Goal: Information Seeking & Learning: Learn about a topic

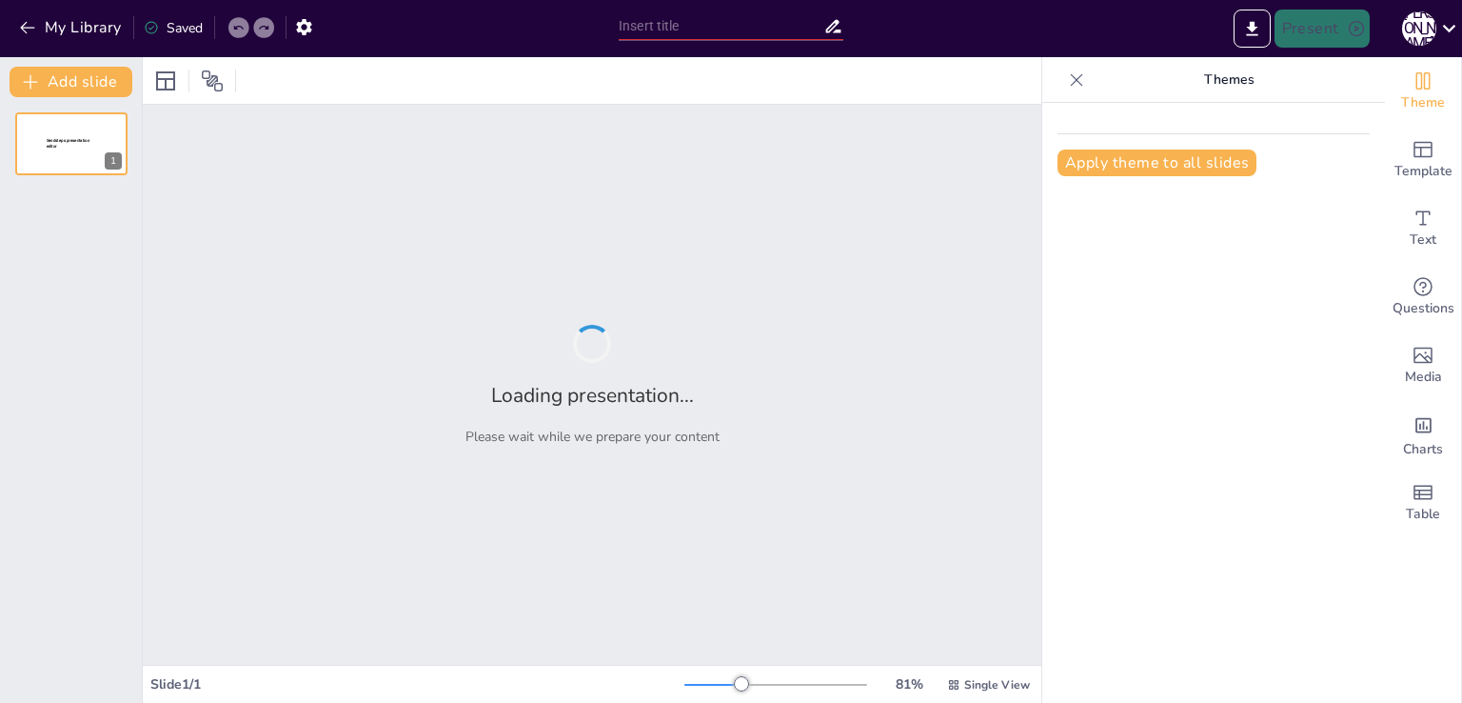
type input "Обладнання для вивчення природи: перевір свої знання"
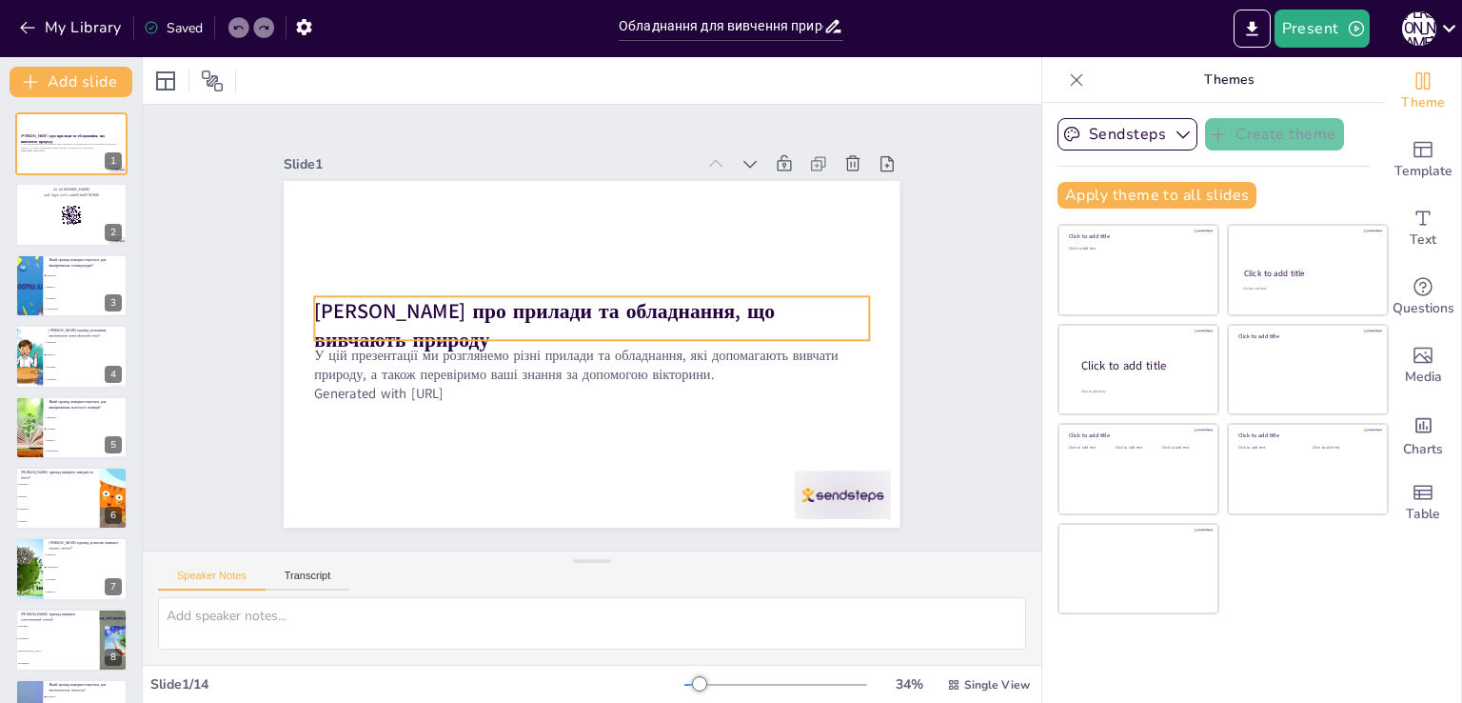
checkbox input "true"
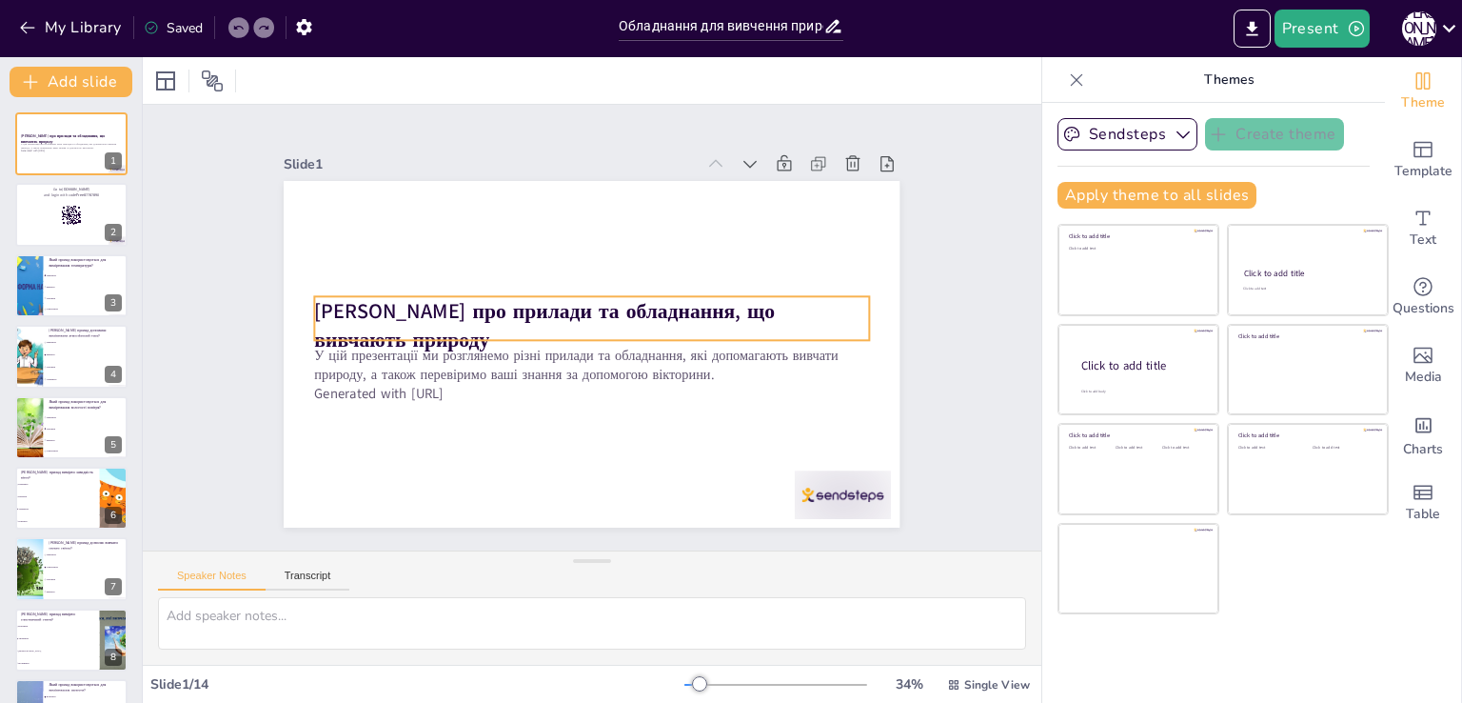
checkbox input "true"
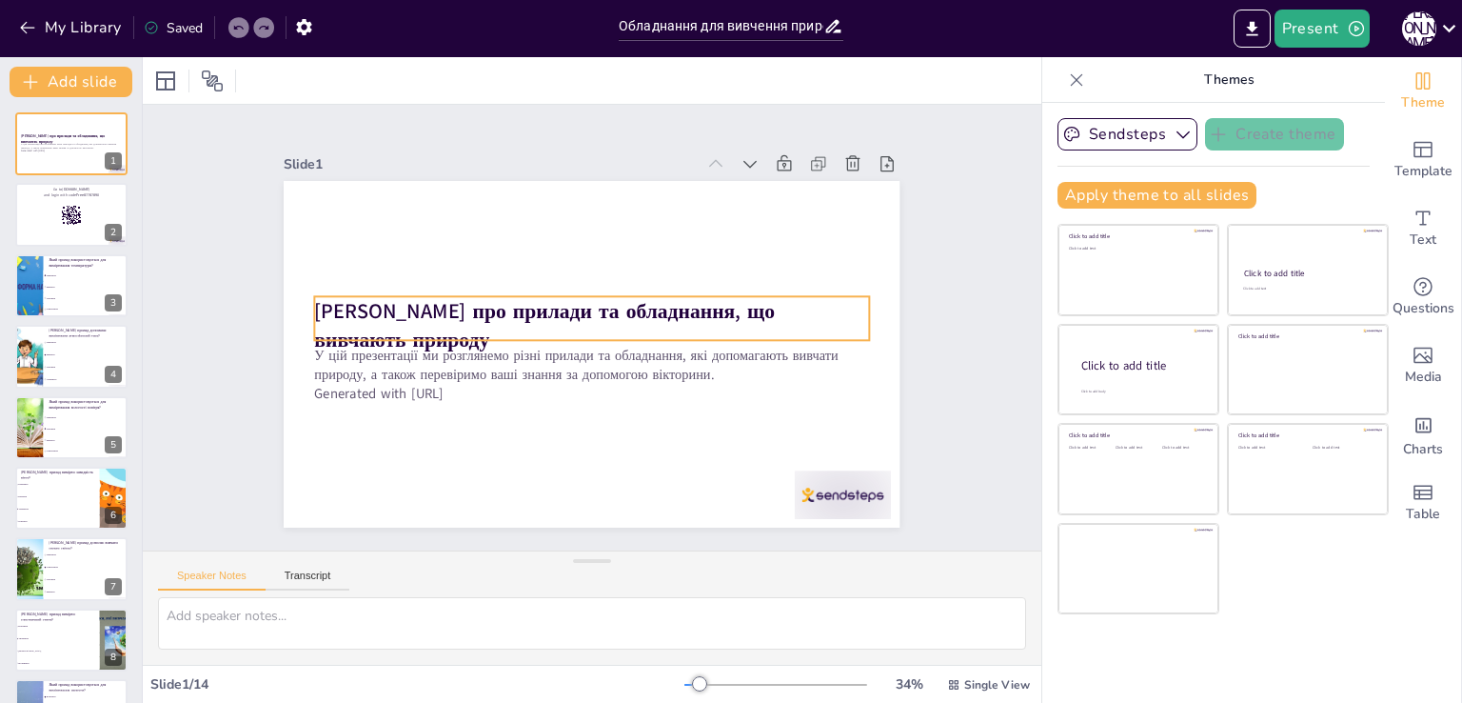
checkbox input "true"
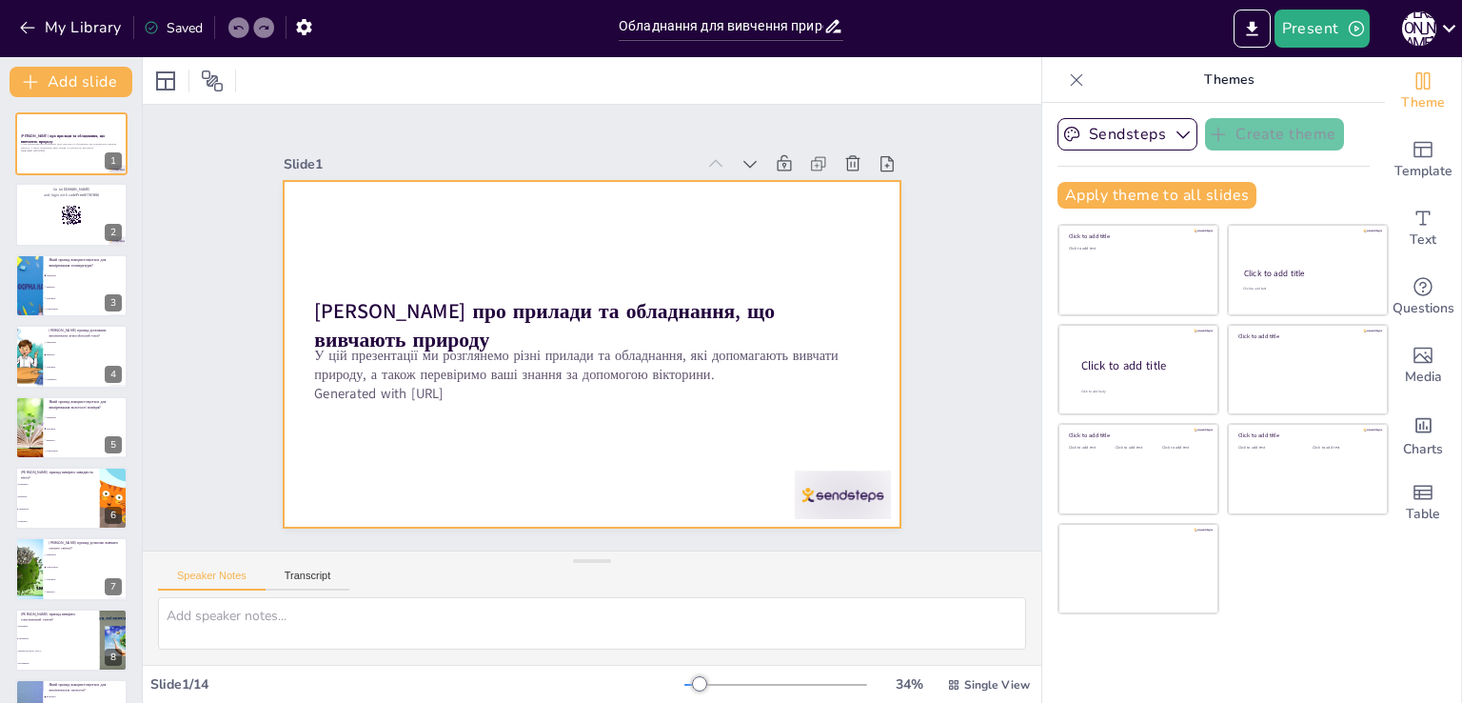
checkbox input "true"
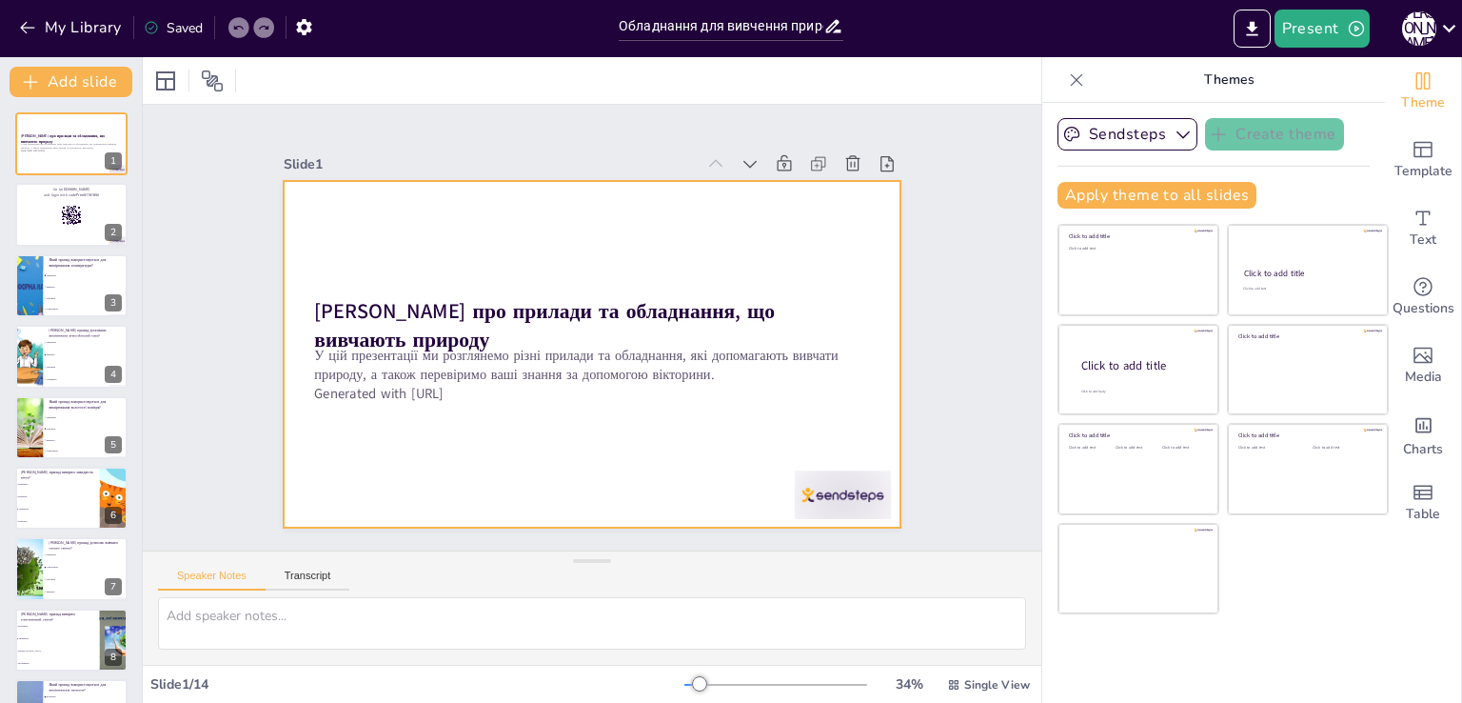
checkbox input "true"
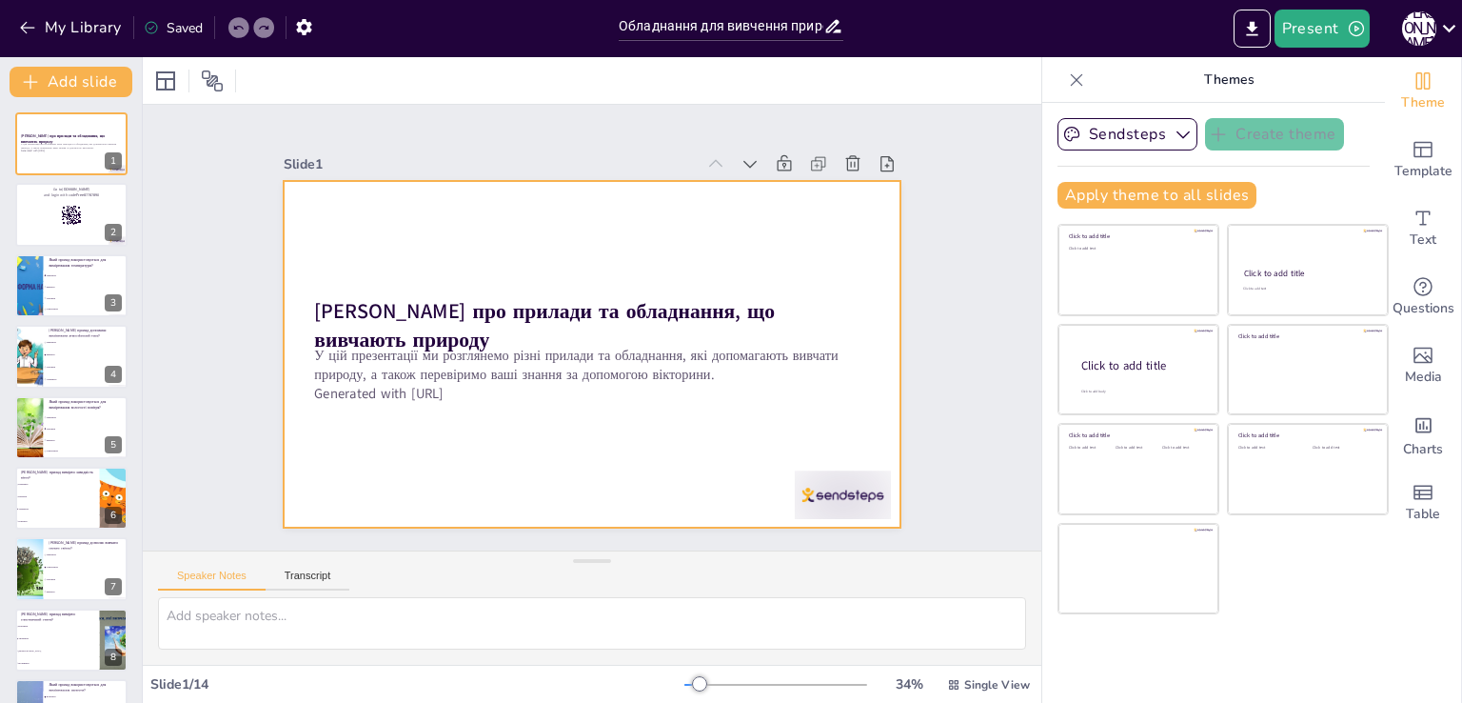
checkbox input "true"
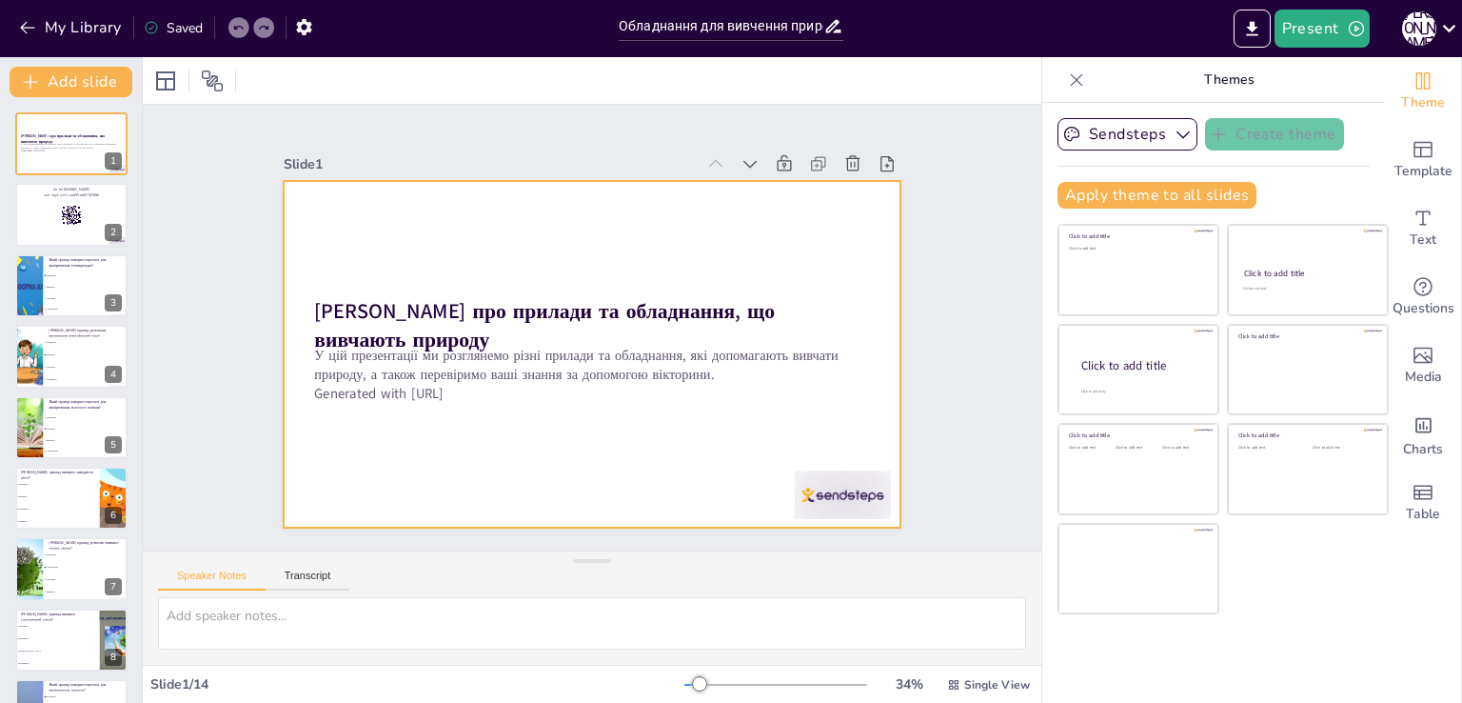
checkbox input "true"
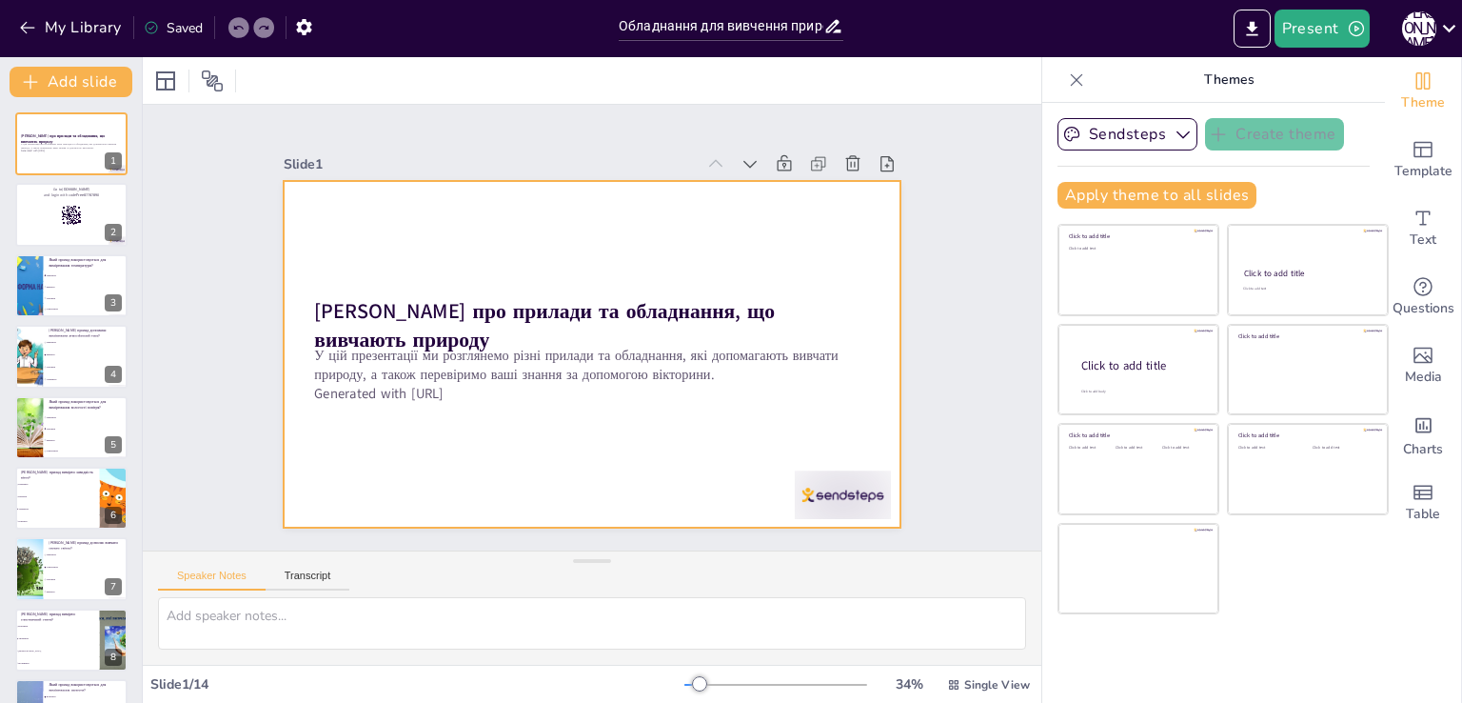
checkbox input "true"
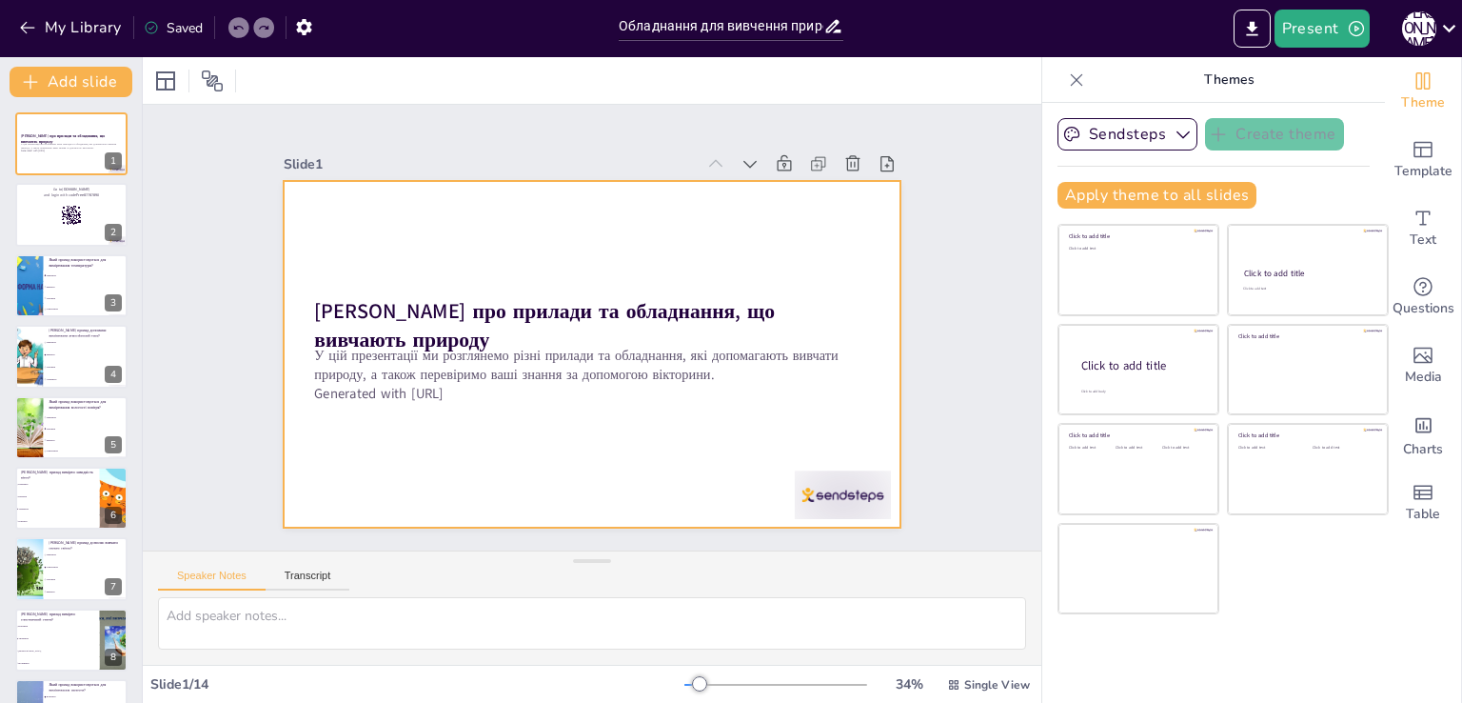
checkbox input "true"
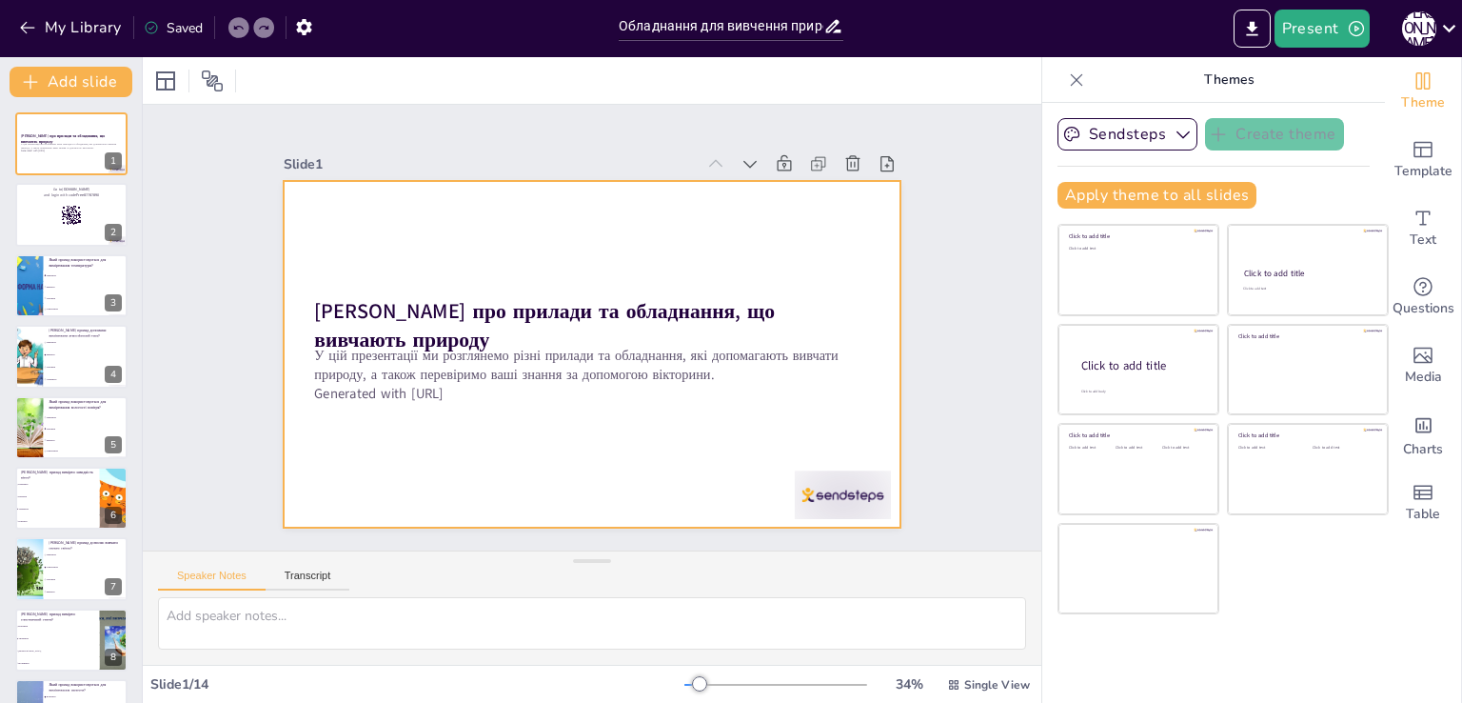
checkbox input "true"
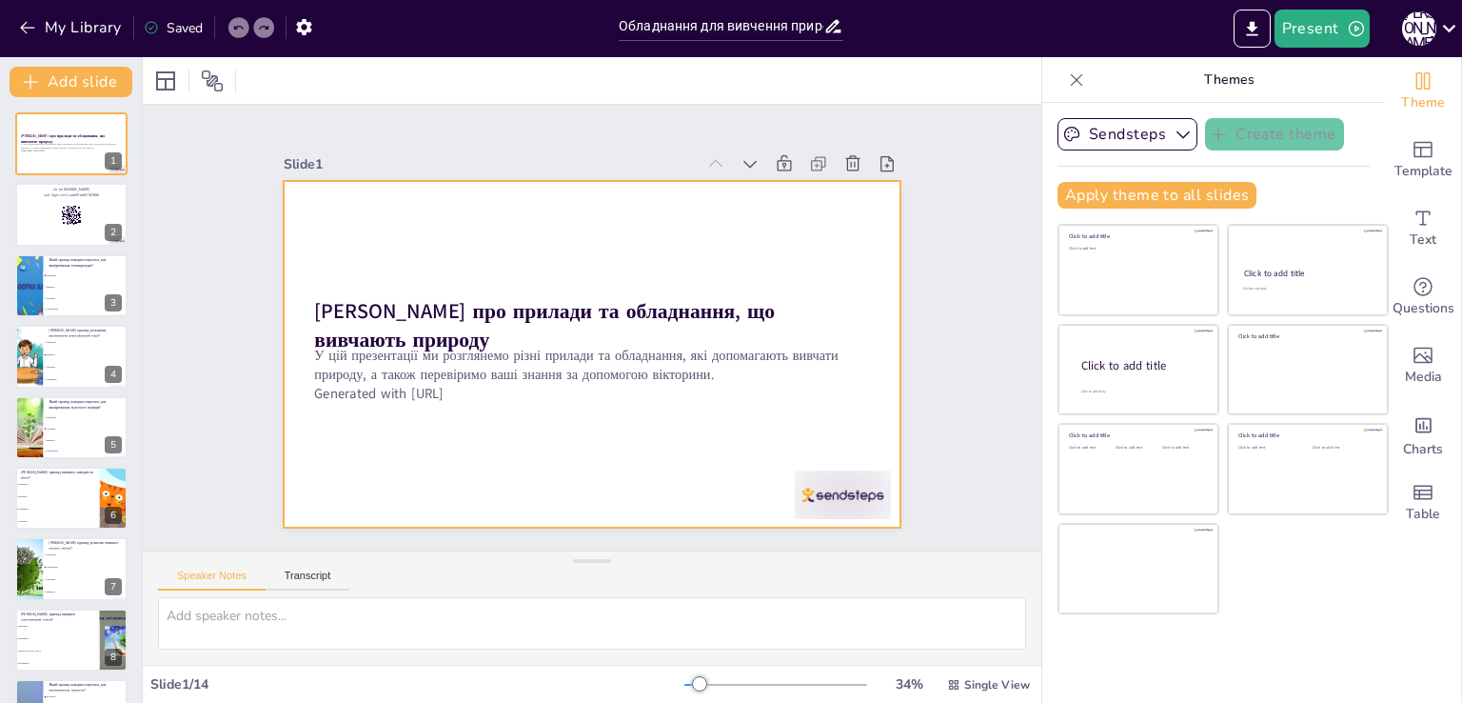
checkbox input "true"
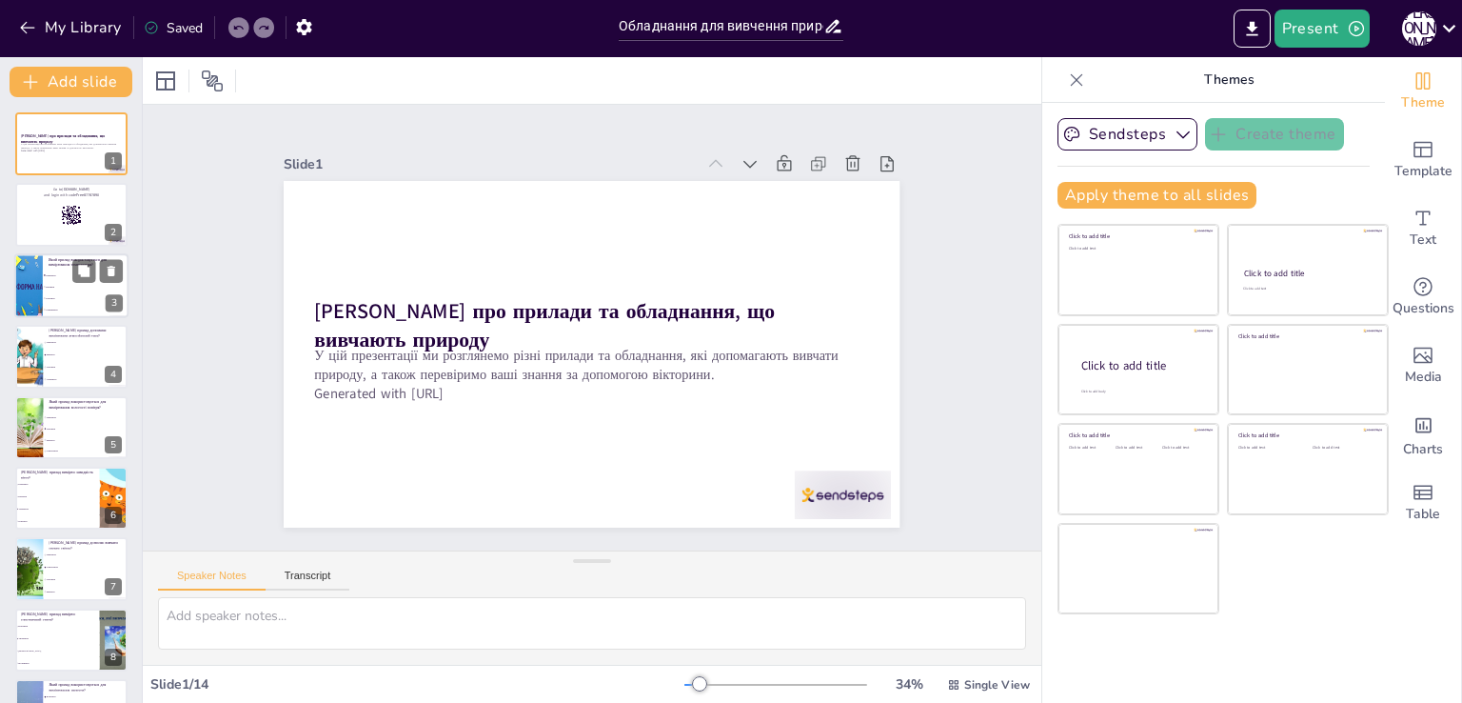
checkbox input "true"
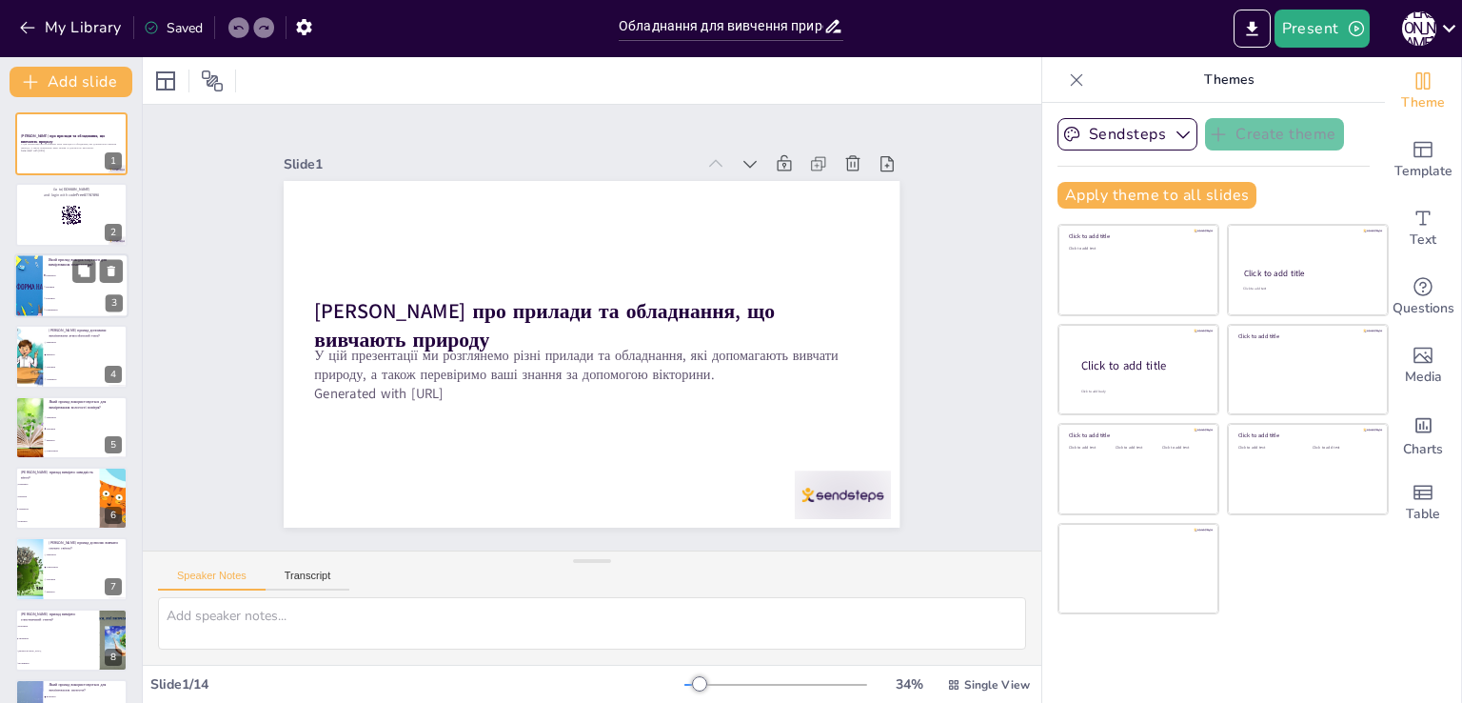
checkbox input "true"
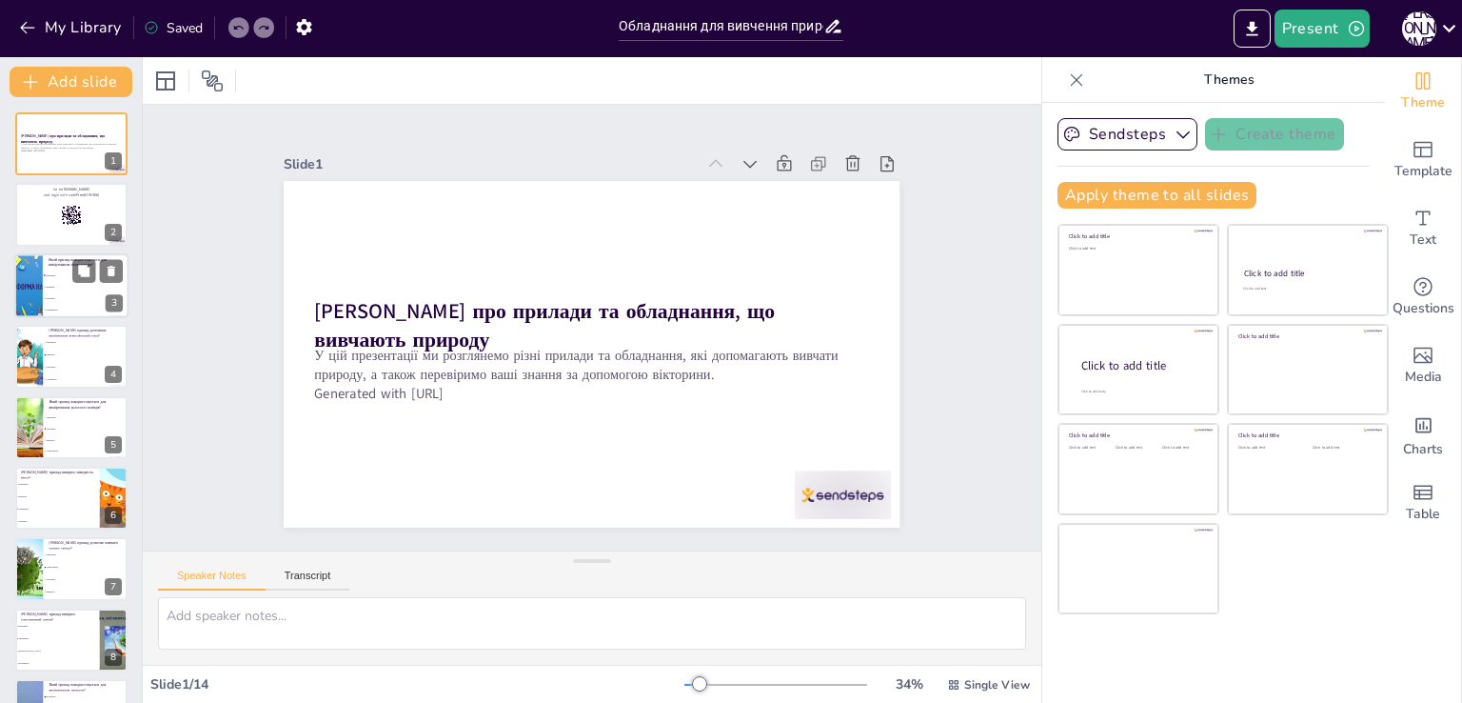
checkbox input "true"
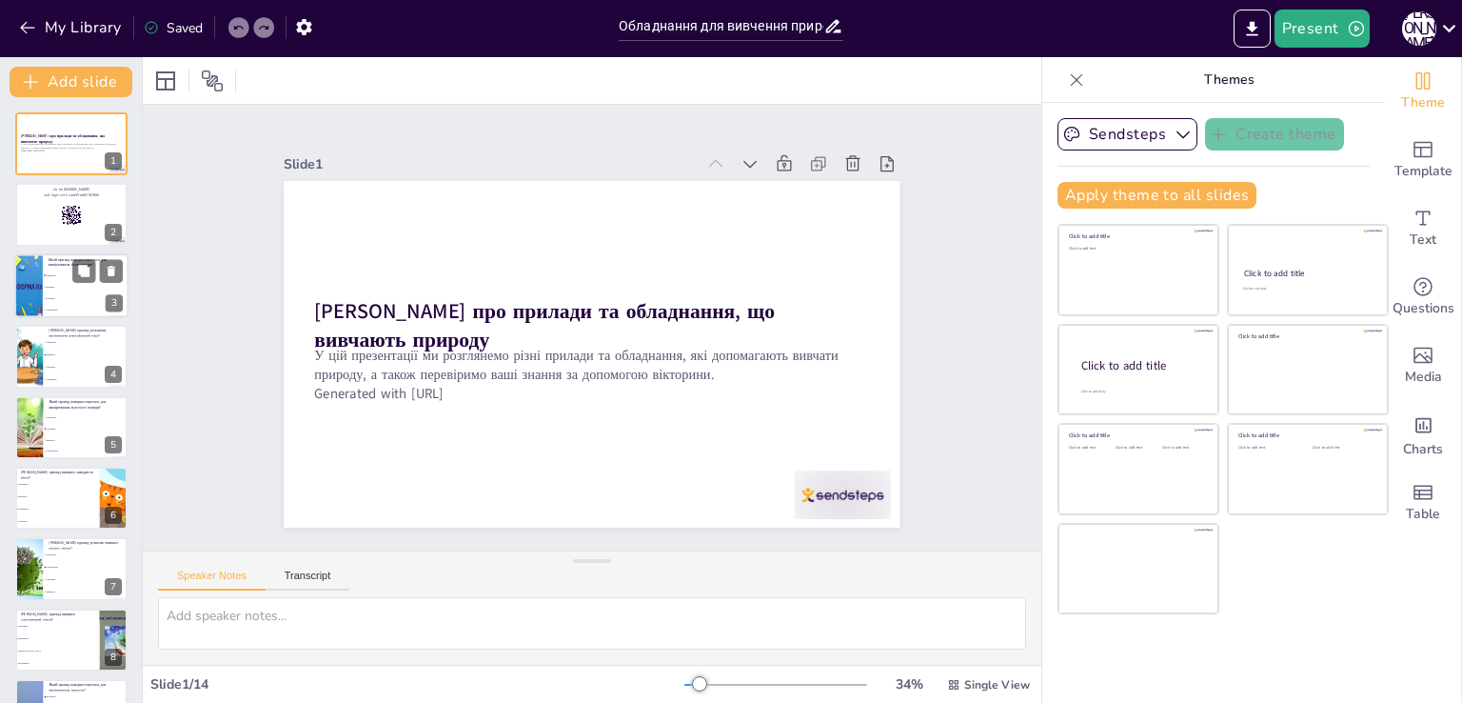
checkbox input "true"
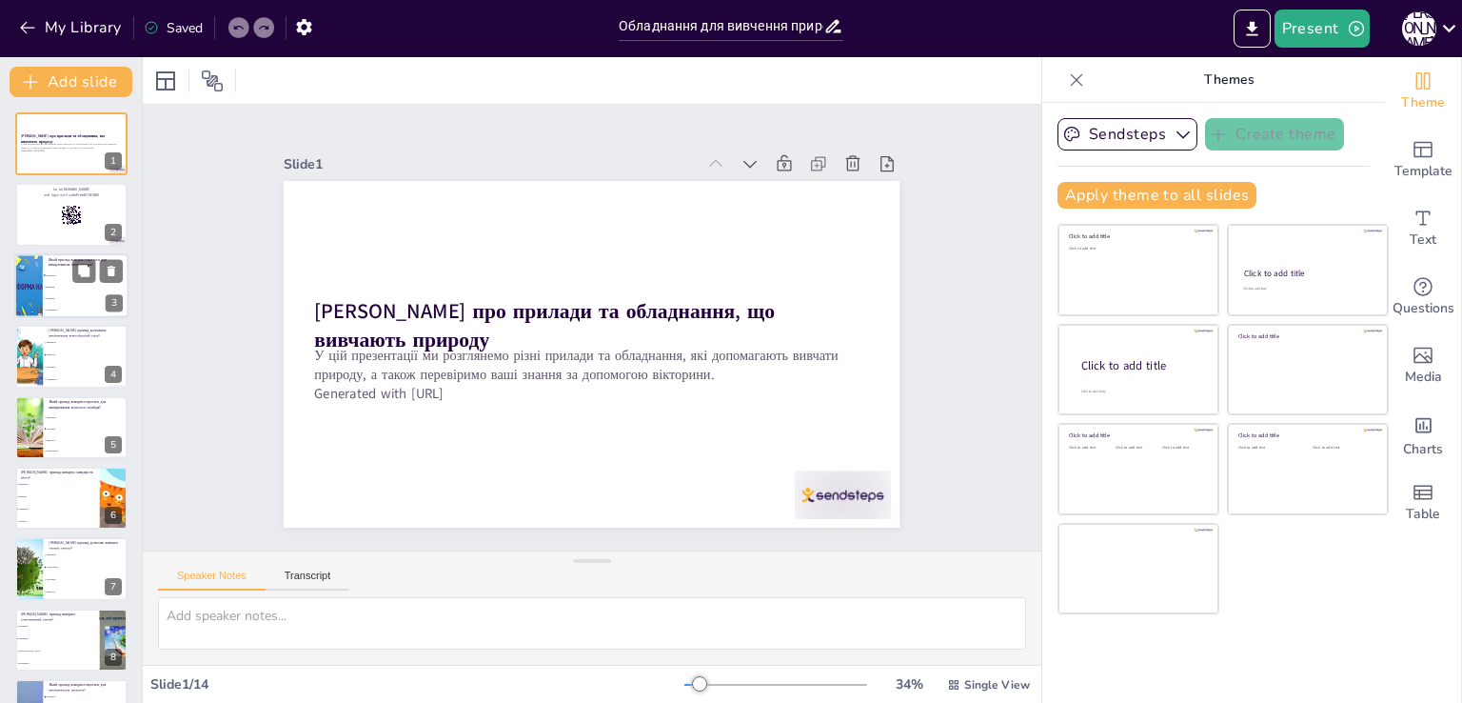
checkbox input "true"
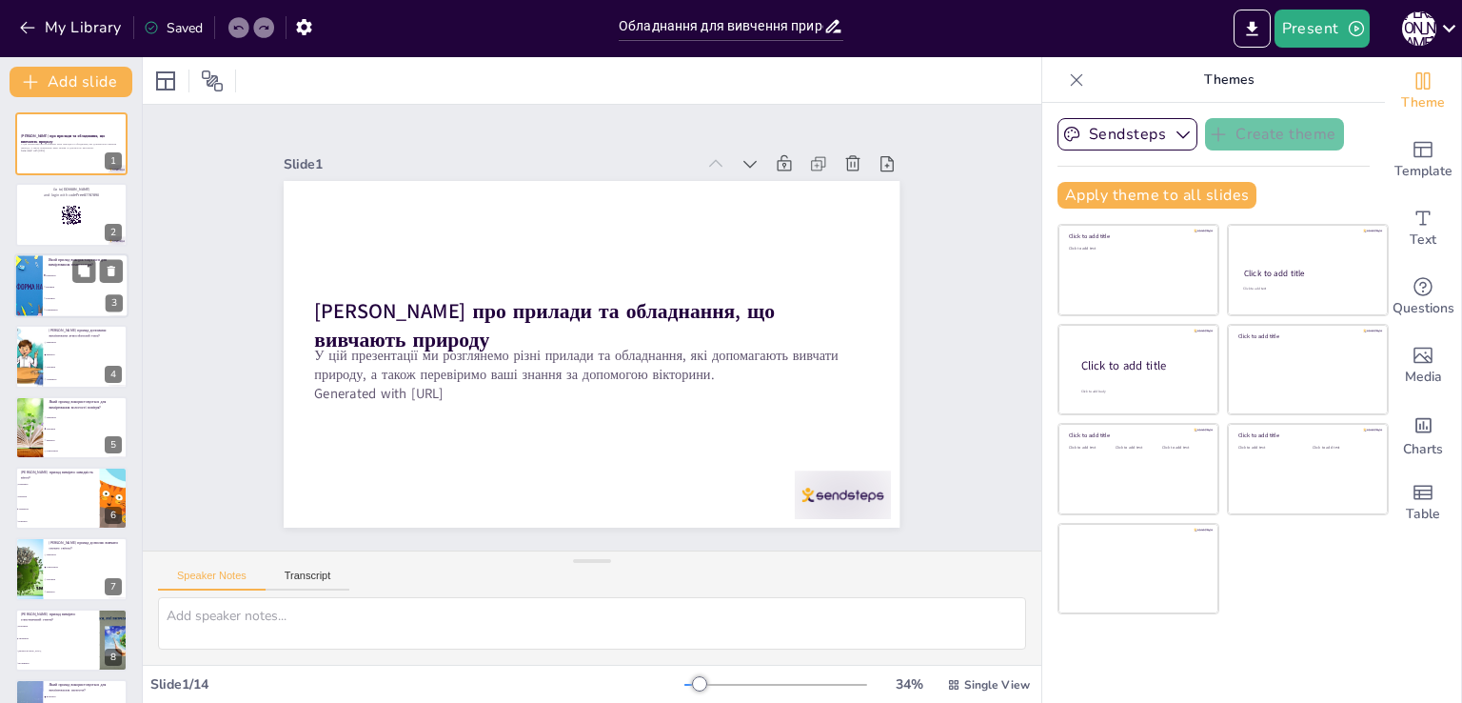
checkbox input "true"
click at [71, 292] on li "Гігрометр" at bounding box center [86, 297] width 86 height 11
type textarea "Термометр використовується для вимірювання температури. Він може бути рідинним …"
checkbox input "true"
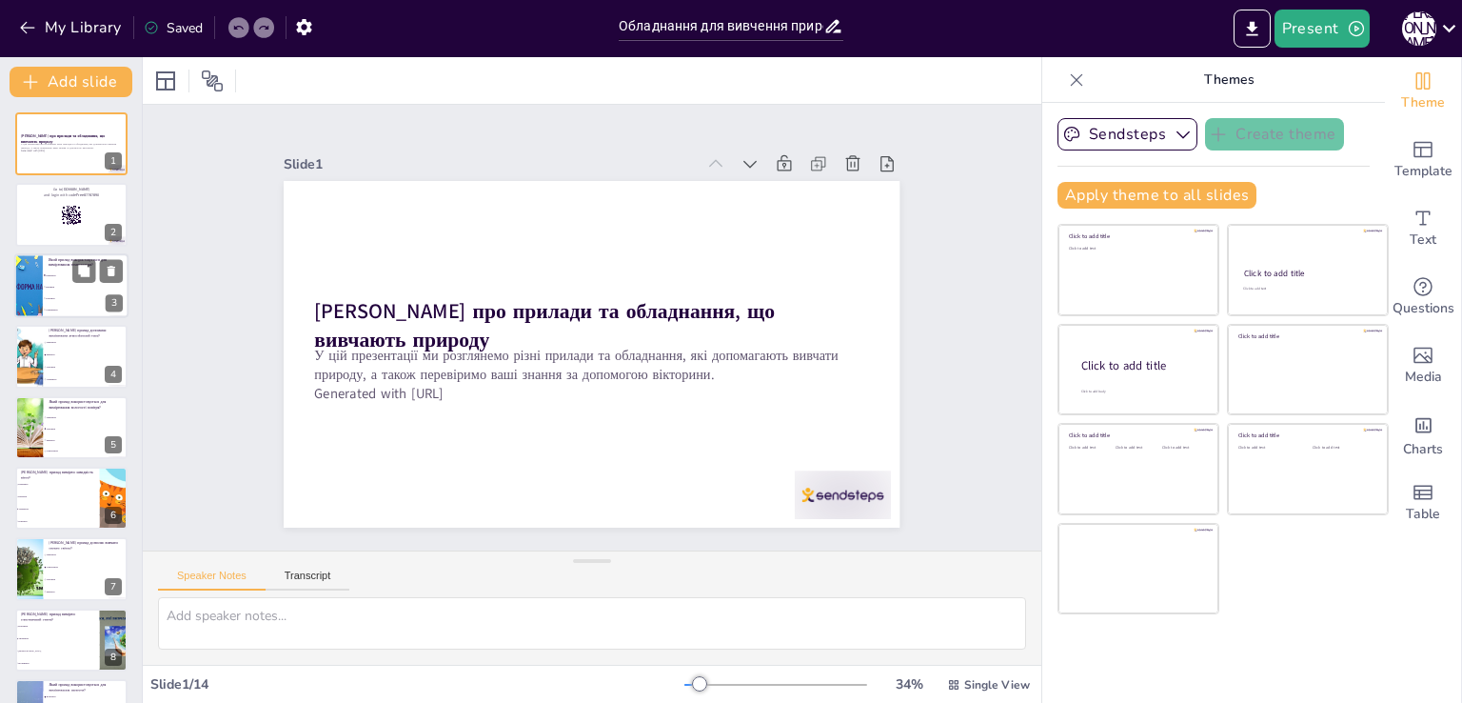
checkbox input "true"
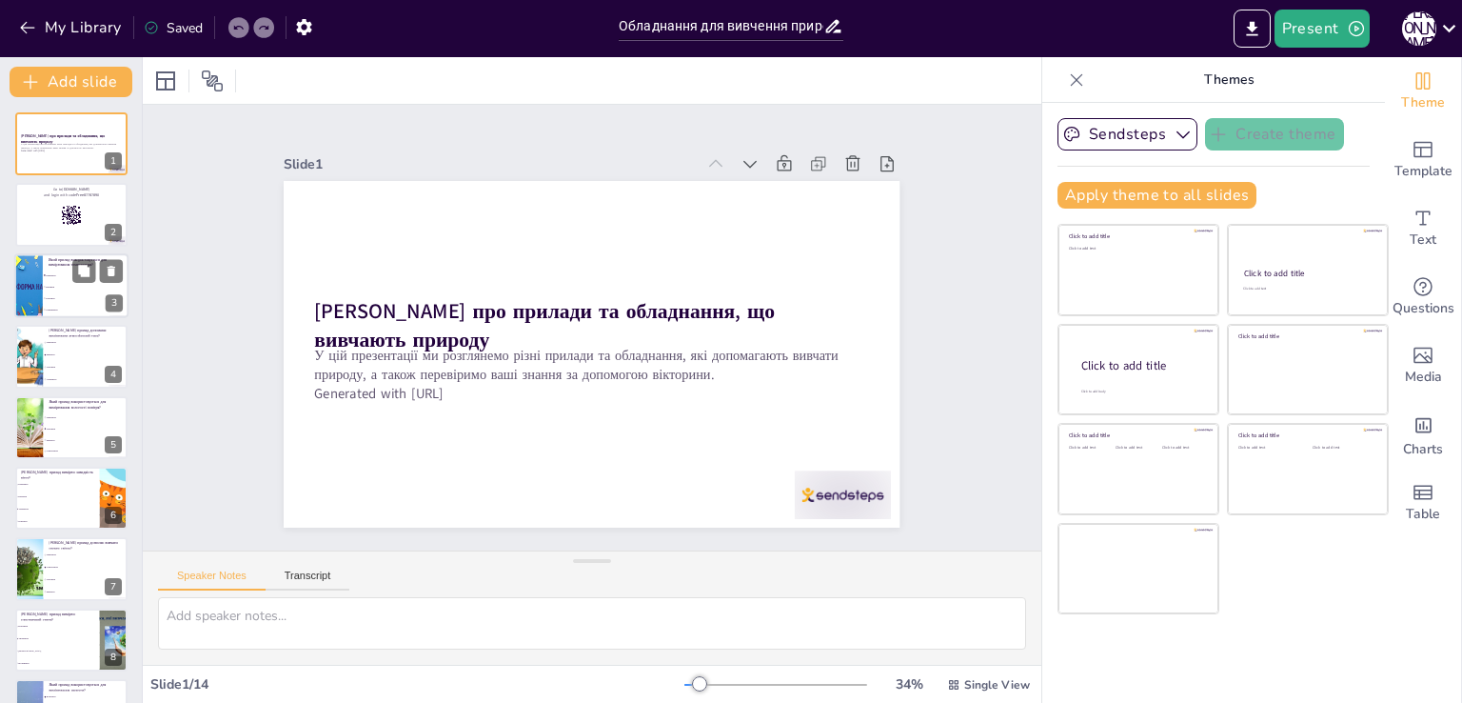
checkbox input "true"
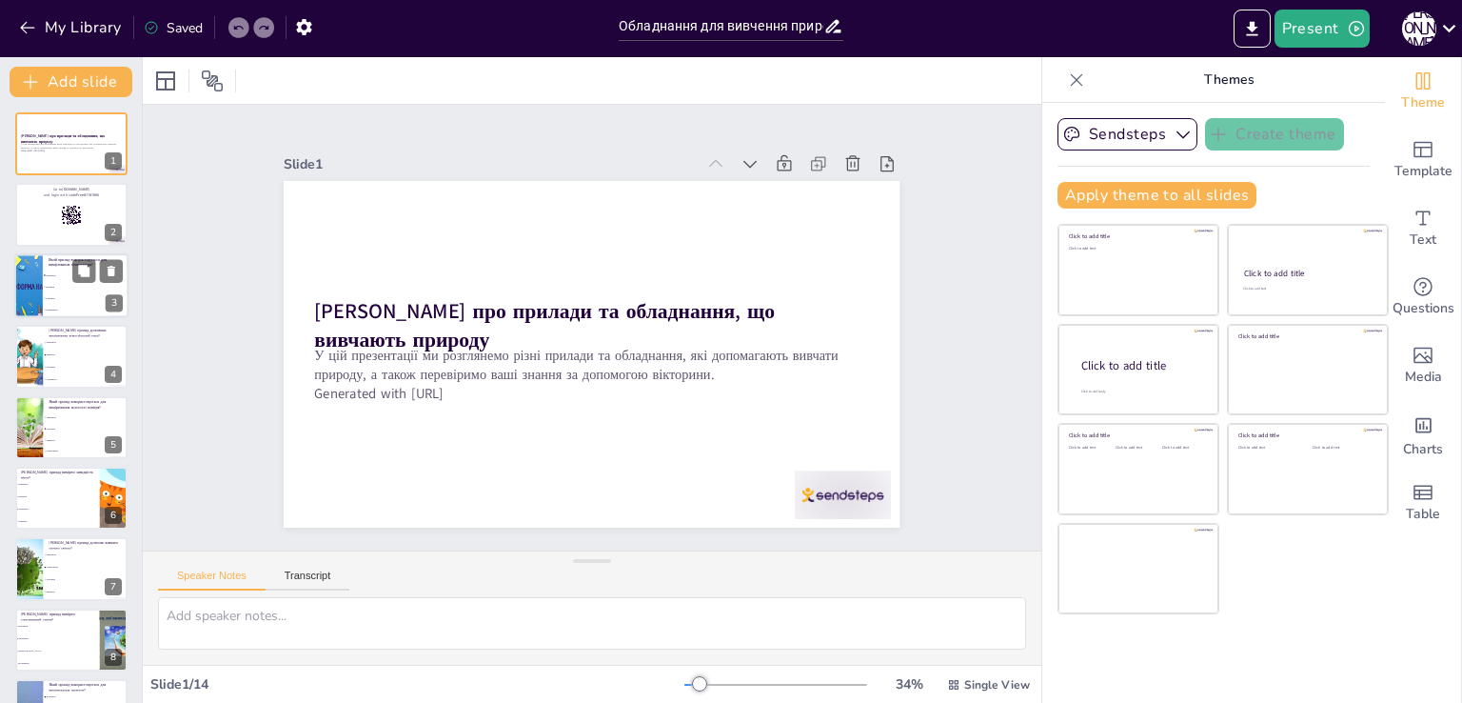
checkbox input "true"
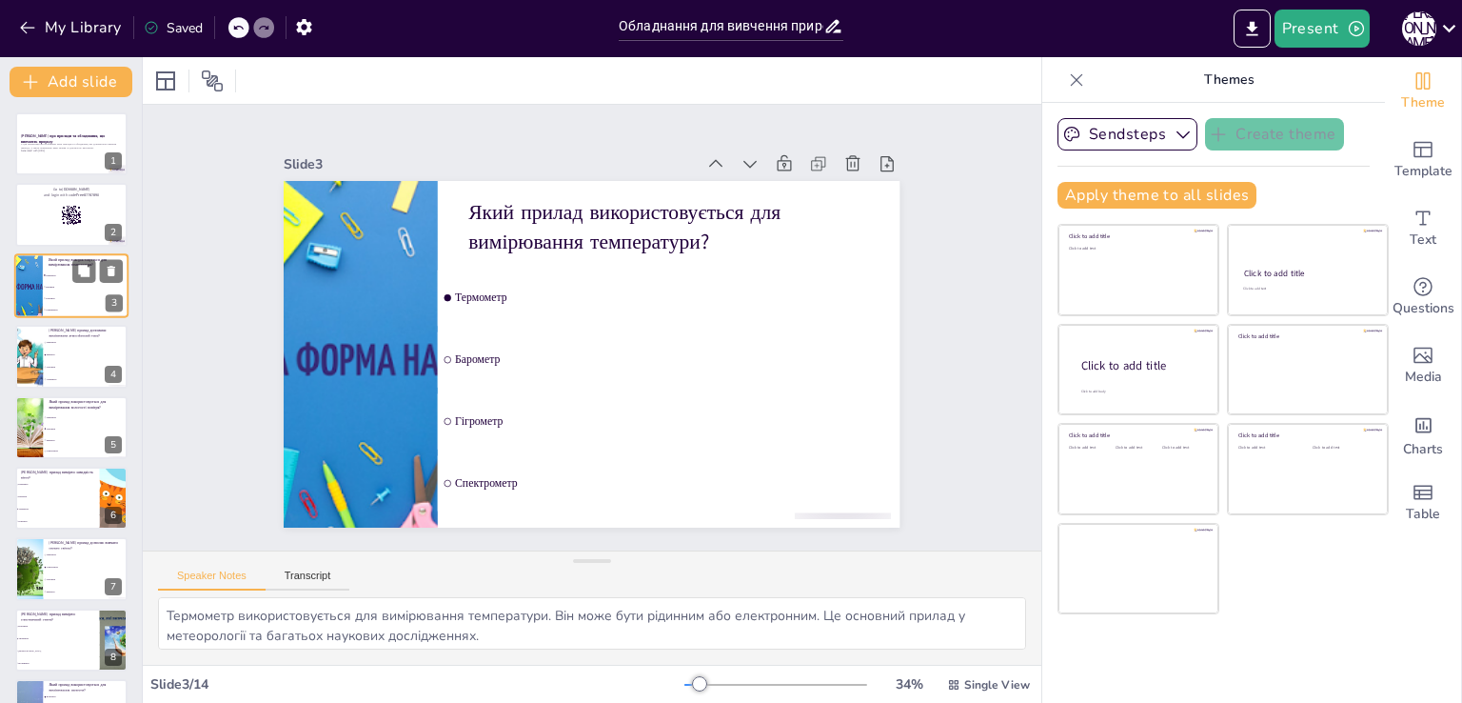
checkbox input "true"
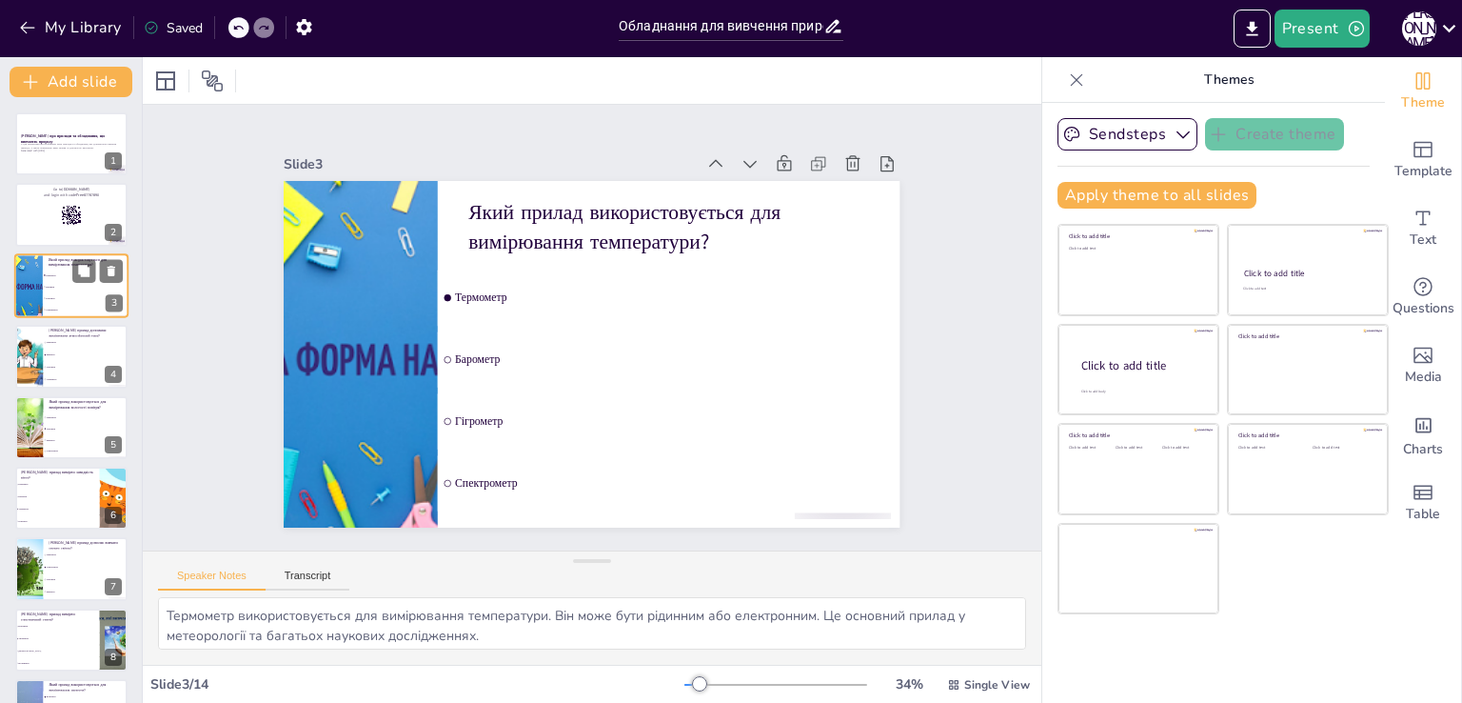
checkbox input "true"
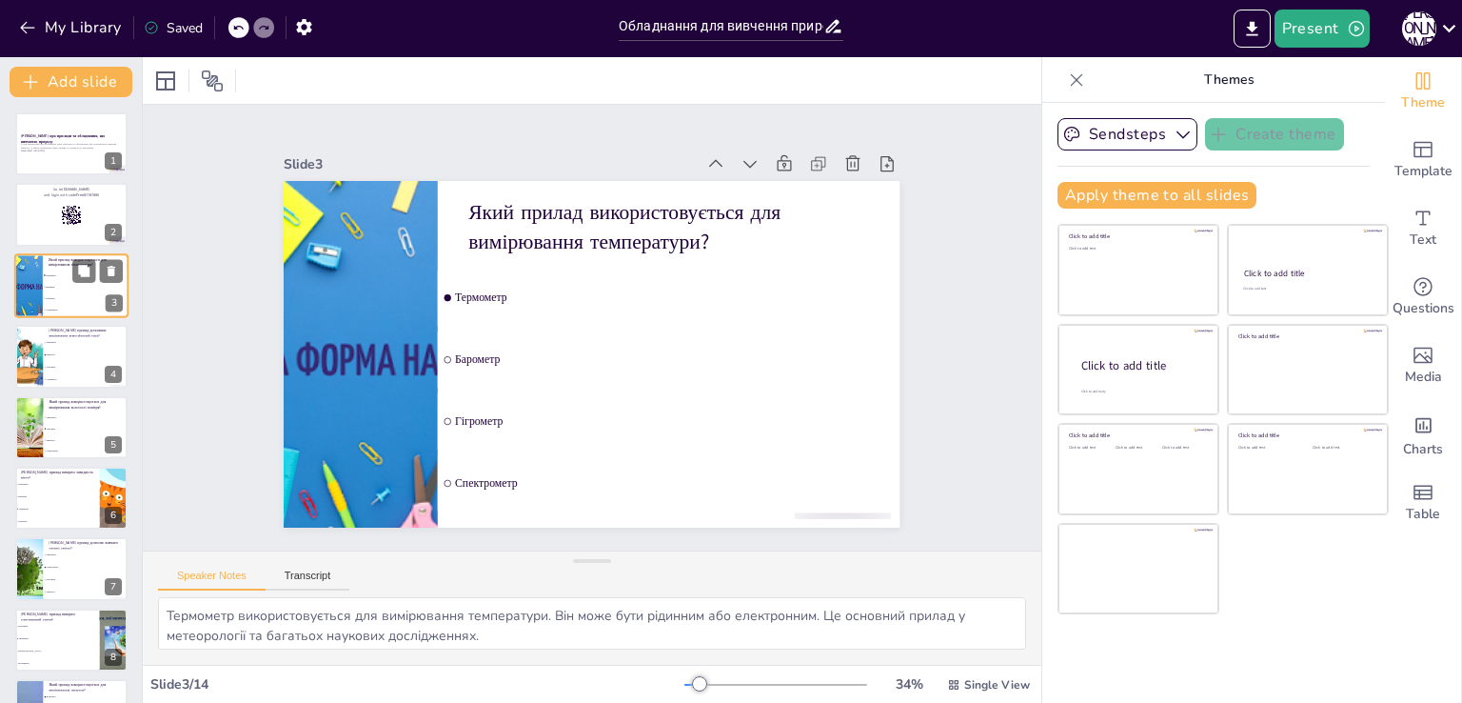
checkbox input "true"
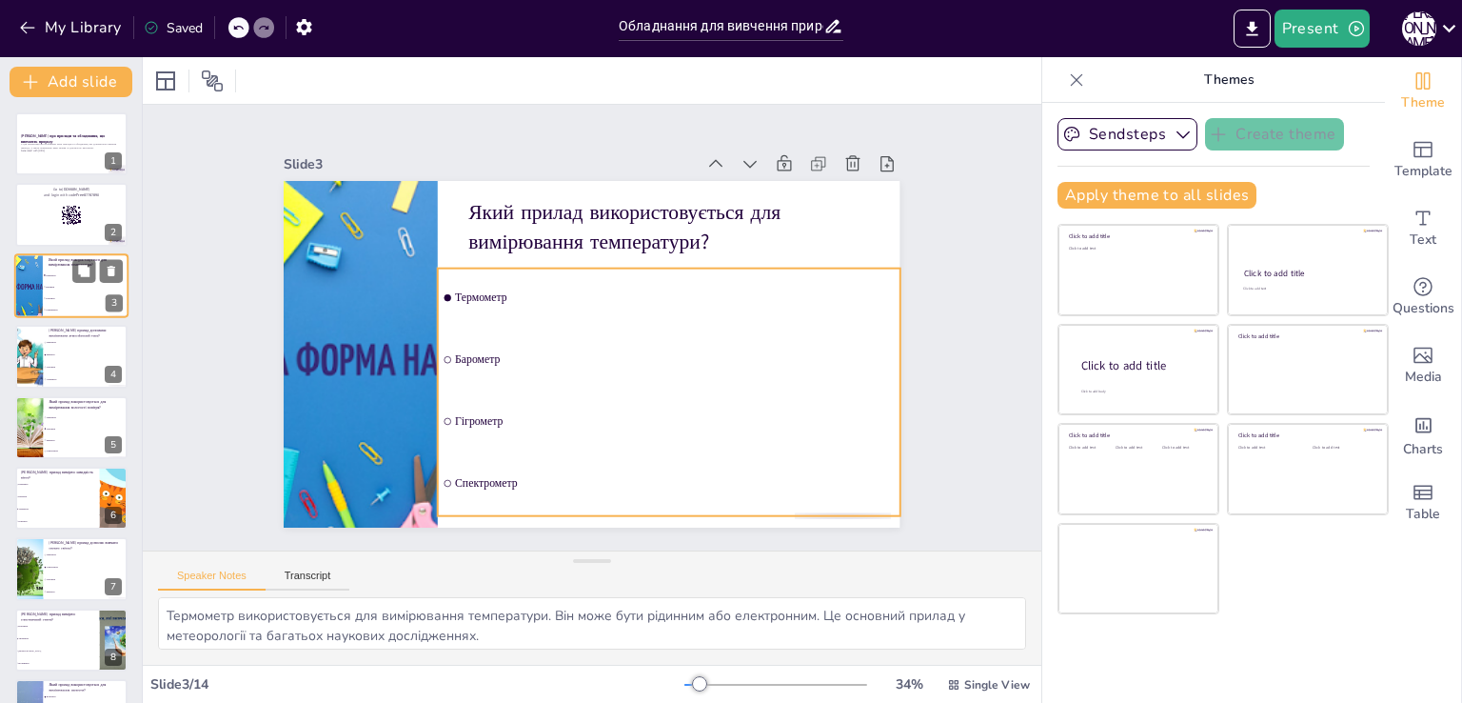
checkbox input "true"
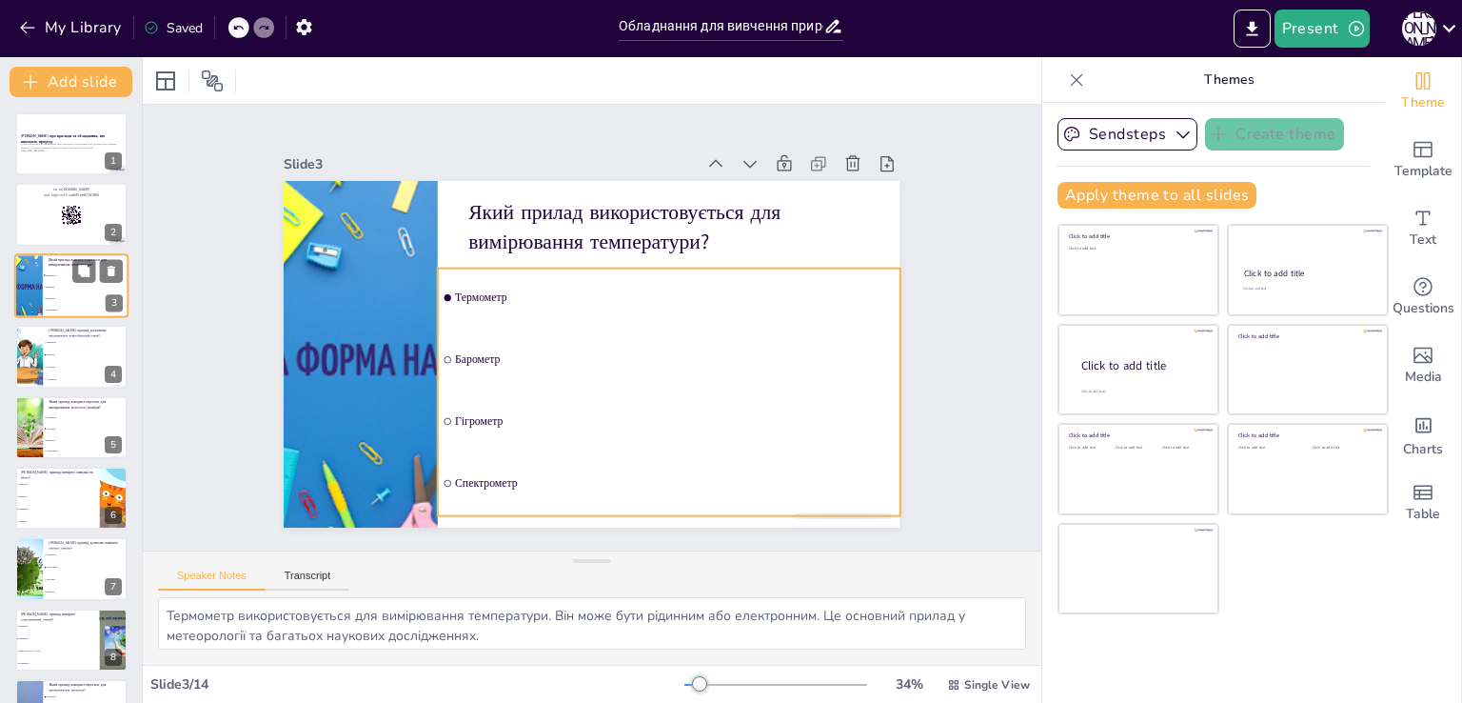
checkbox input "true"
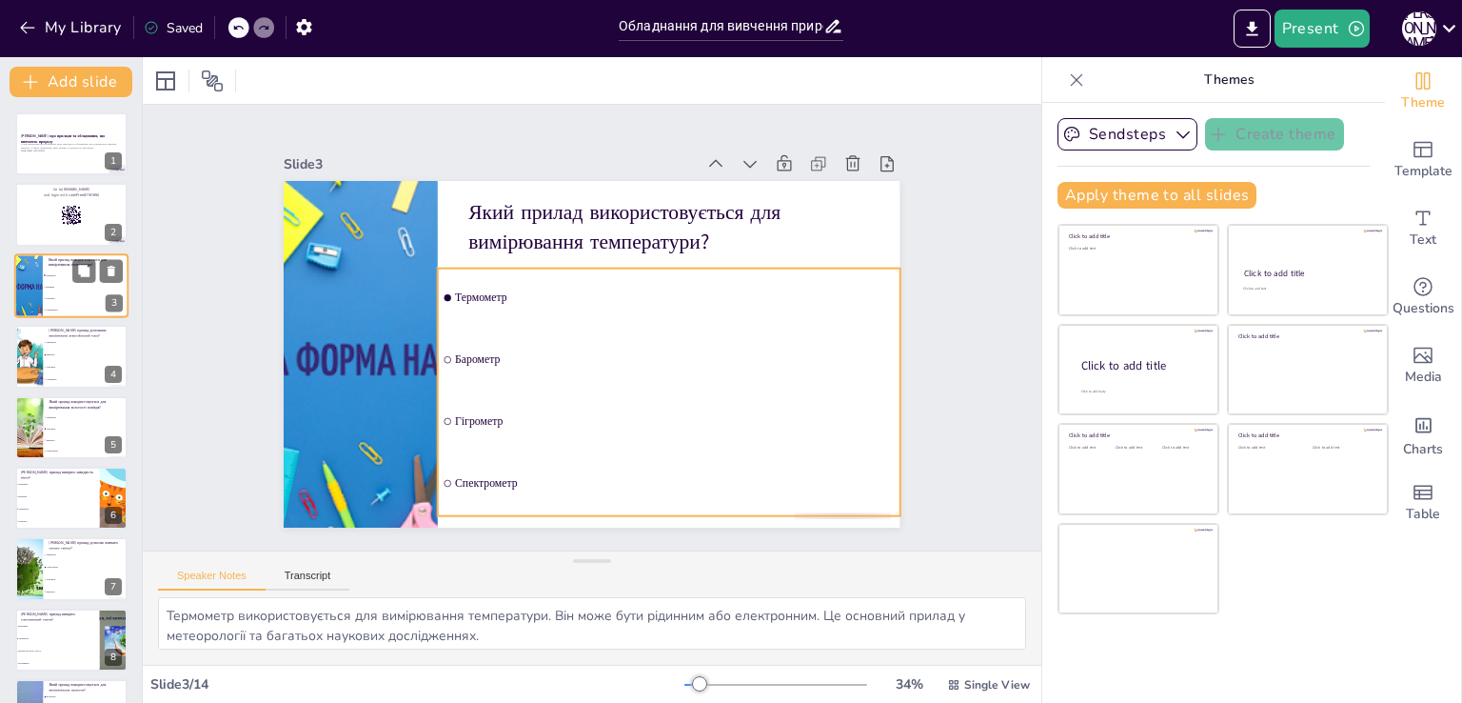
checkbox input "true"
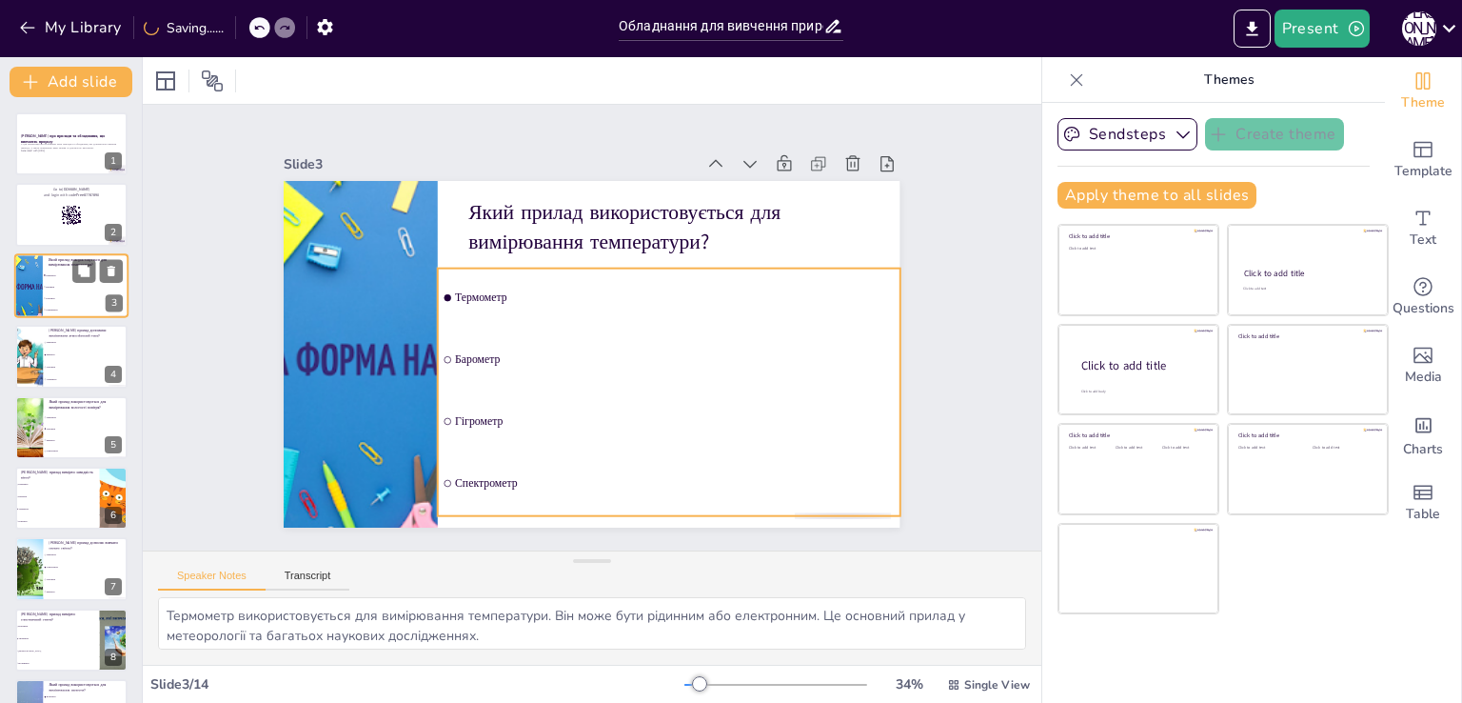
checkbox input "true"
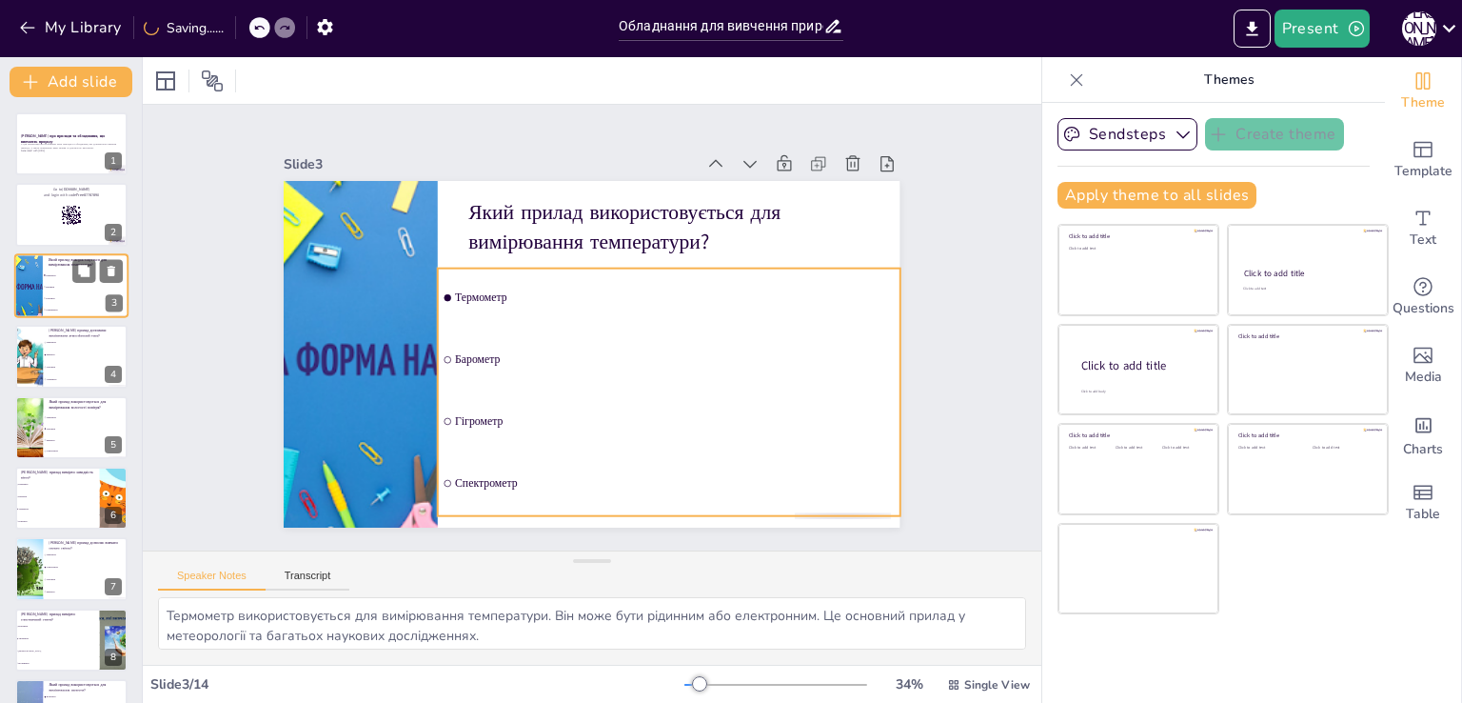
checkbox input "true"
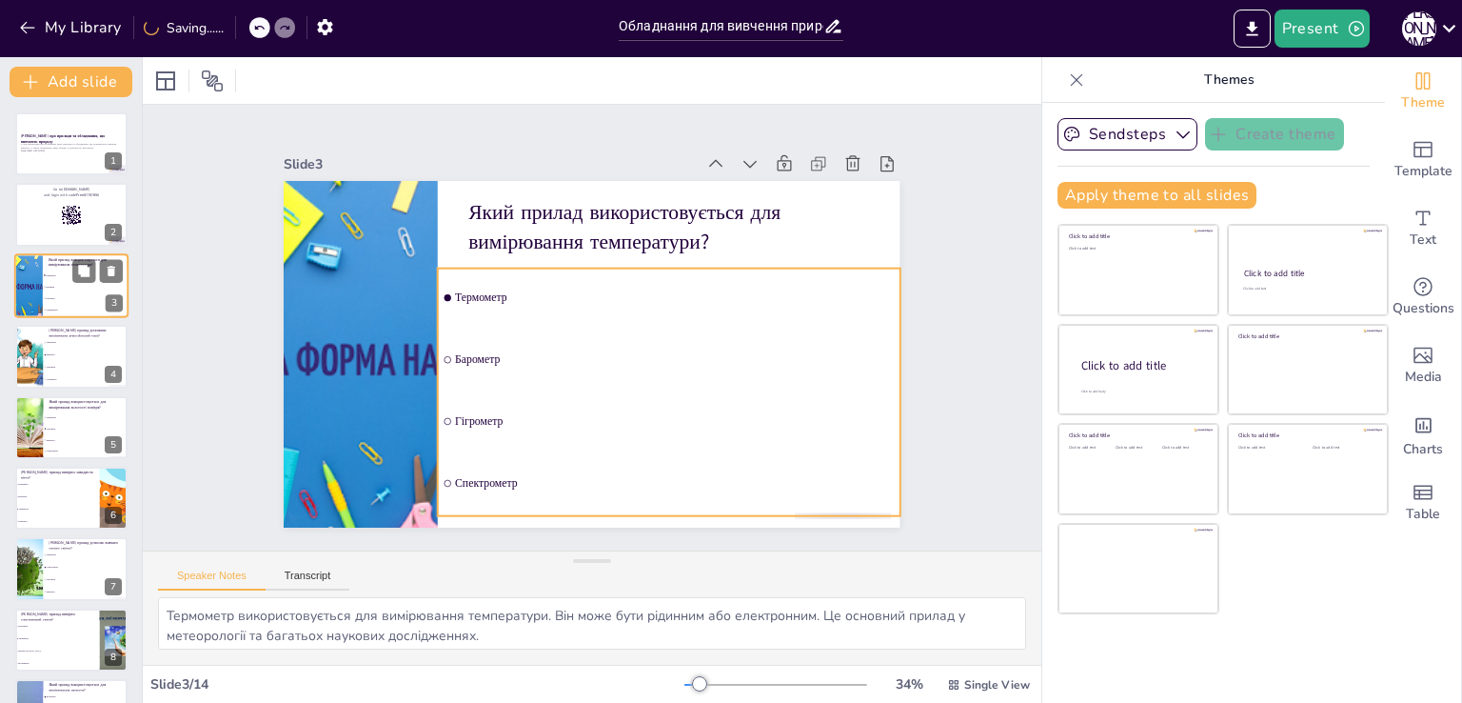
checkbox input "true"
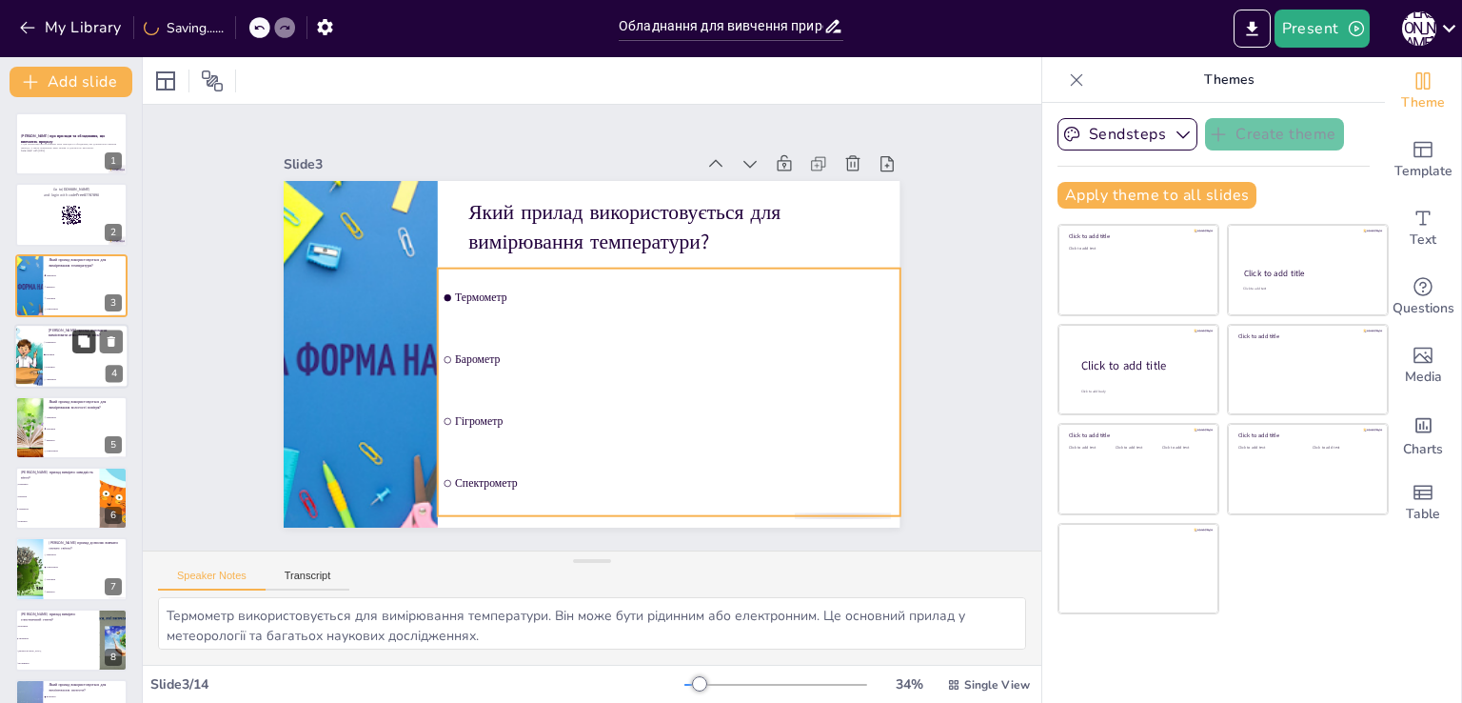
checkbox input "true"
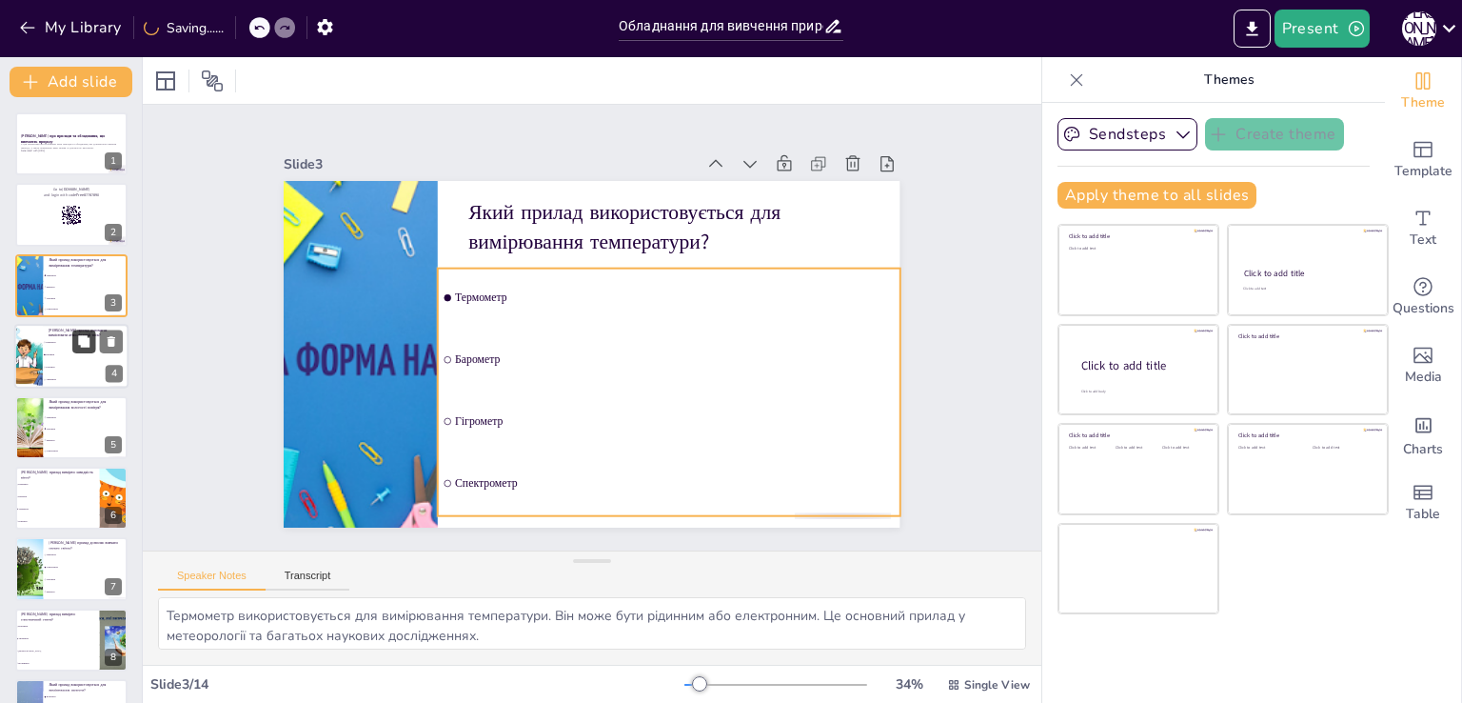
checkbox input "true"
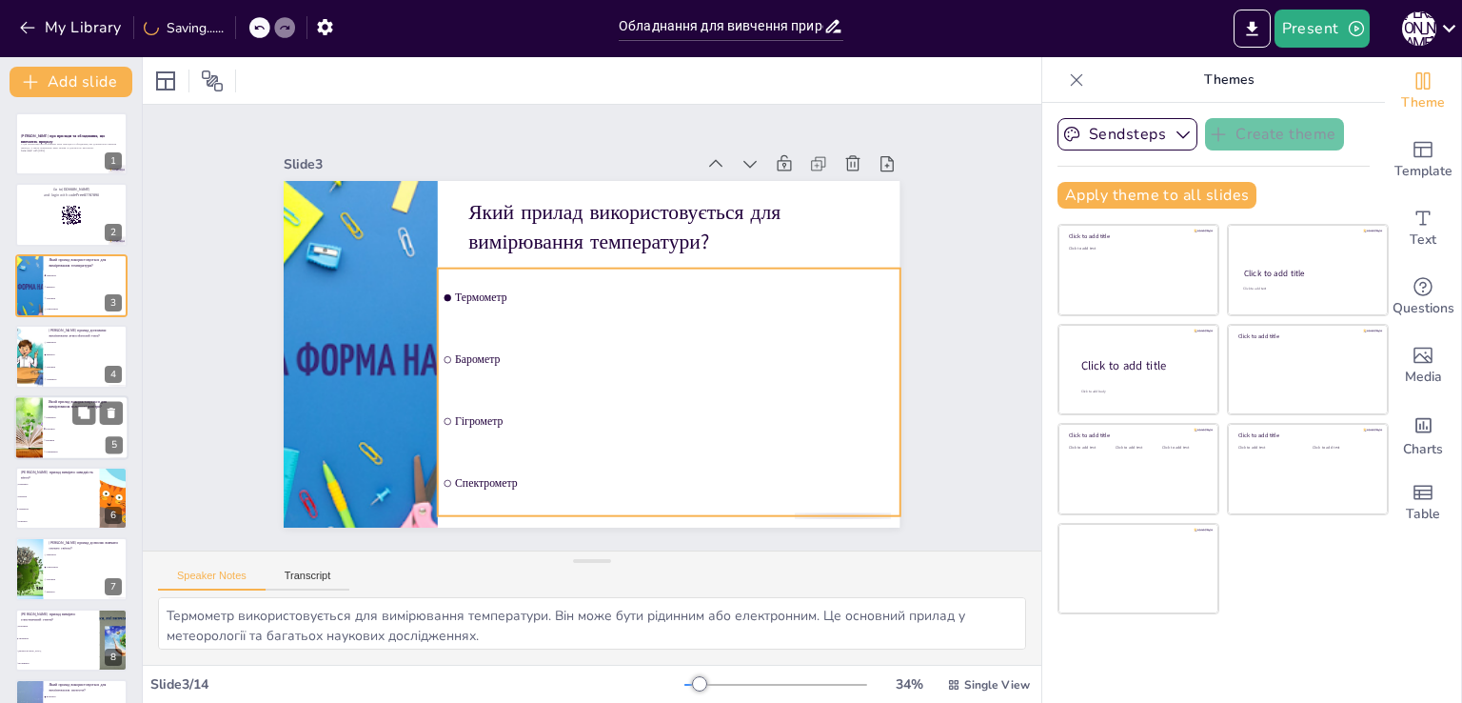
checkbox input "true"
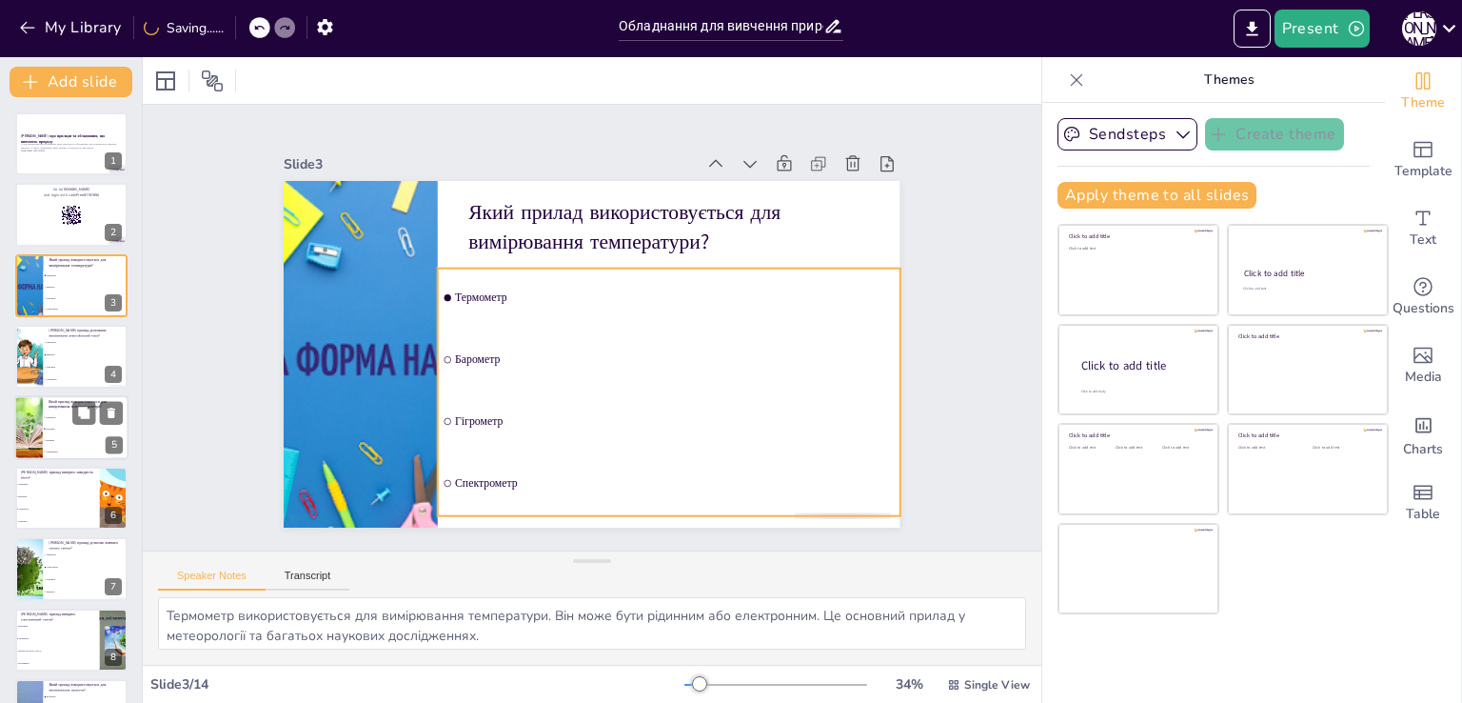
checkbox input "true"
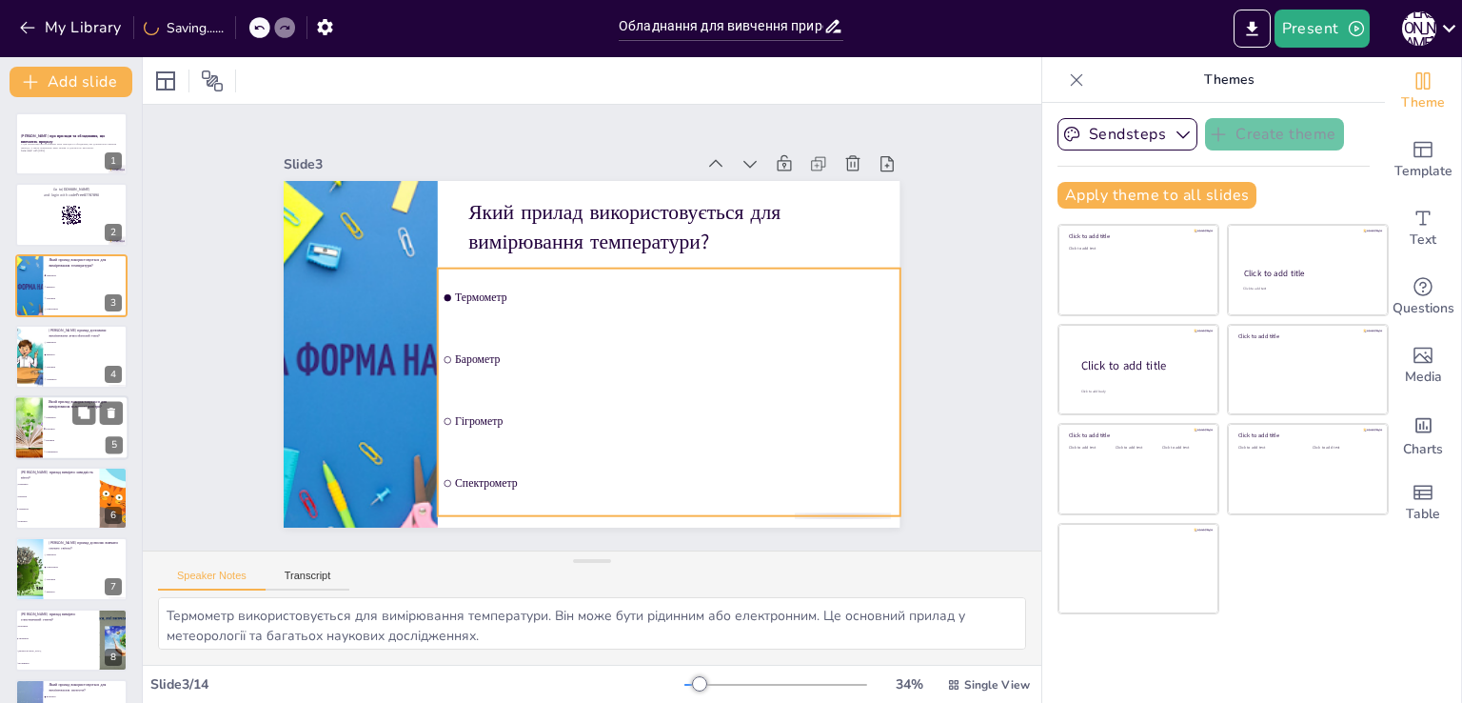
checkbox input "true"
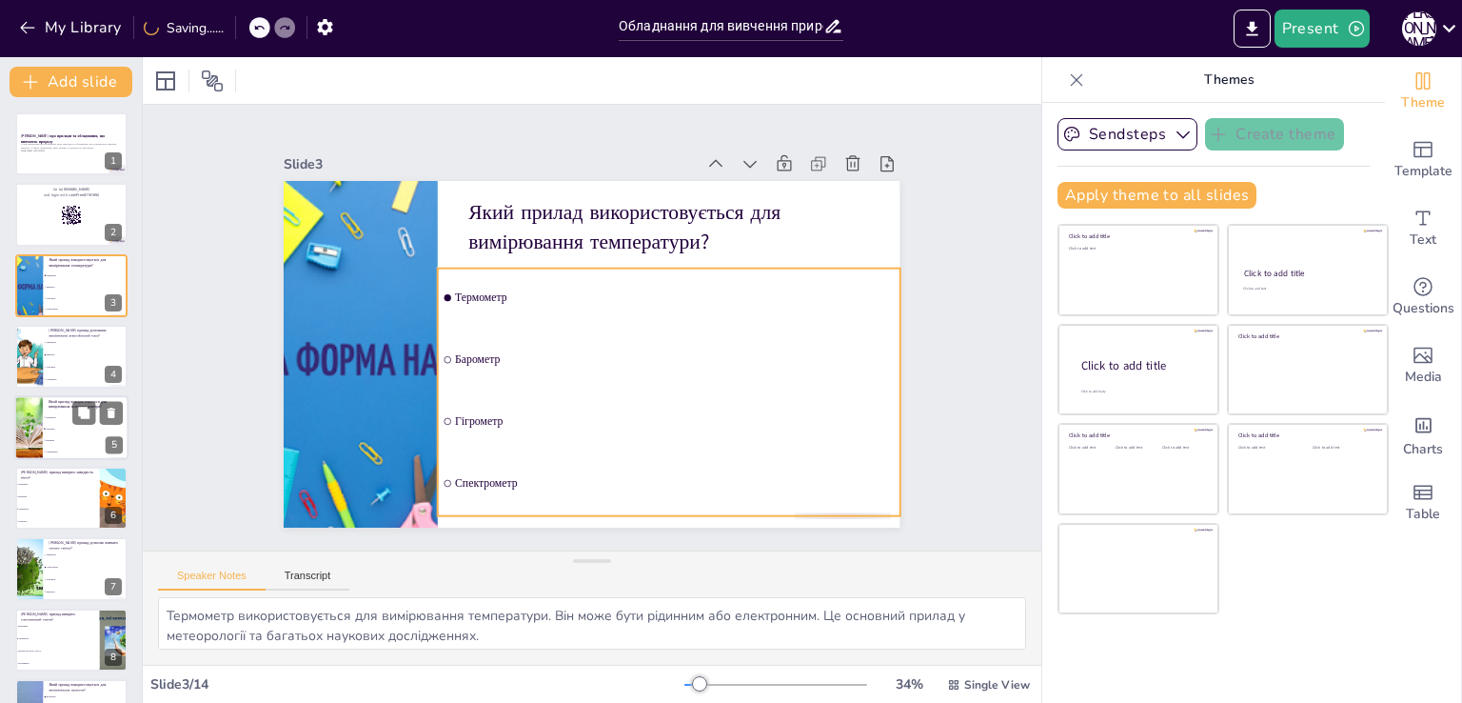
checkbox input "true"
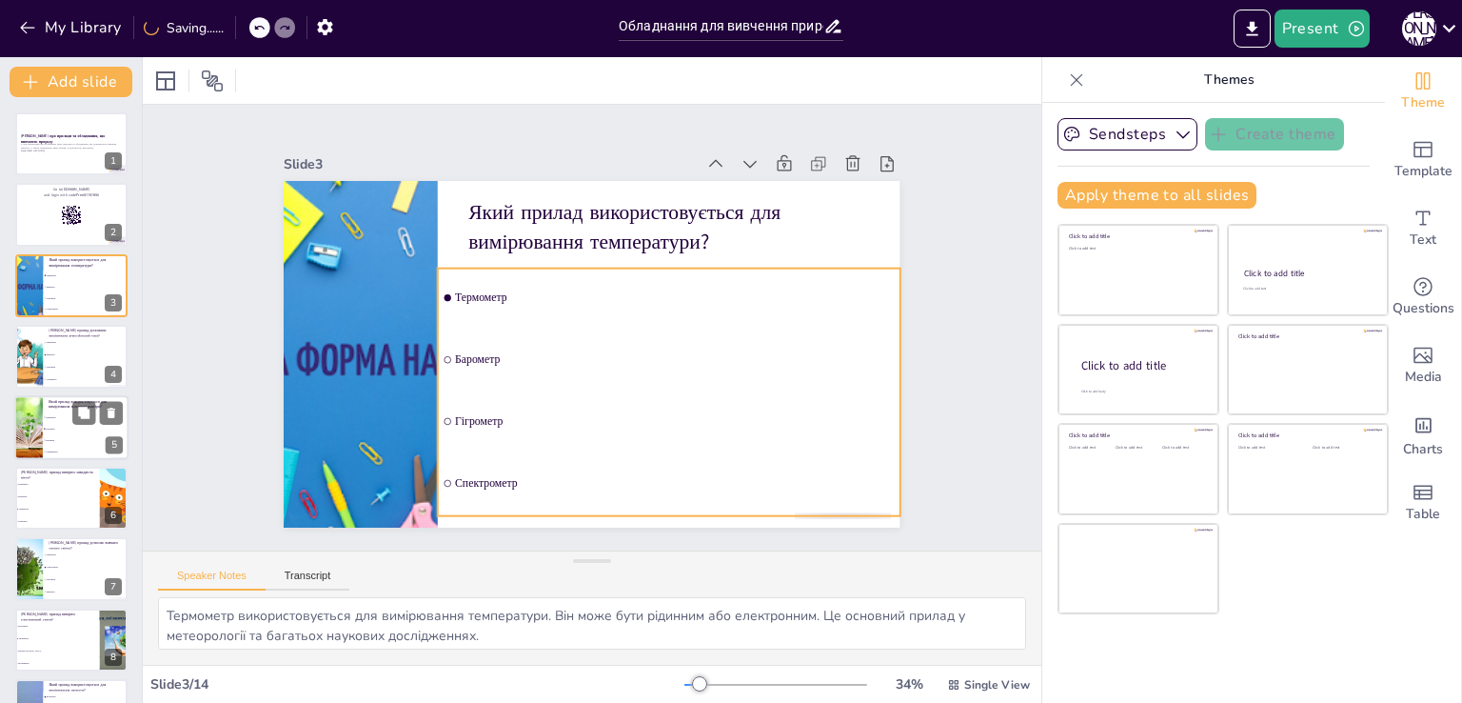
checkbox input "true"
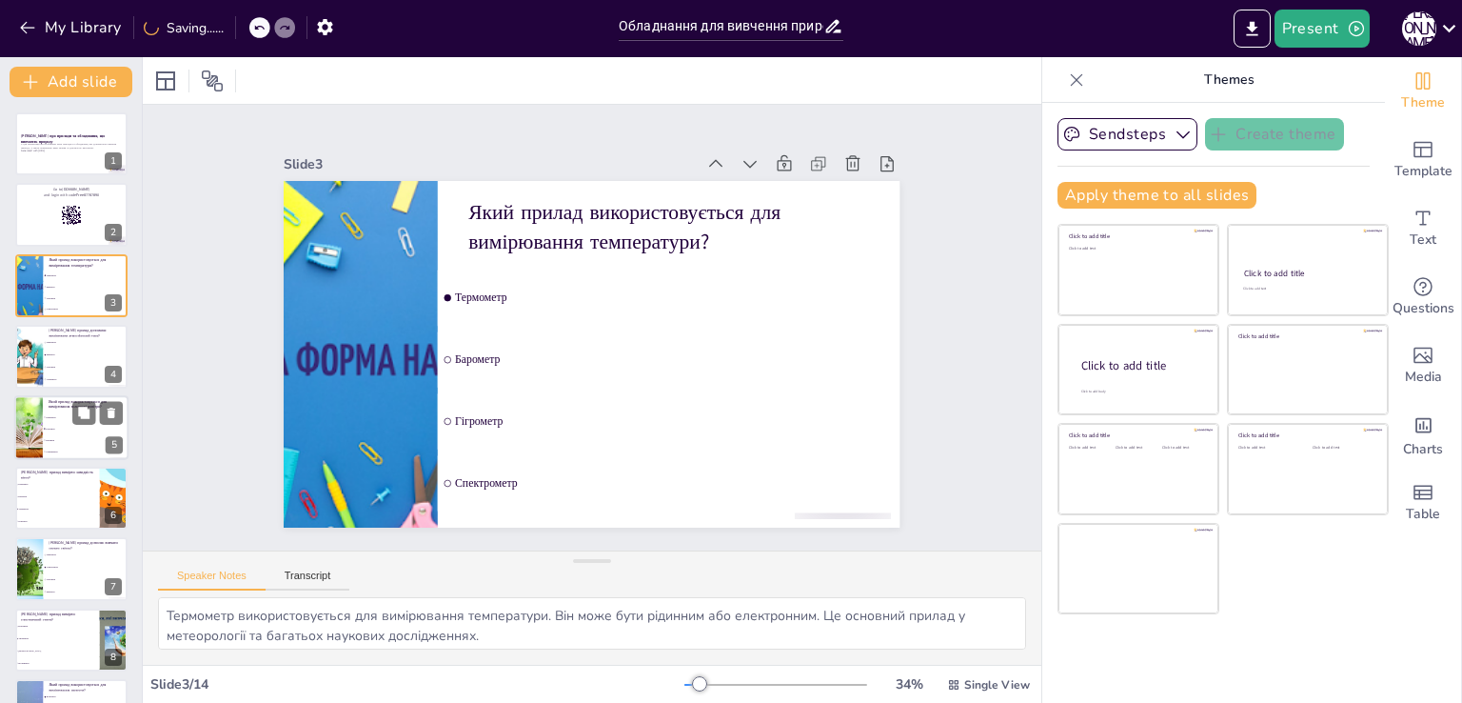
checkbox input "true"
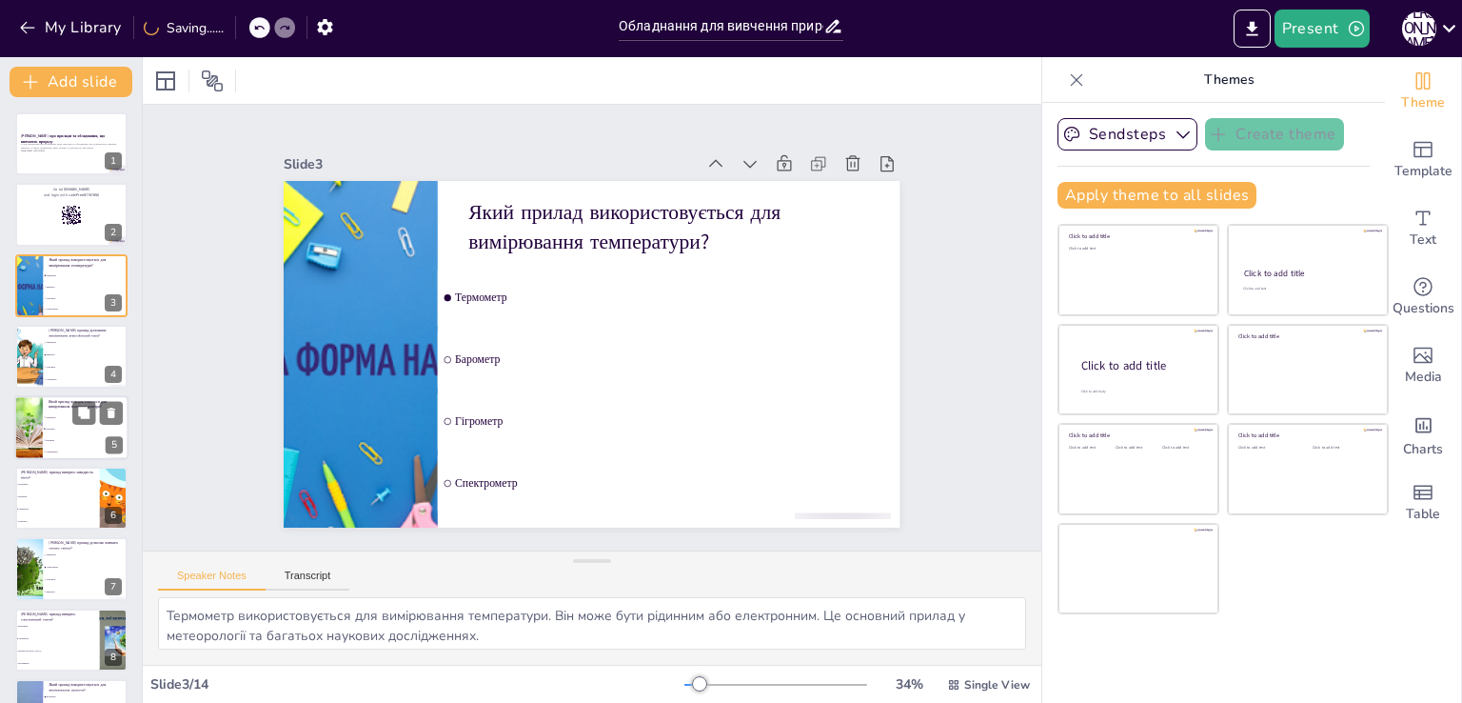
checkbox input "true"
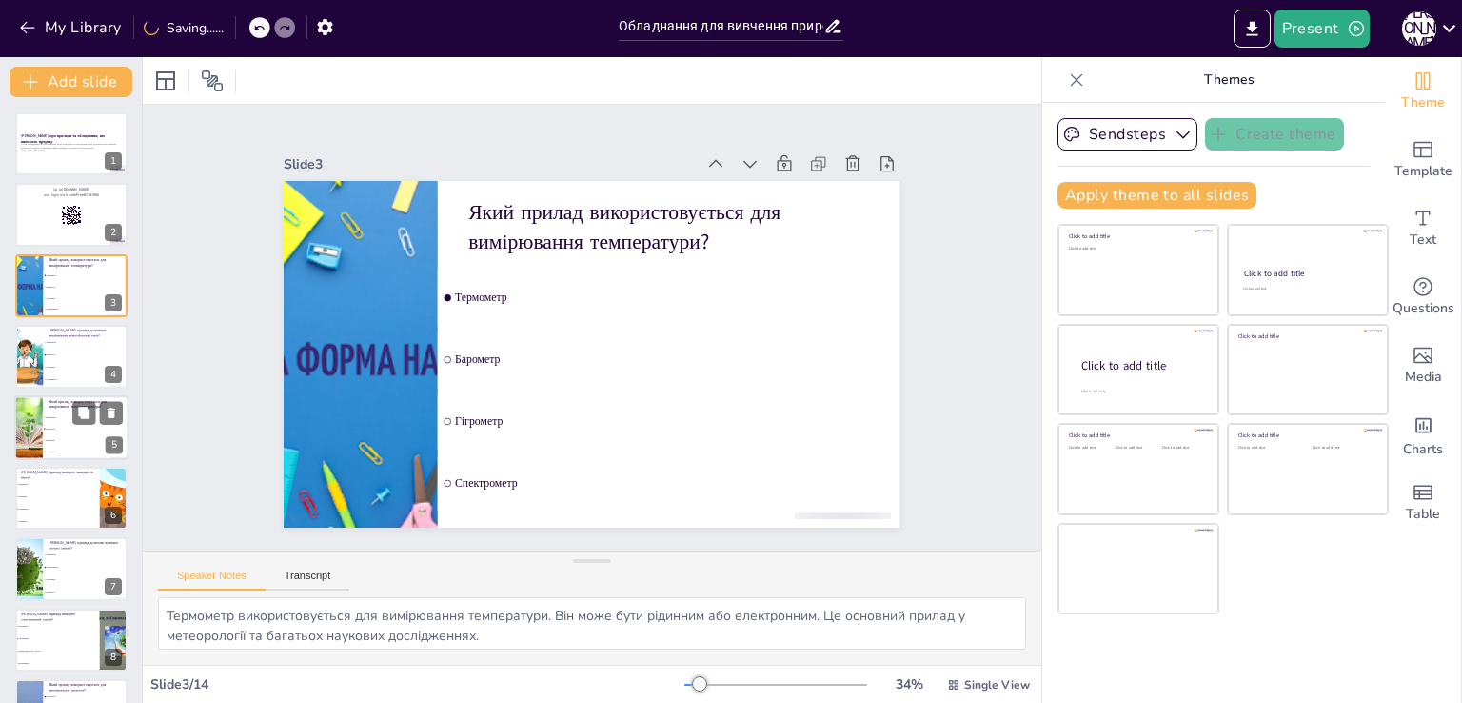
checkbox input "true"
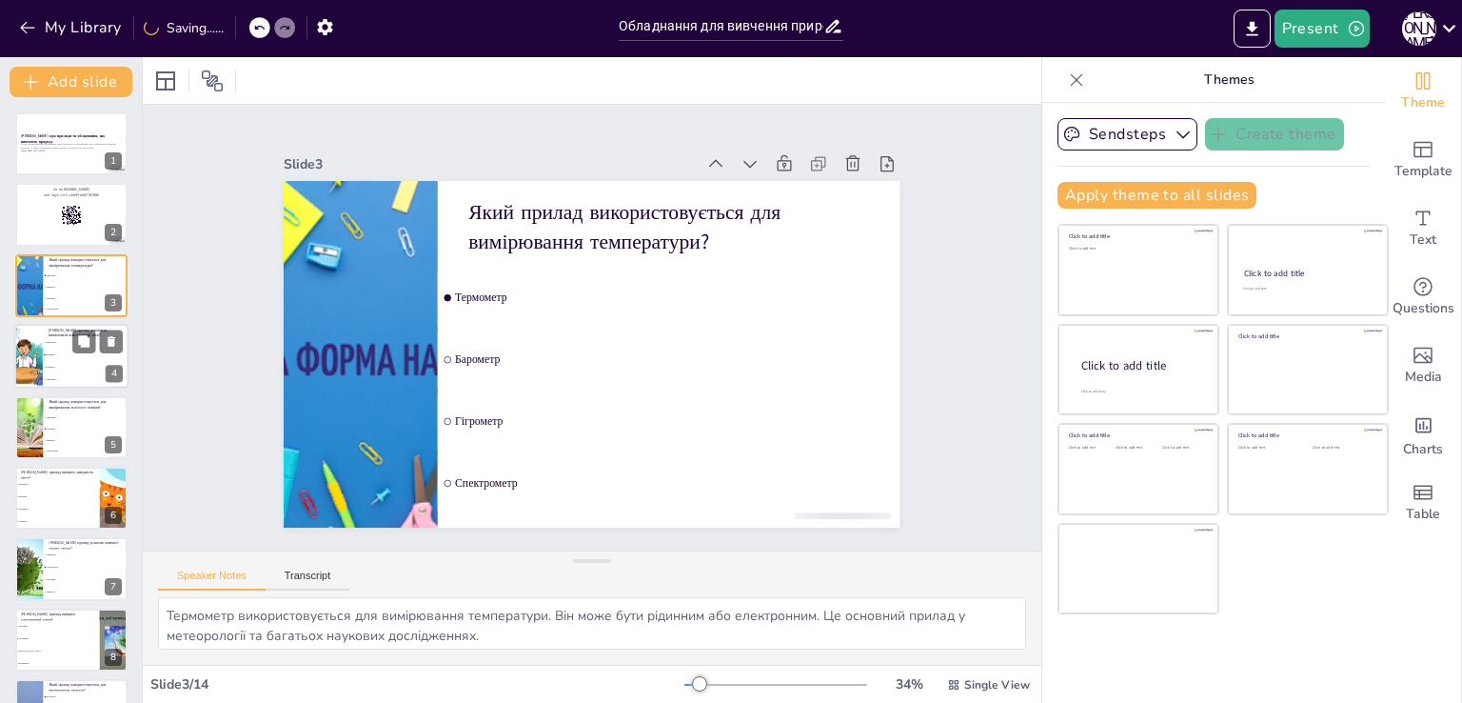
checkbox input "true"
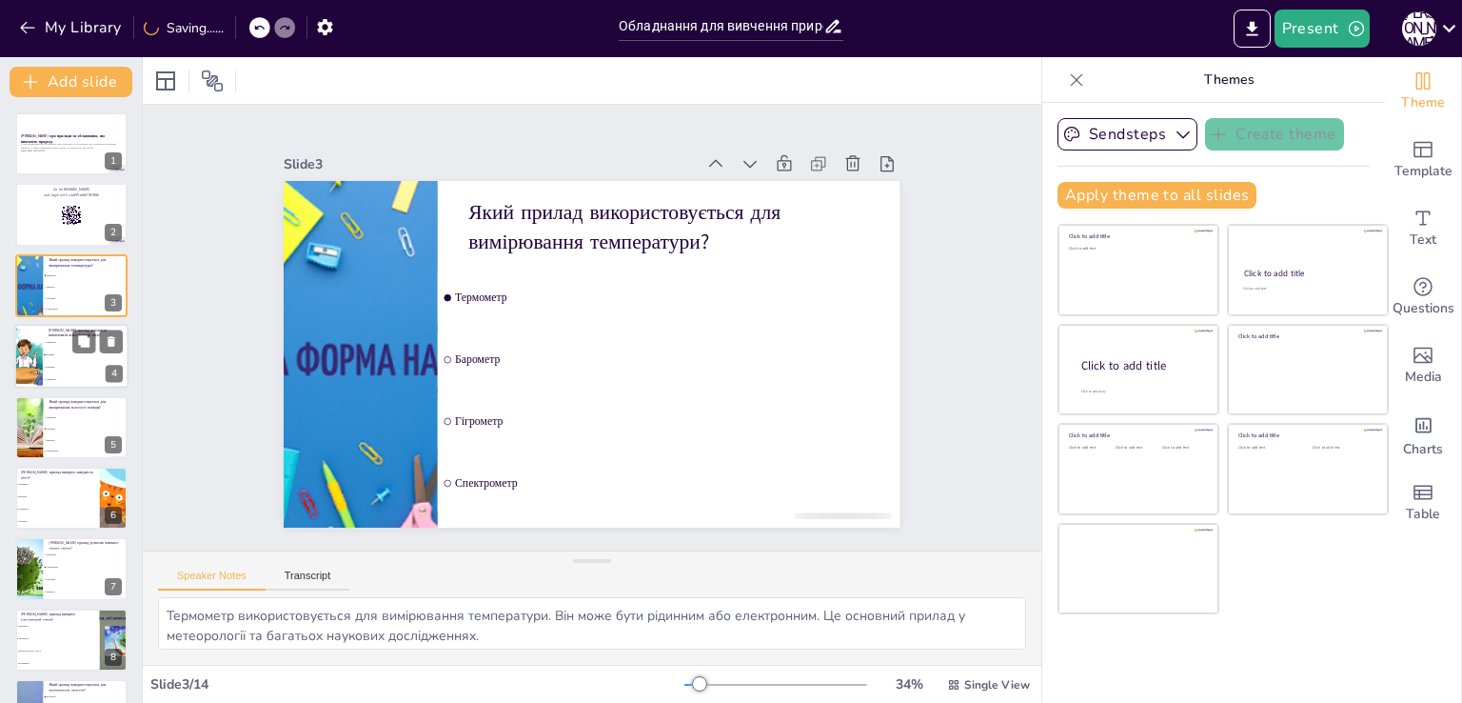
checkbox input "true"
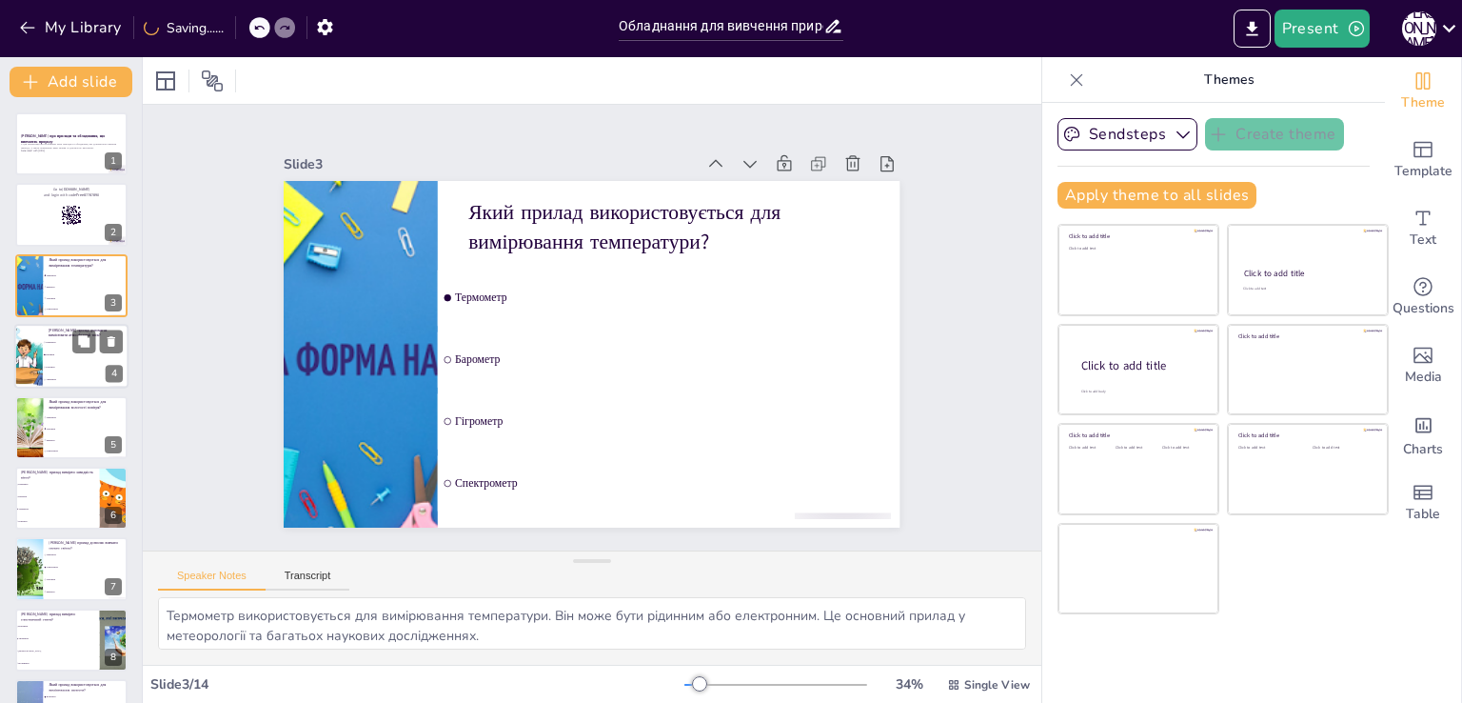
checkbox input "true"
click at [73, 379] on span "Анемометр" at bounding box center [87, 380] width 82 height 3
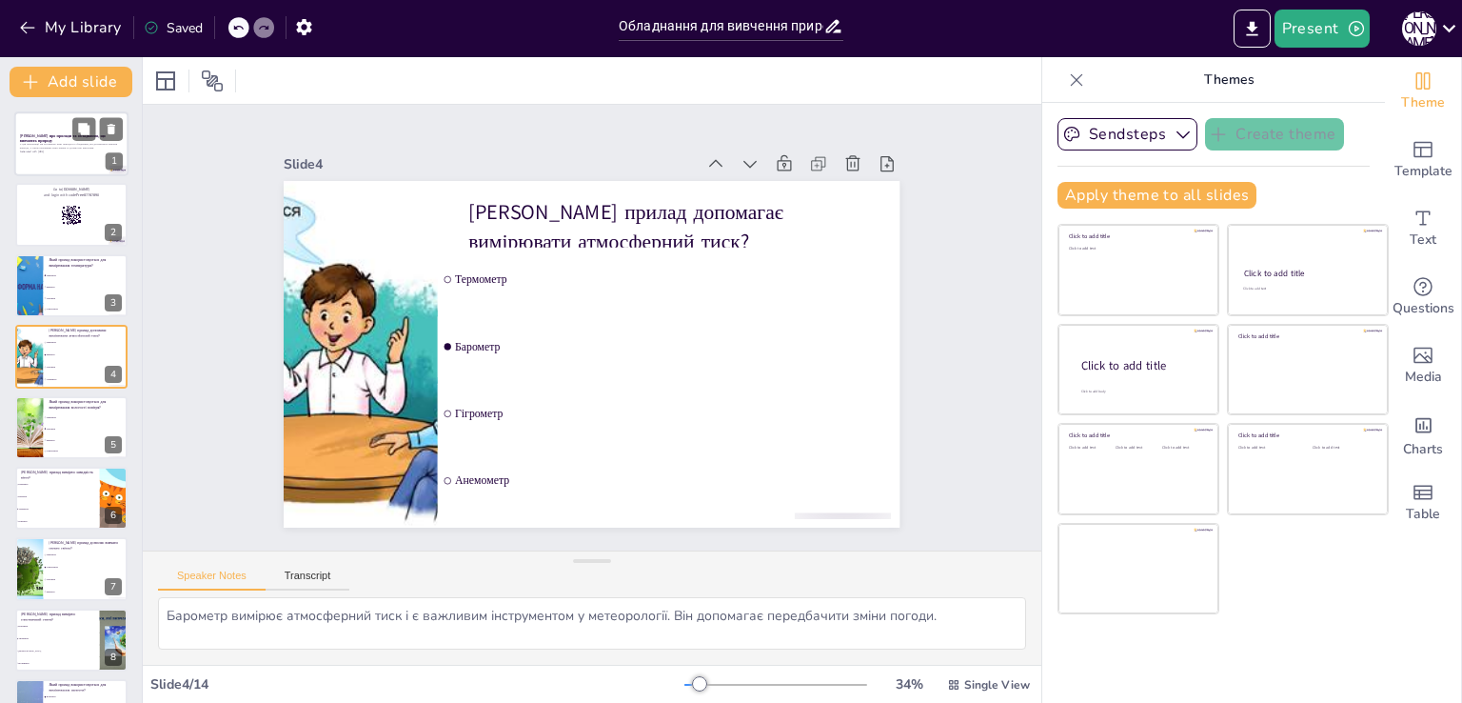
click at [59, 142] on p "У цій презентації ми розглянемо різні прилади та обладнання, які допомагають ви…" at bounding box center [71, 145] width 103 height 7
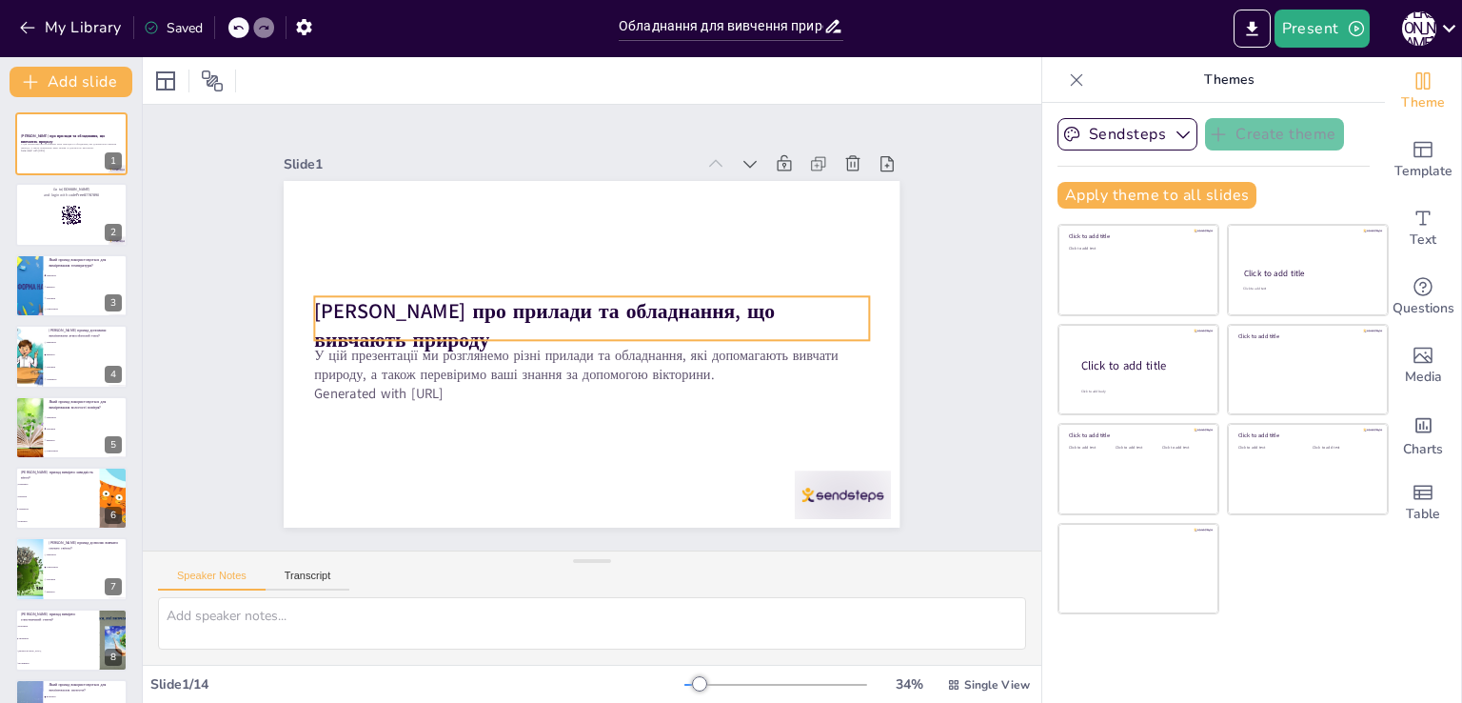
click at [473, 309] on strong "[PERSON_NAME] про прилади та обладнання, що вивчають природу" at bounding box center [545, 325] width 461 height 57
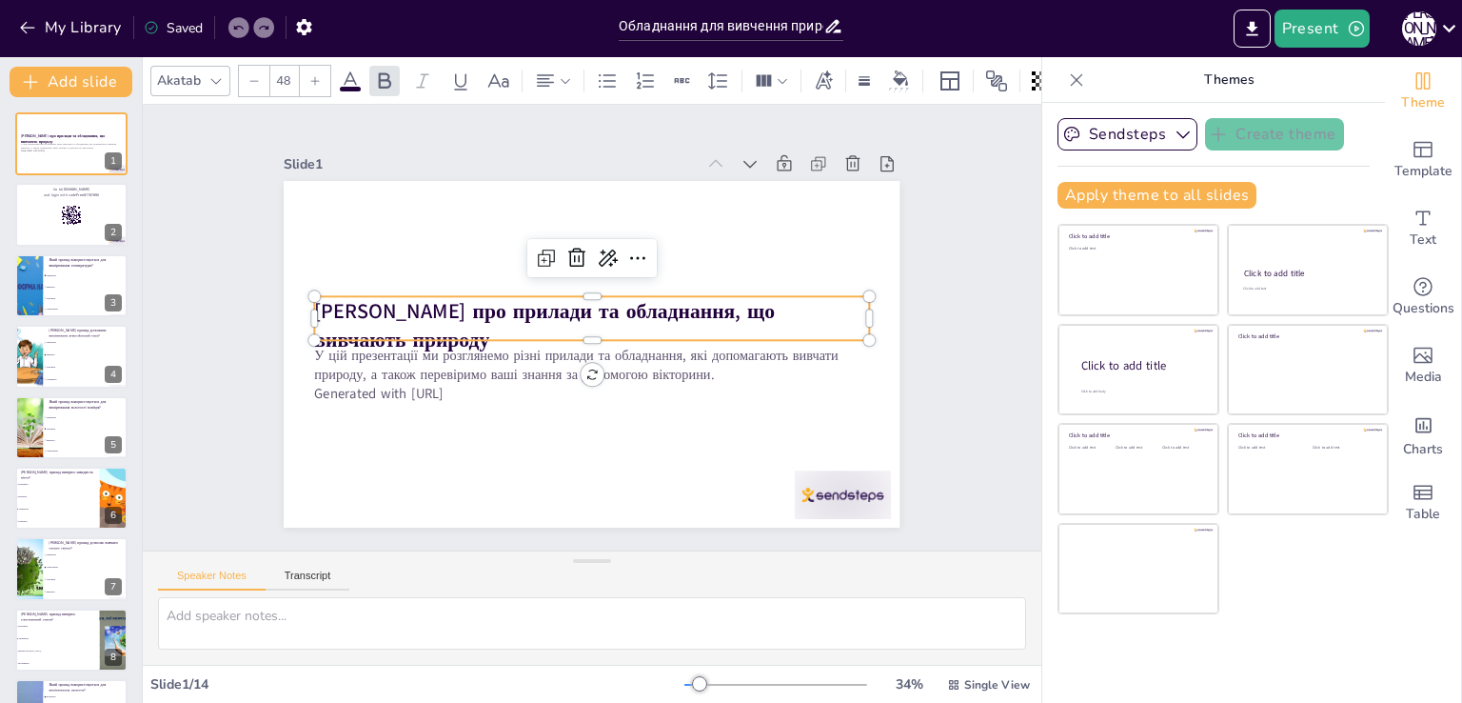
click at [460, 306] on strong "[PERSON_NAME] про прилади та обладнання, що вивчають природу" at bounding box center [545, 325] width 461 height 57
click at [449, 302] on strong "[PERSON_NAME] про прилади та обладнання, що вивчають природу" at bounding box center [545, 325] width 461 height 57
click at [446, 302] on strong "[PERSON_NAME] про прилади та обладнання, що вивчають природу" at bounding box center [546, 306] width 464 height 76
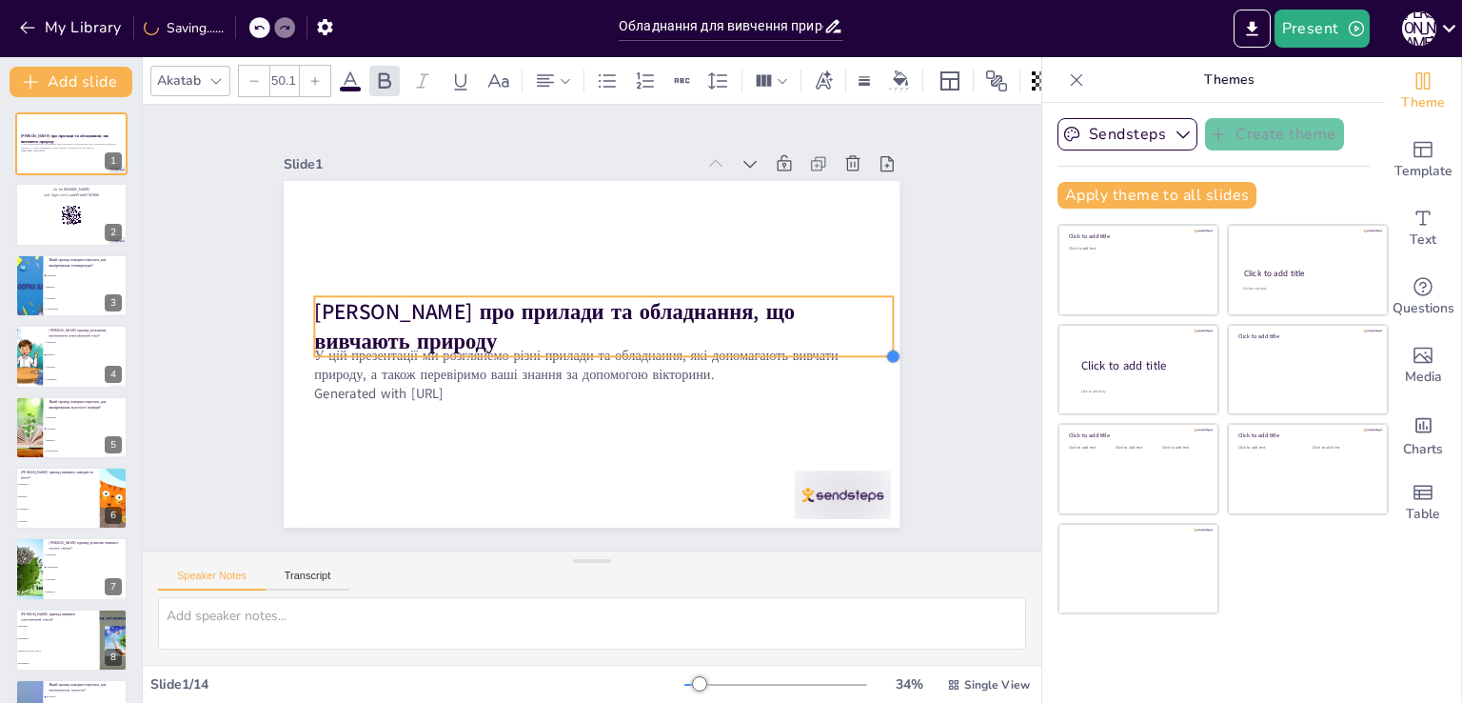
drag, startPoint x: 853, startPoint y: 334, endPoint x: 766, endPoint y: 336, distance: 86.7
click at [766, 336] on div "[PERSON_NAME] про прилади та обладнання, що вивчають природу У цій презентації …" at bounding box center [592, 354] width 616 height 347
click at [446, 301] on strong "[PERSON_NAME] про прилади та обладнання, що вивчають природу" at bounding box center [555, 326] width 481 height 59
click at [446, 301] on strong "[PERSON_NAME] про прилади та обладнання, що вивчають природу" at bounding box center [555, 307] width 484 height 79
click at [449, 301] on strong "[PERSON_NAME] про прилади та обладнання, що вивчають природу" at bounding box center [555, 307] width 484 height 79
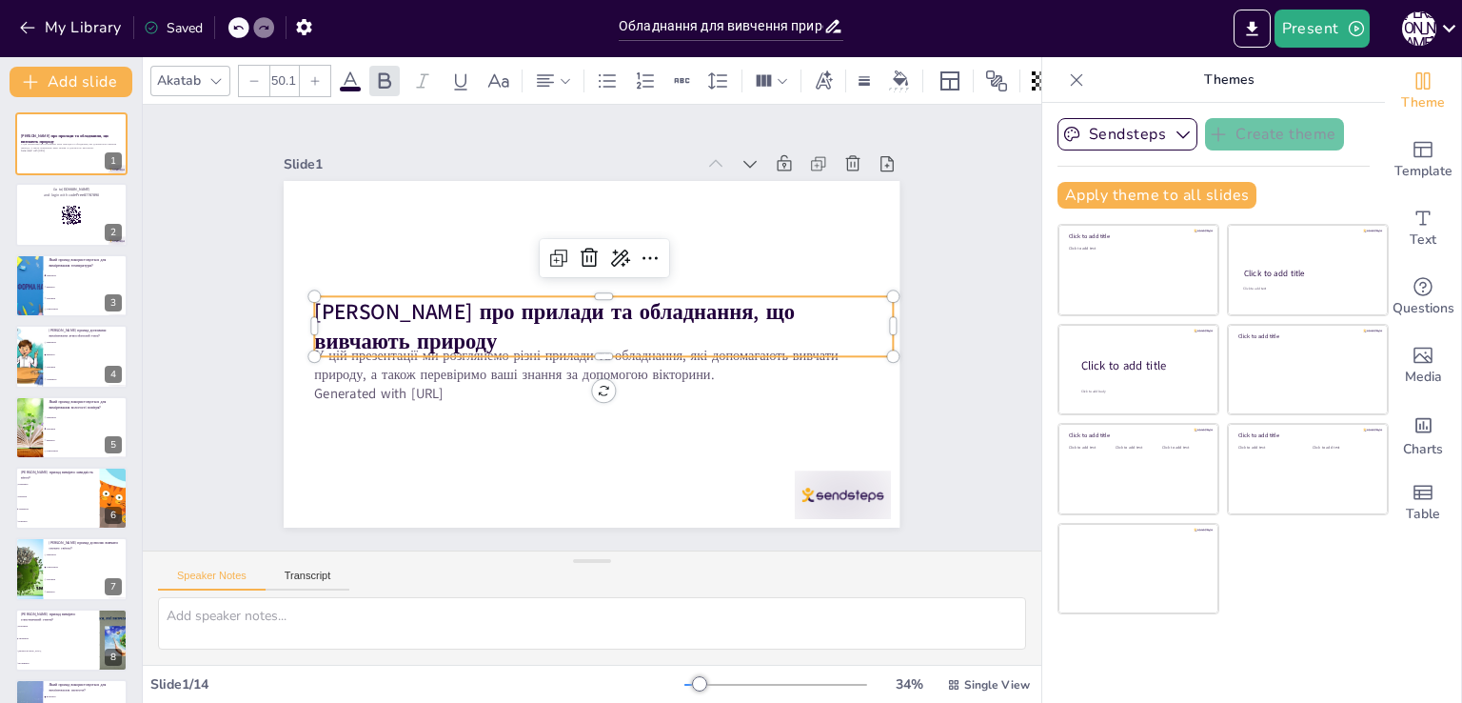
click at [449, 301] on strong "[PERSON_NAME] про прилади та обладнання, що вивчають природу" at bounding box center [555, 307] width 484 height 79
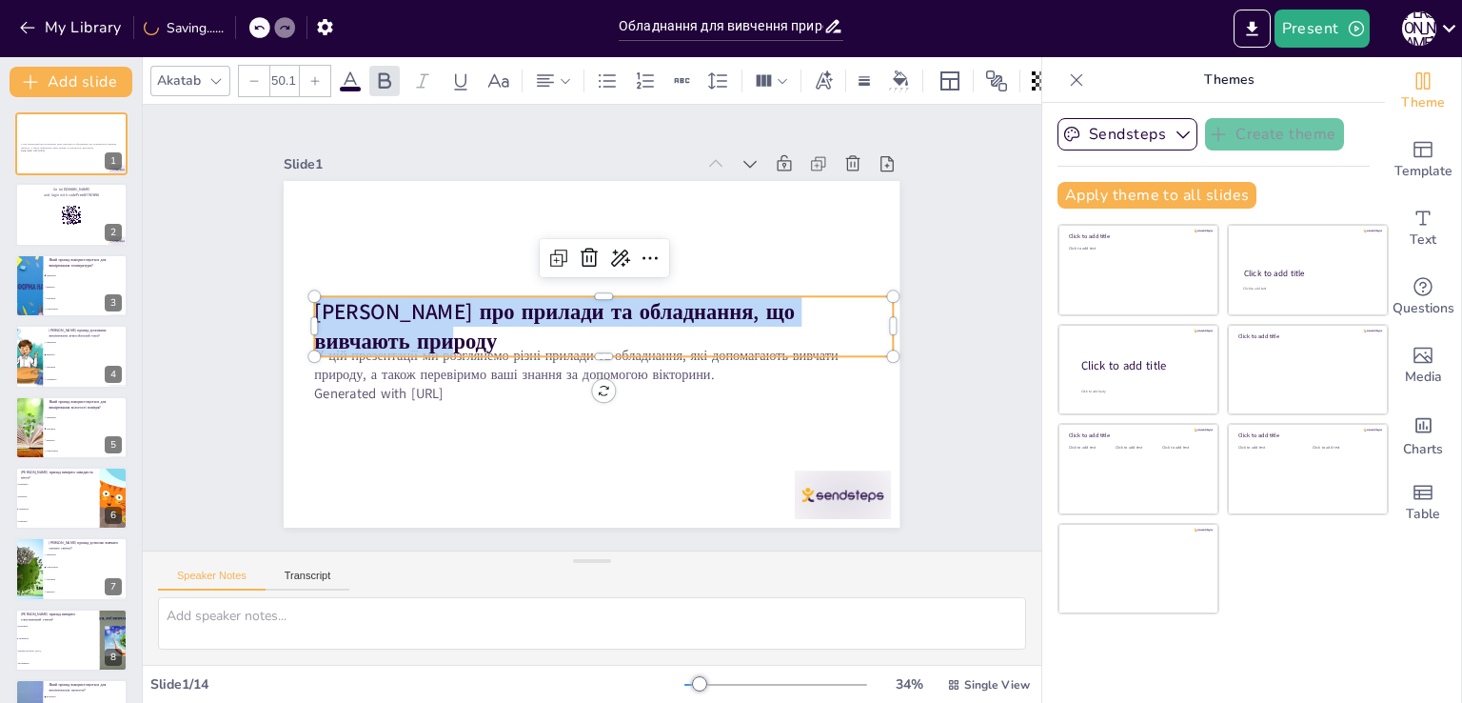
click at [449, 301] on strong "[PERSON_NAME] про прилади та обладнання, що вивчають природу" at bounding box center [555, 307] width 484 height 79
drag, startPoint x: 449, startPoint y: 301, endPoint x: 834, endPoint y: 324, distance: 385.3
click at [834, 324] on p "[PERSON_NAME] про прилади та обладнання, що вивчають природу" at bounding box center [604, 328] width 582 height 120
copy strong "прилади та обладнання, що вивчають природу"
click at [70, 287] on li "Барометр" at bounding box center [86, 286] width 86 height 11
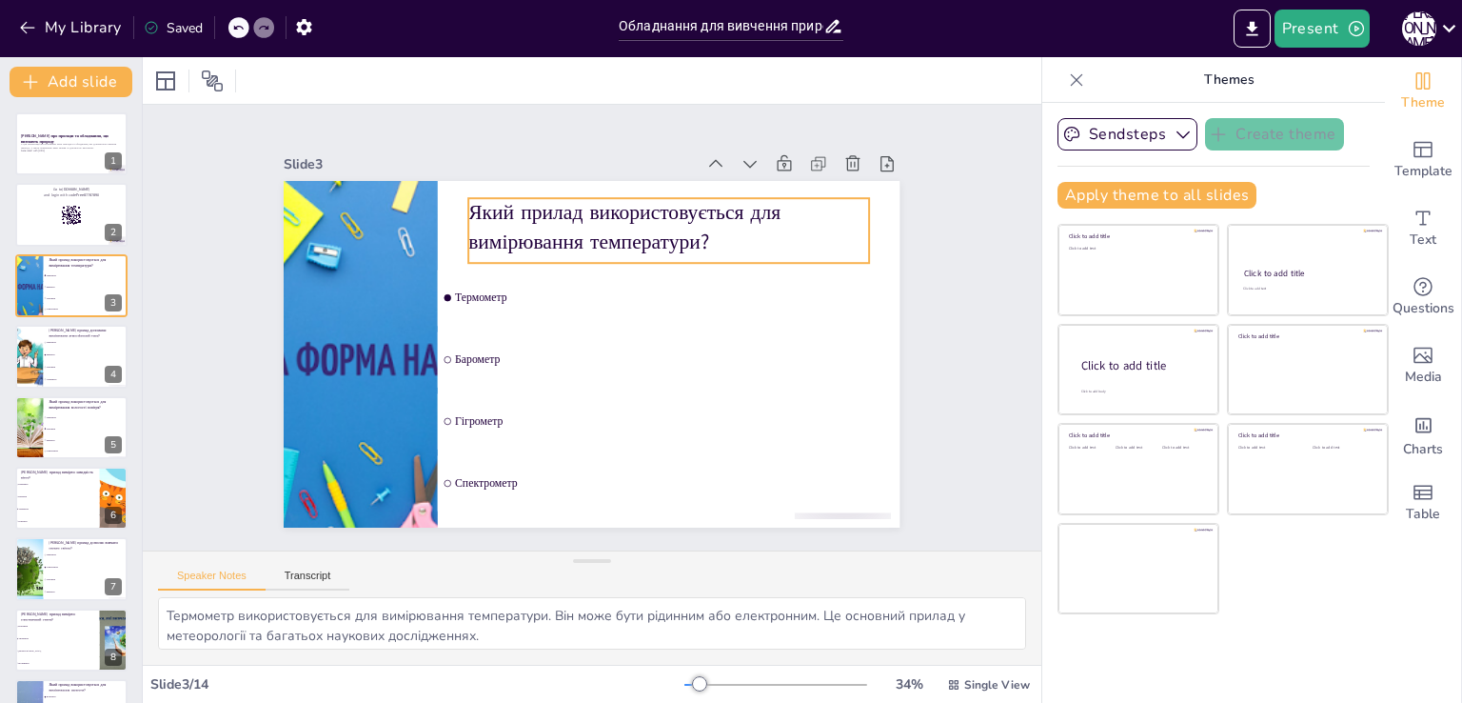
click at [545, 236] on p "Який прилад використовується для вимірювання температури?" at bounding box center [669, 226] width 401 height 57
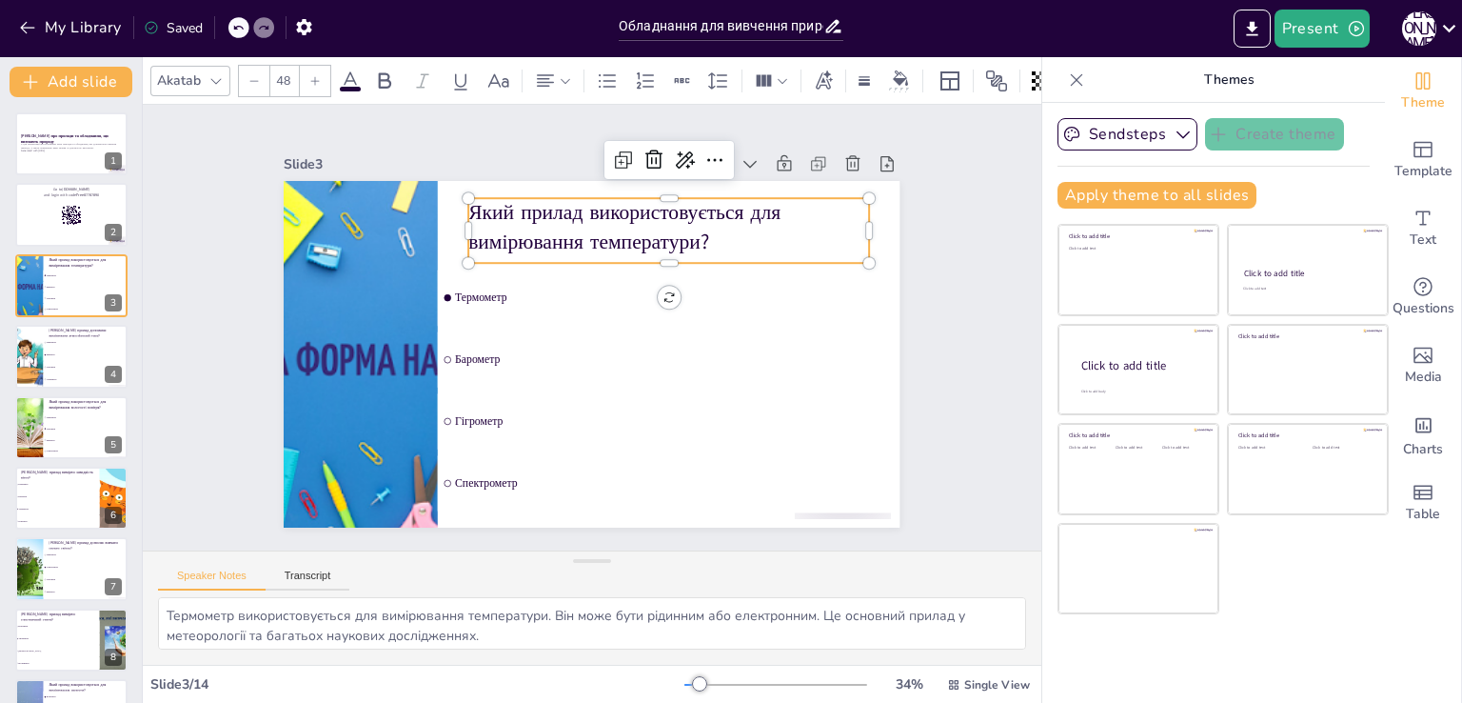
click at [545, 236] on p "Який прилад використовується для вимірювання температури?" at bounding box center [669, 226] width 401 height 57
click at [545, 236] on p "Який прилад використовується для вимірювання температури?" at bounding box center [679, 238] width 405 height 99
click at [545, 236] on p "Який прилад використовується для вимірювання температури?" at bounding box center [669, 230] width 401 height 57
click at [545, 236] on p "Який прилад використовується для вимірювання температури?" at bounding box center [679, 238] width 405 height 99
click at [545, 236] on p "Який прилад використовується для вимірювання температури?" at bounding box center [669, 230] width 401 height 57
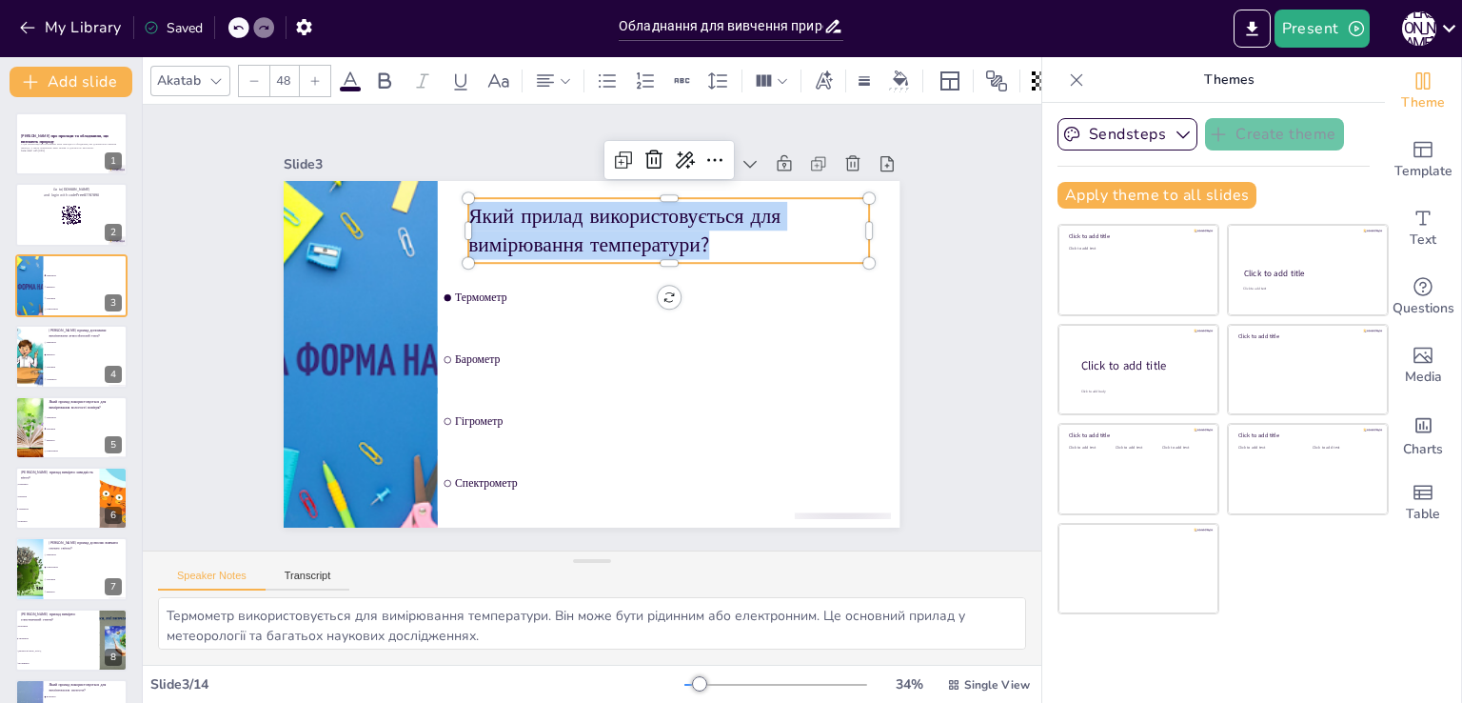
click at [545, 236] on p "Який прилад використовується для вимірювання температури?" at bounding box center [679, 238] width 405 height 99
click at [545, 236] on p "Який прилад використовується для вимірювання температури?" at bounding box center [669, 230] width 401 height 57
copy p "Який прилад використовується для вимірювання температури?"
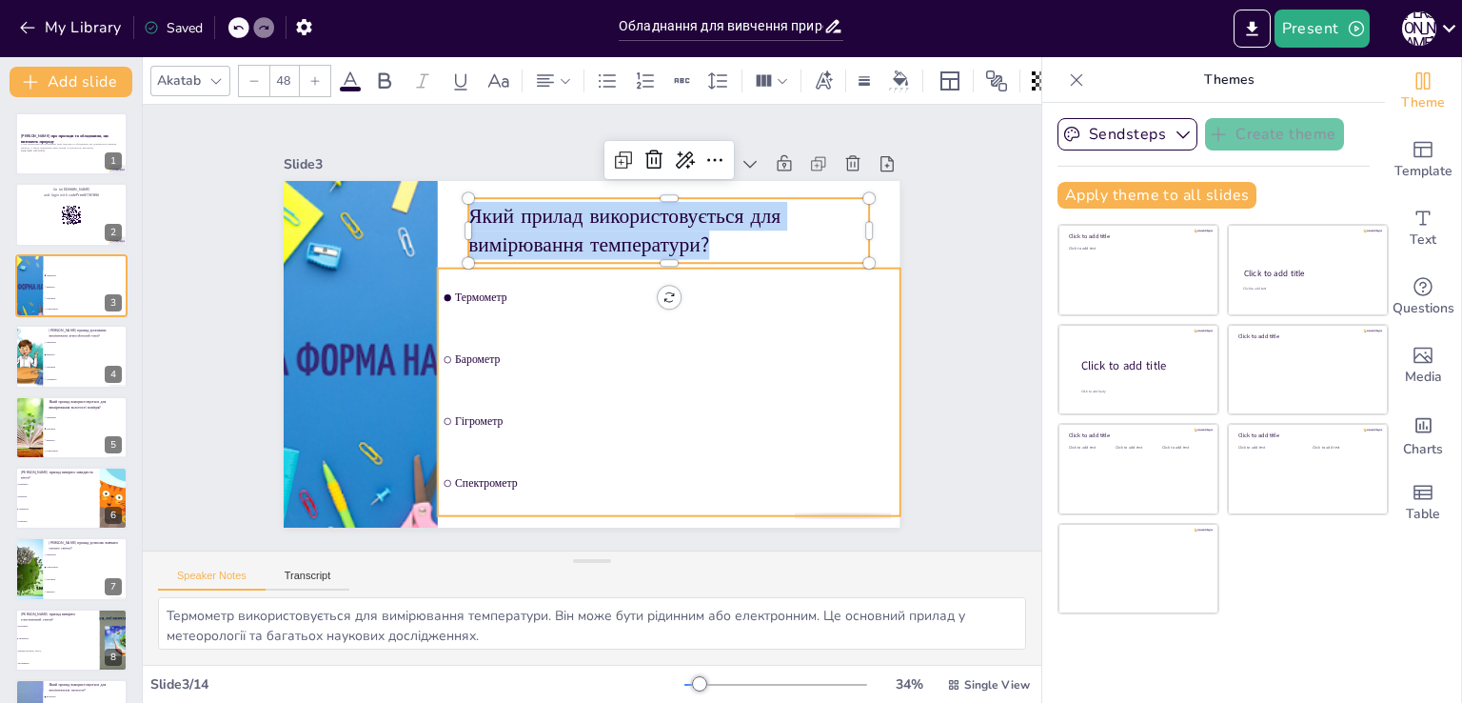
click at [510, 296] on span "Термометр" at bounding box center [675, 297] width 440 height 12
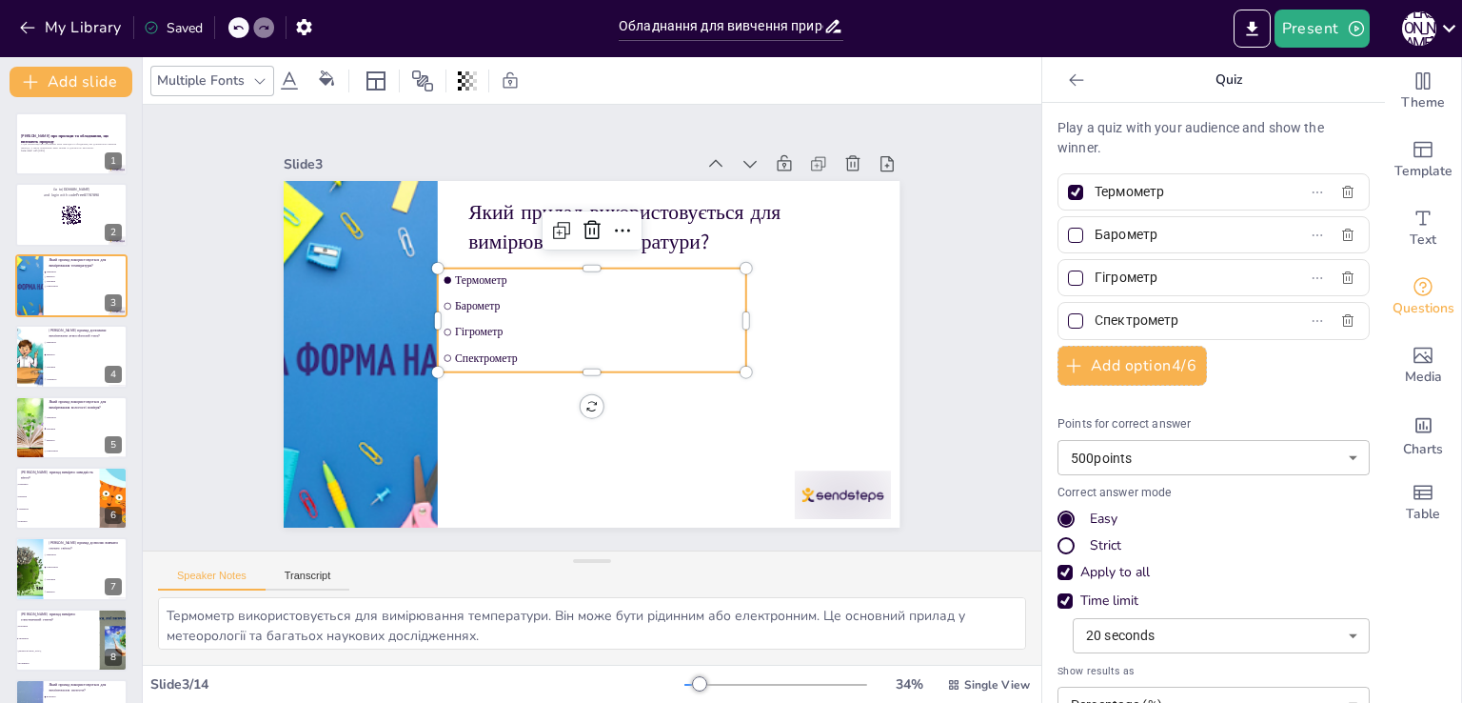
click at [499, 300] on span "Барометр" at bounding box center [598, 306] width 286 height 12
click at [499, 284] on li "Термометр" at bounding box center [592, 280] width 308 height 24
click at [500, 273] on span "Термометр" at bounding box center [598, 279] width 286 height 12
click at [500, 271] on span "Термометр" at bounding box center [604, 281] width 286 height 43
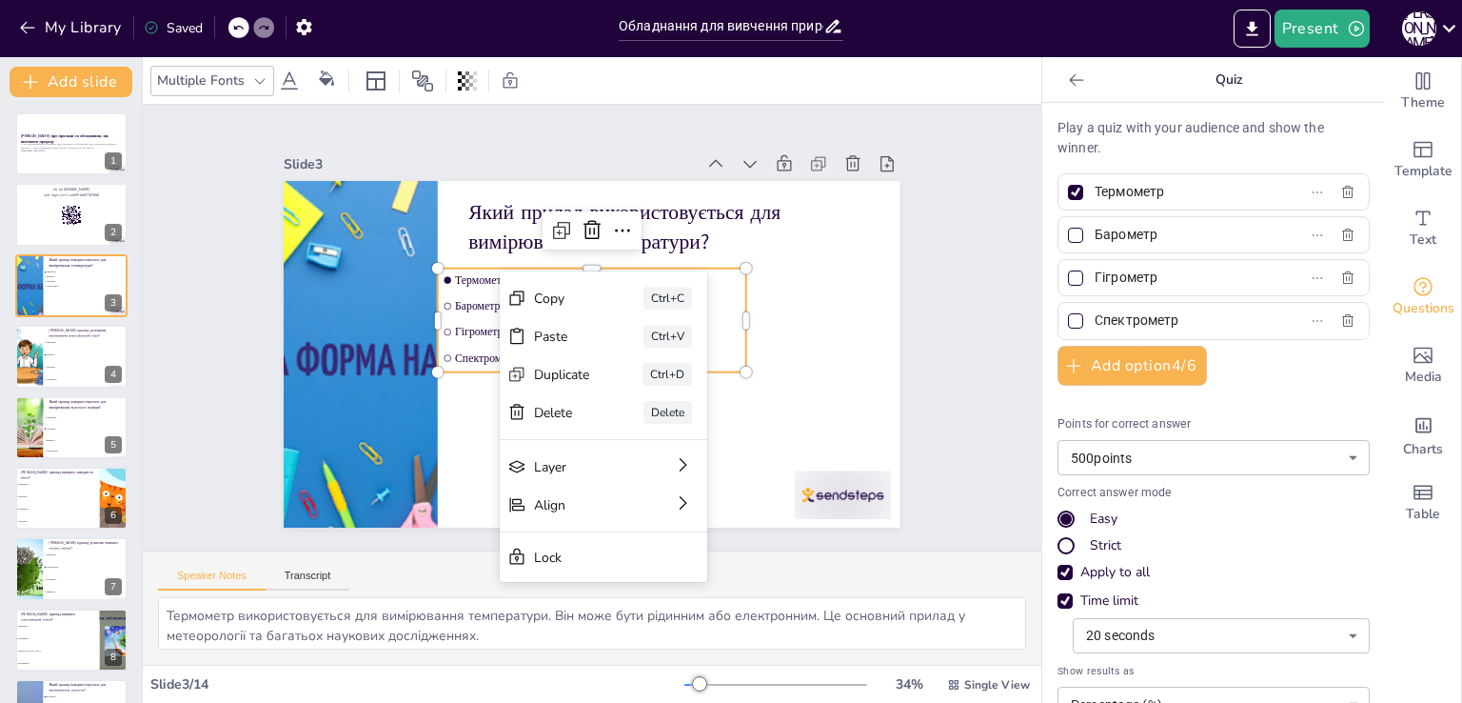
click at [494, 268] on span "Термометр" at bounding box center [604, 280] width 286 height 43
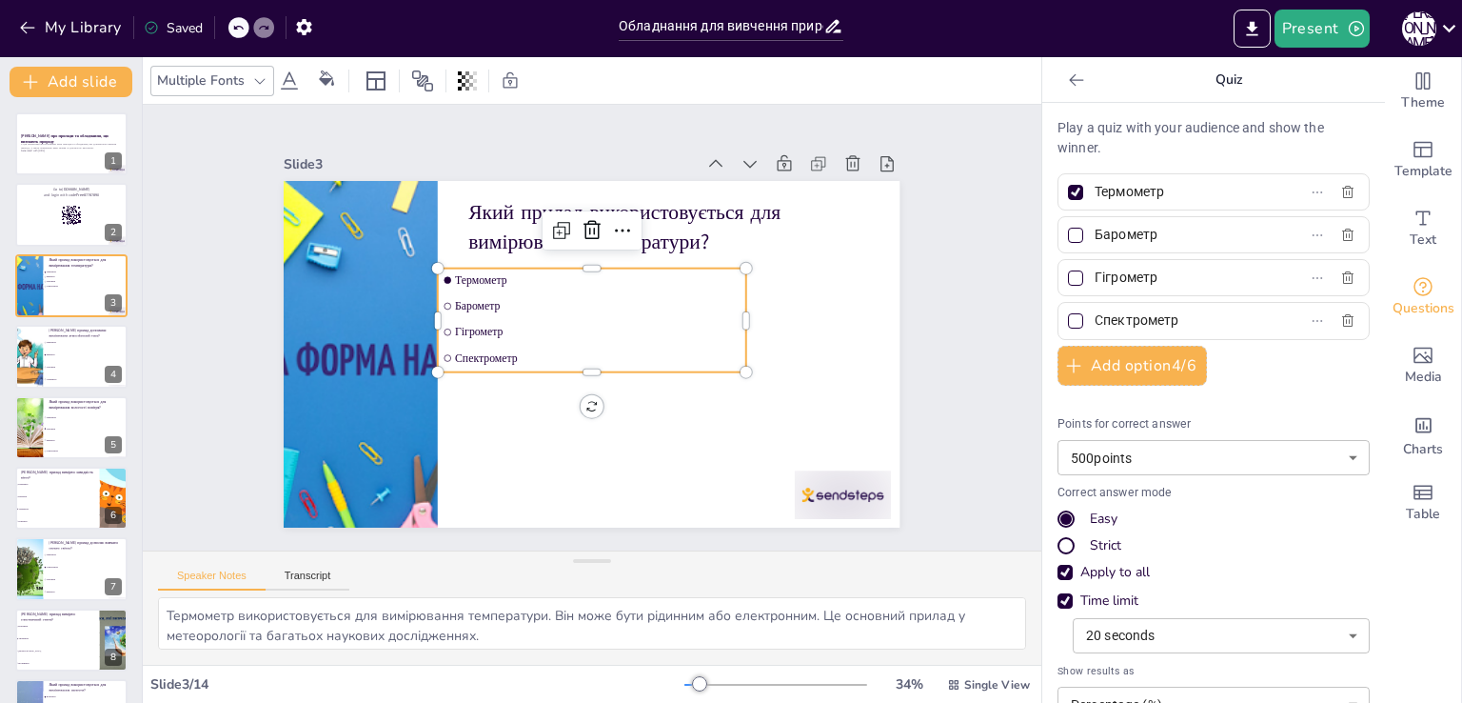
click at [501, 275] on span "Термометр" at bounding box center [598, 279] width 286 height 12
click at [501, 275] on span "Термометр" at bounding box center [604, 281] width 286 height 43
click at [443, 267] on li "Термометр" at bounding box center [597, 279] width 308 height 55
click at [455, 273] on span "Термометр" at bounding box center [598, 279] width 286 height 12
click at [461, 268] on span "Термометр" at bounding box center [604, 280] width 286 height 43
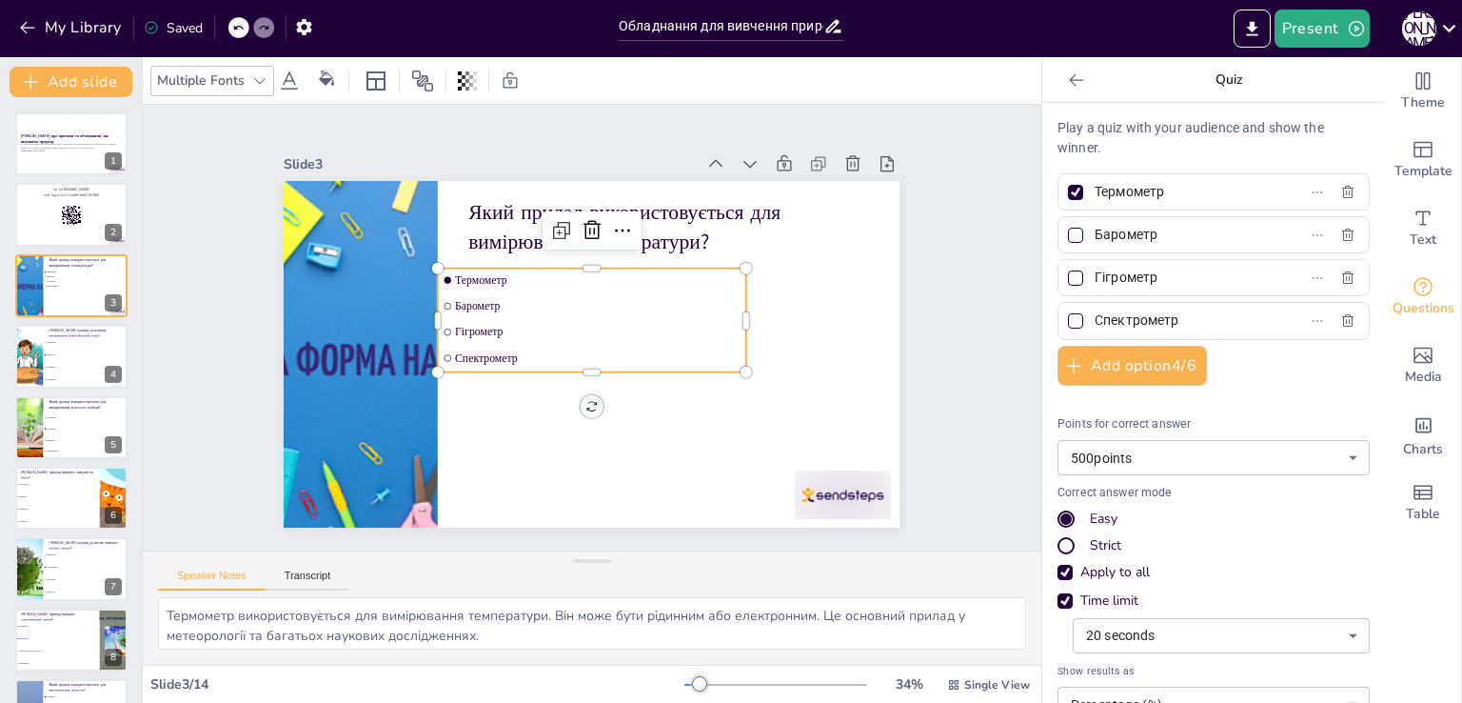
click at [455, 273] on span "Термометр" at bounding box center [598, 279] width 286 height 12
click at [467, 268] on span "Термометр" at bounding box center [608, 282] width 282 height 71
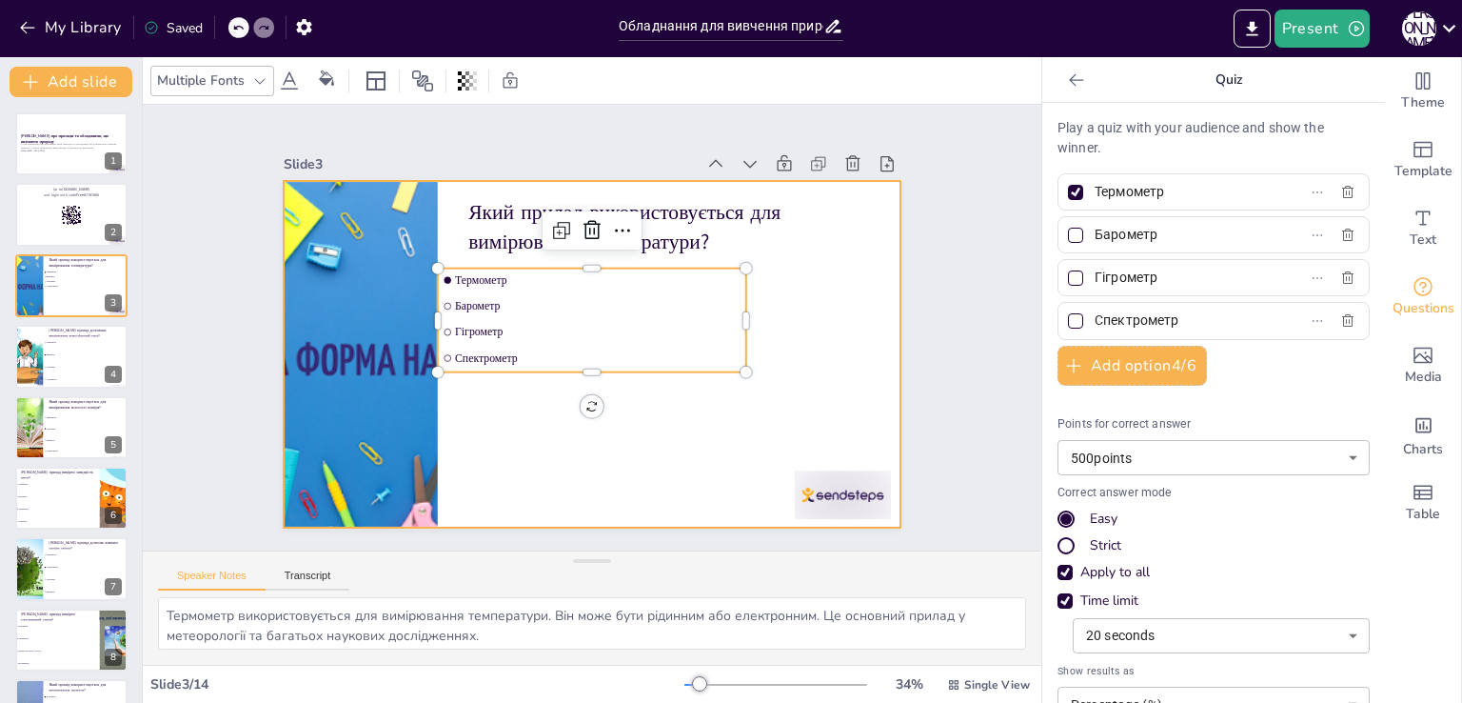
click at [819, 359] on div at bounding box center [592, 354] width 616 height 347
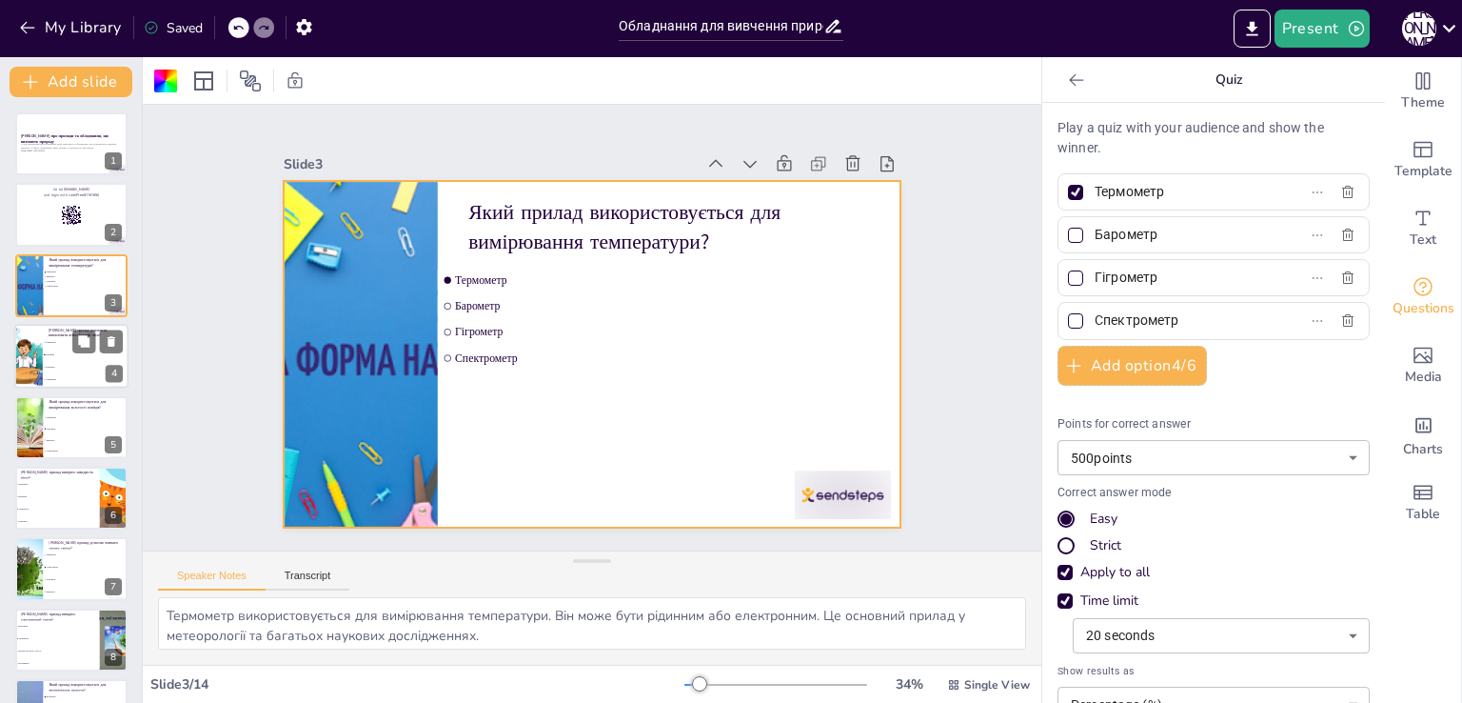
click at [76, 379] on span "Анемометр" at bounding box center [87, 380] width 82 height 3
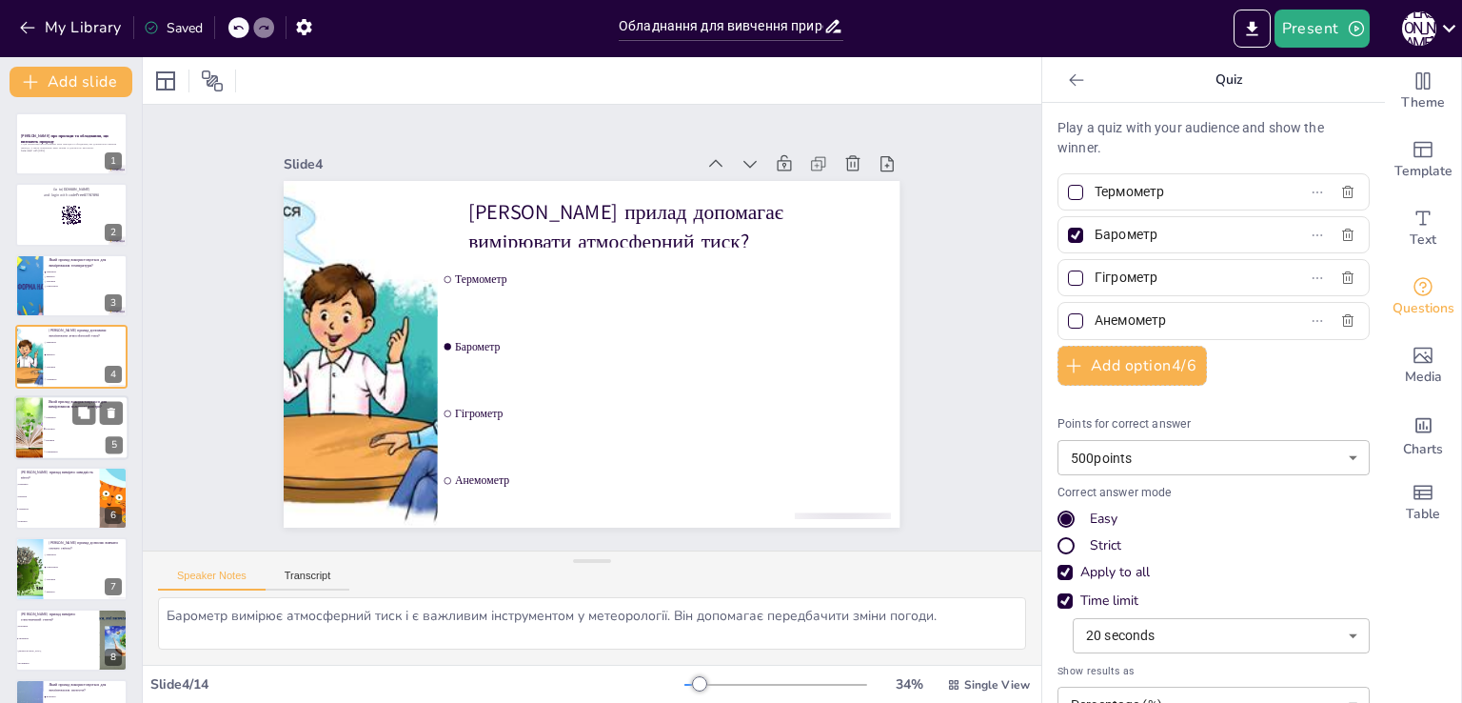
click at [78, 441] on li "Барометр" at bounding box center [86, 439] width 86 height 11
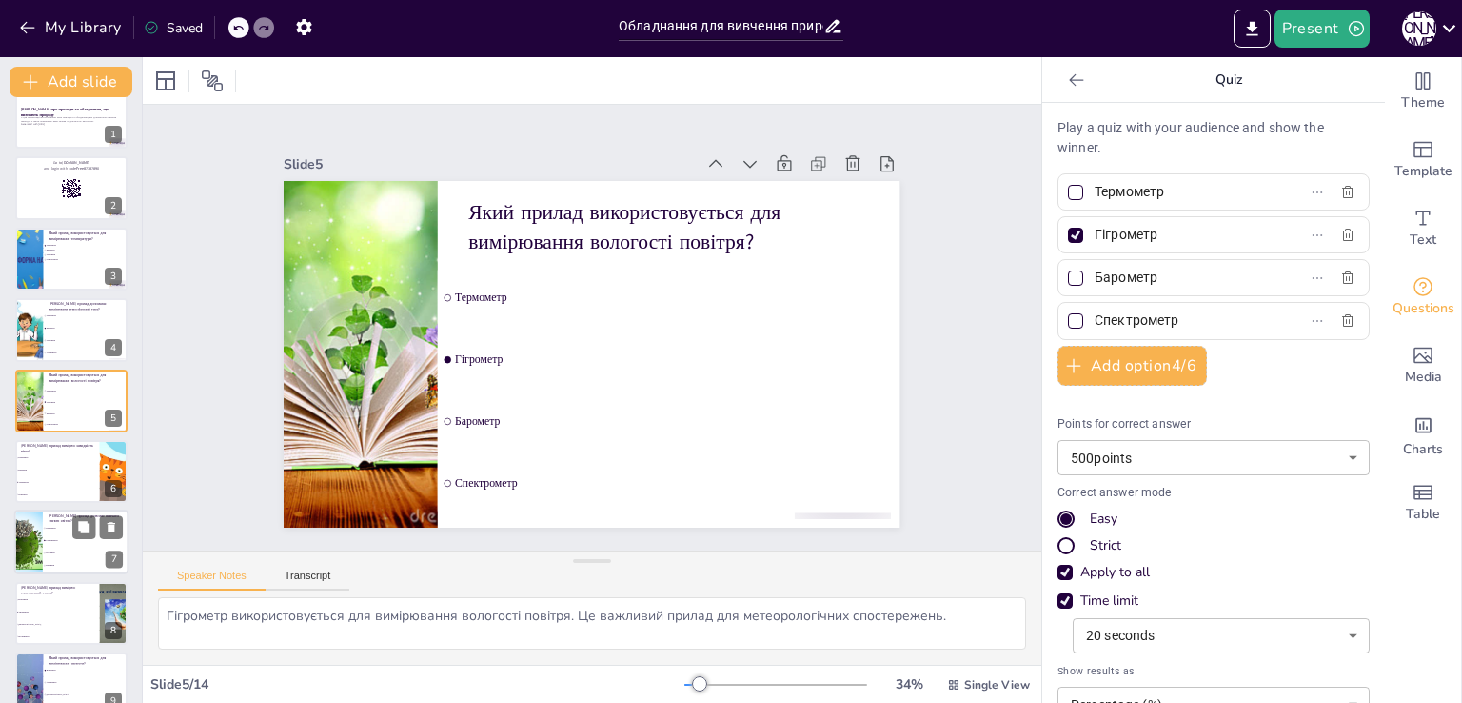
click at [76, 541] on li "Спектрометр" at bounding box center [86, 541] width 86 height 12
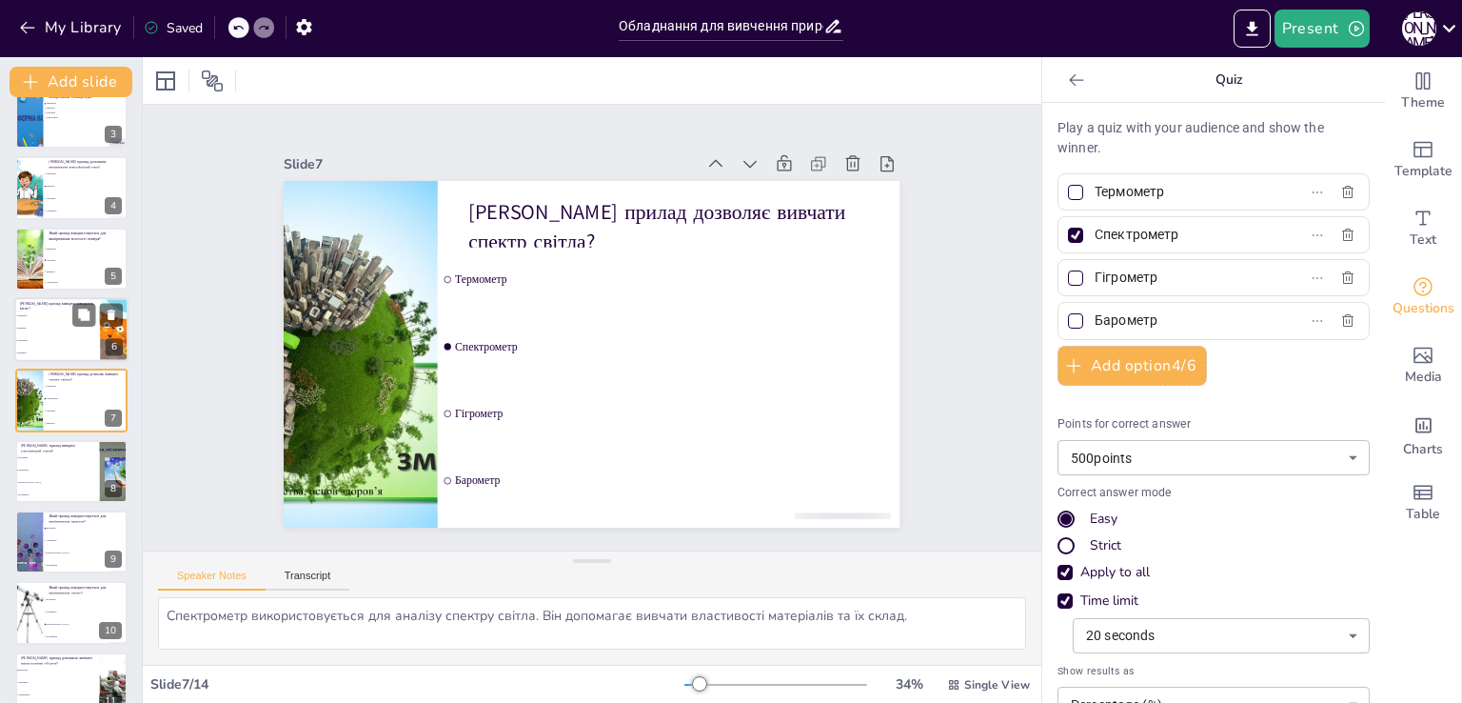
click at [49, 339] on span "Анемометр" at bounding box center [58, 340] width 82 height 3
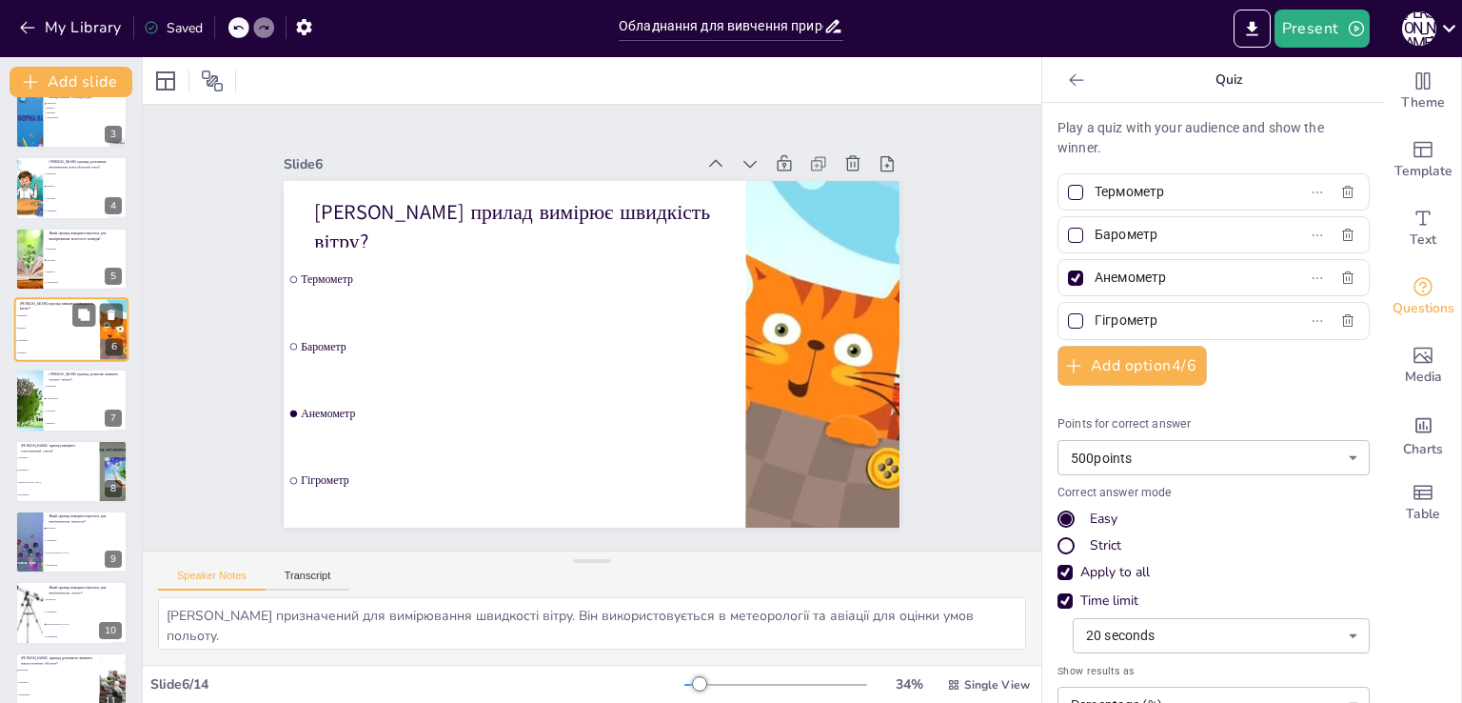
scroll to position [98, 0]
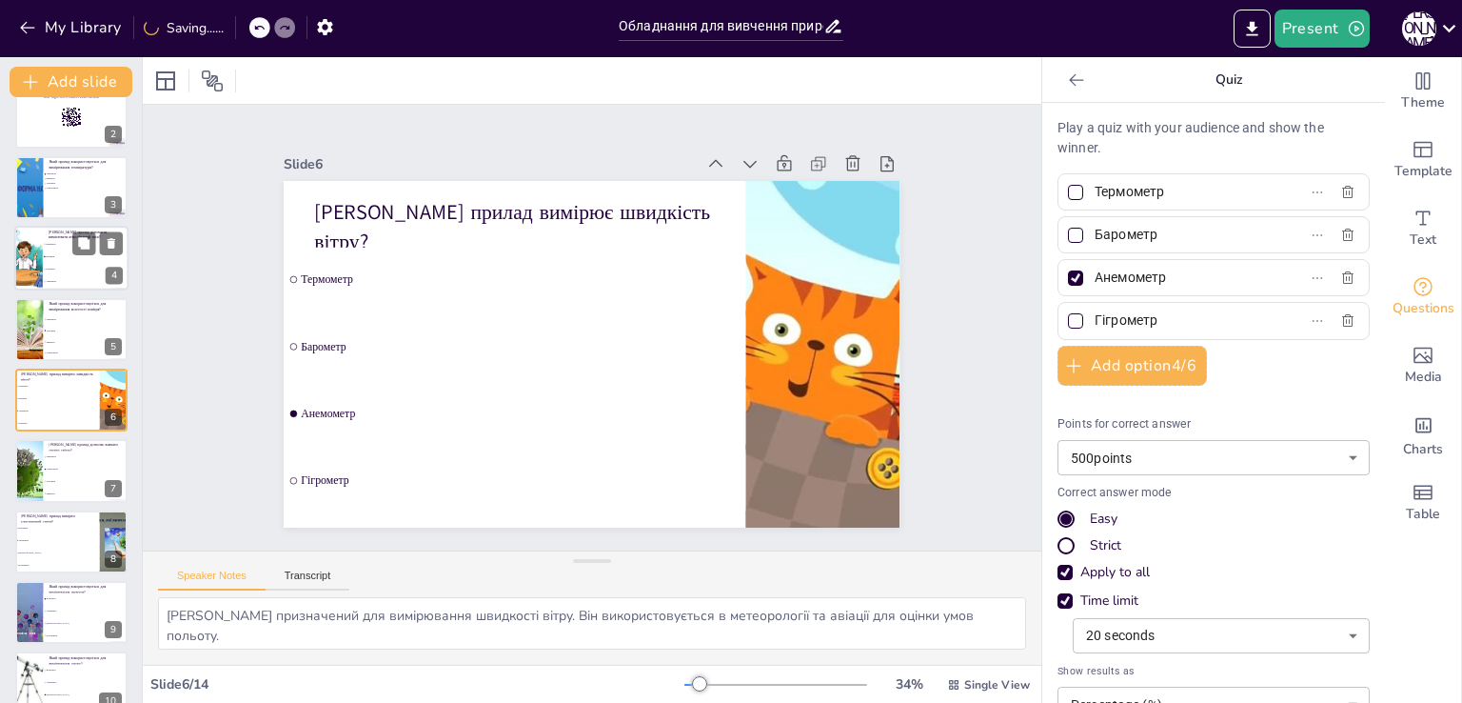
click at [80, 283] on li "Анемометр" at bounding box center [86, 282] width 86 height 12
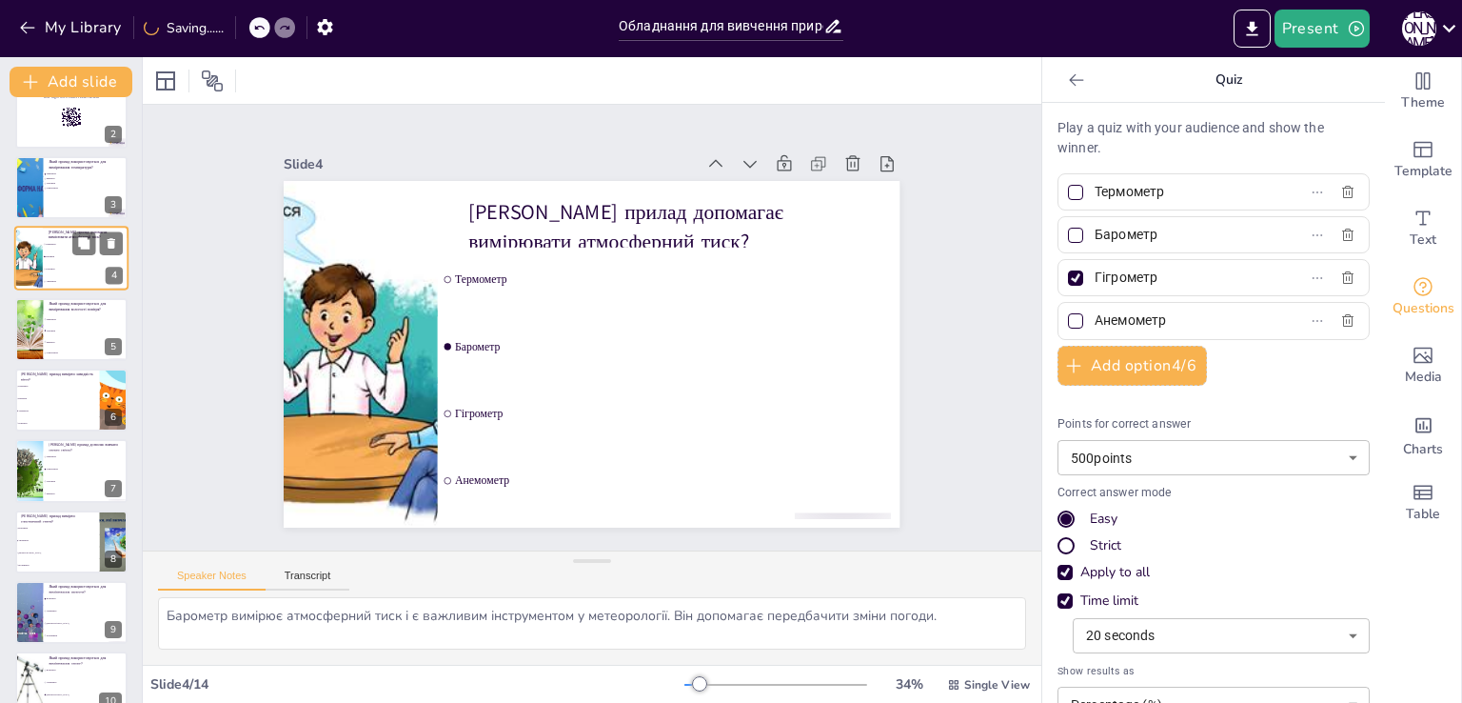
scroll to position [0, 0]
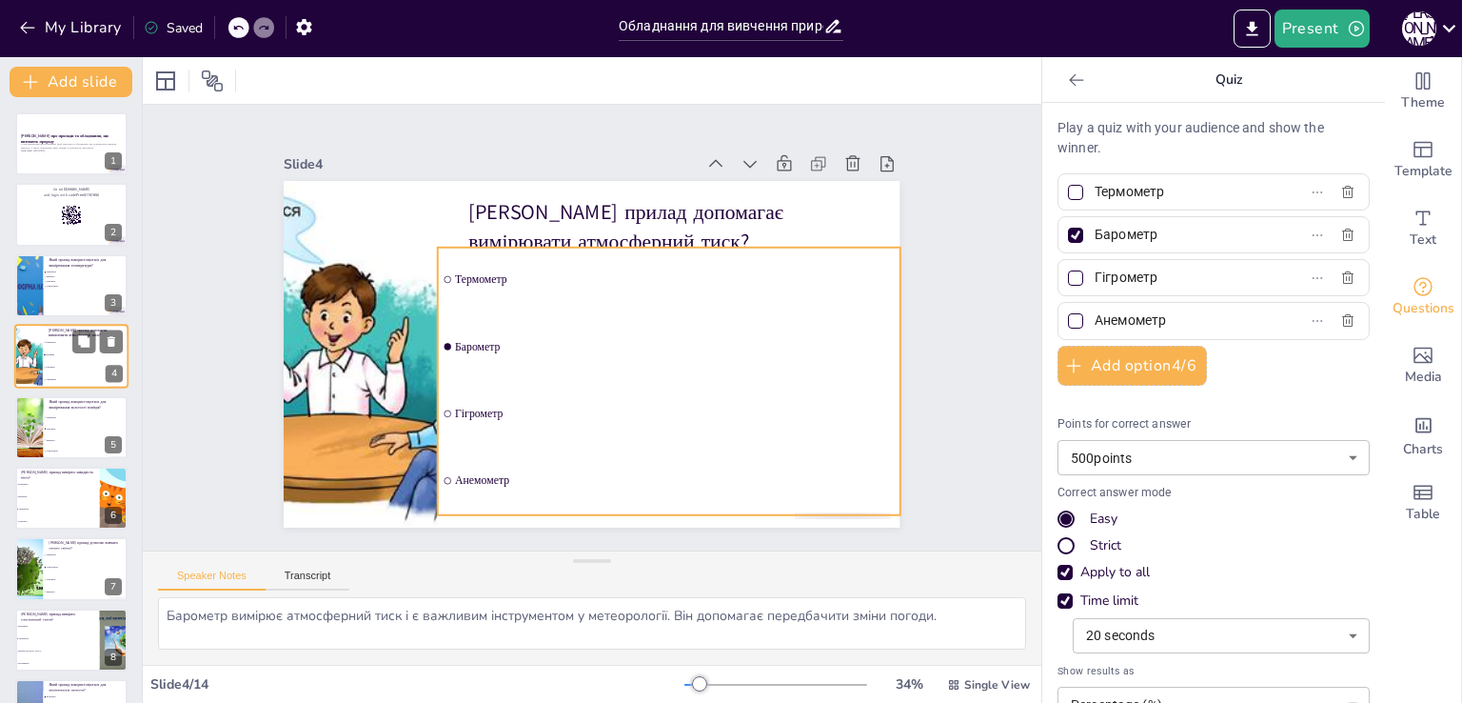
click at [78, 359] on li "Барометр" at bounding box center [86, 355] width 86 height 12
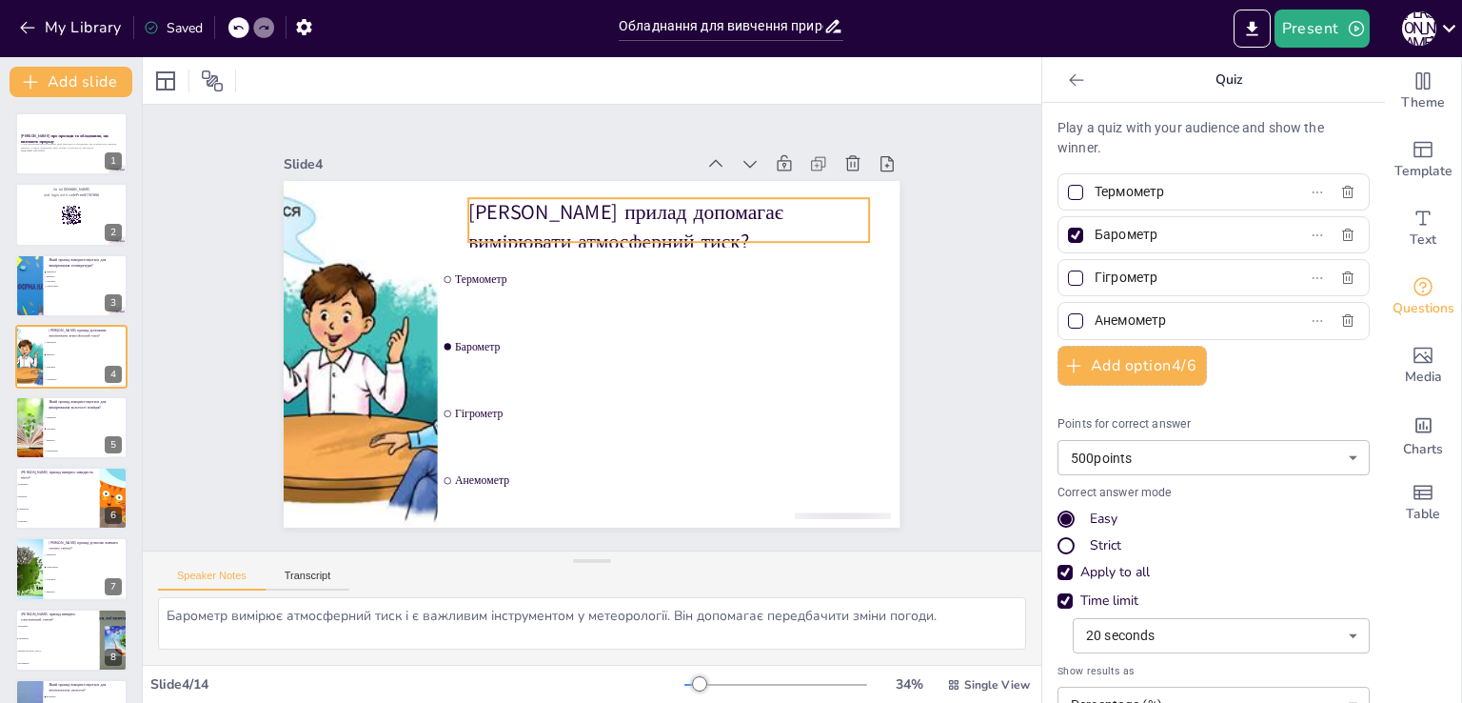
click at [477, 218] on p "[PERSON_NAME] прилад допомагає вимірювати атмосферний тиск?" at bounding box center [679, 235] width 405 height 99
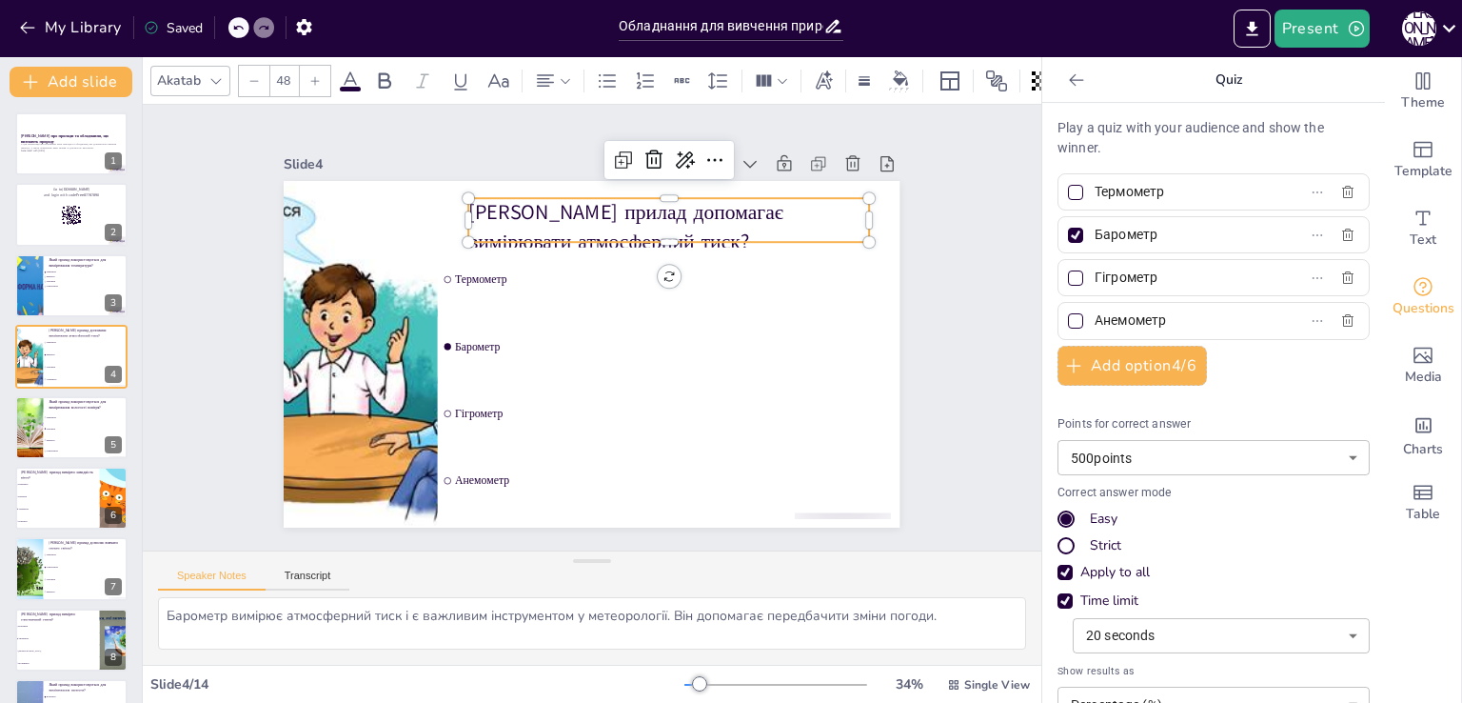
click at [477, 218] on p "[PERSON_NAME] прилад допомагає вимірювати атмосферний тиск?" at bounding box center [679, 235] width 405 height 99
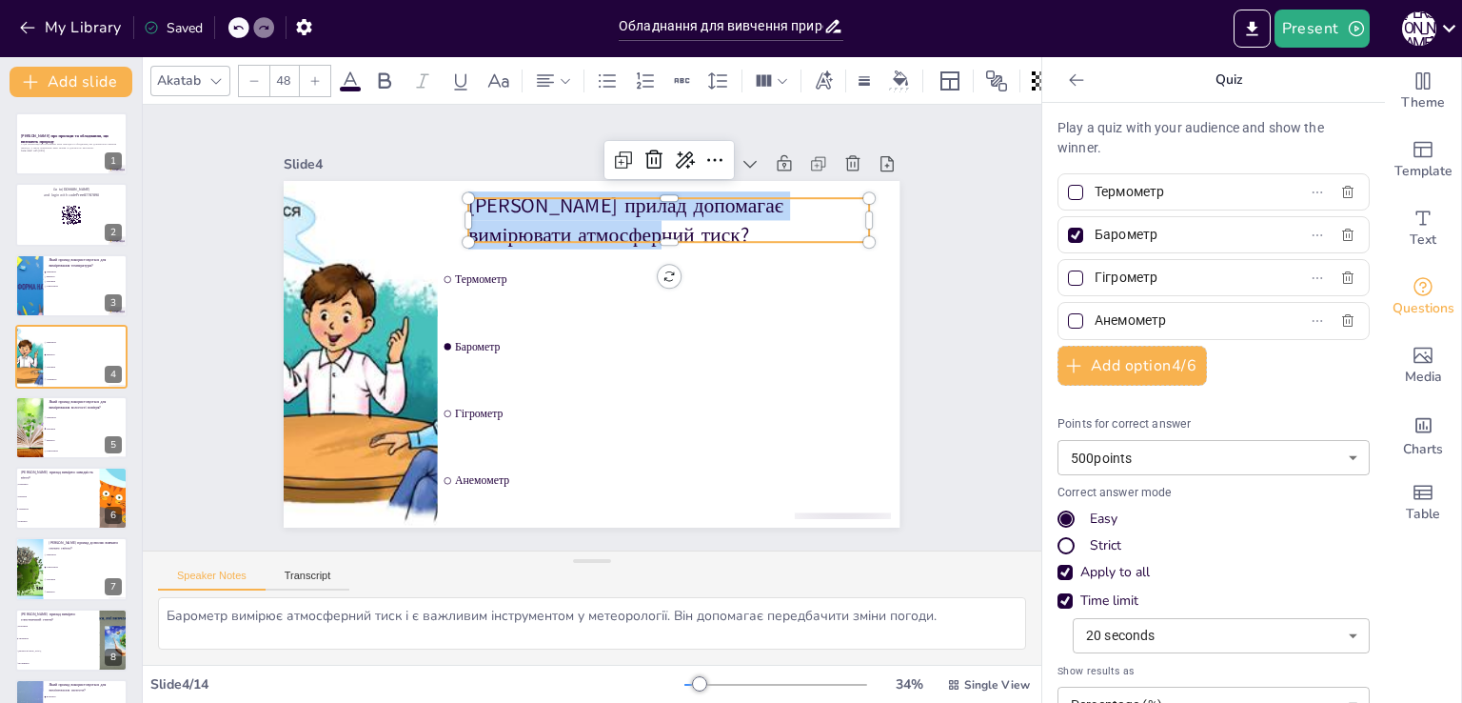
copy p "[PERSON_NAME] прилад допомагає вимірювати атмосферний тиск?"
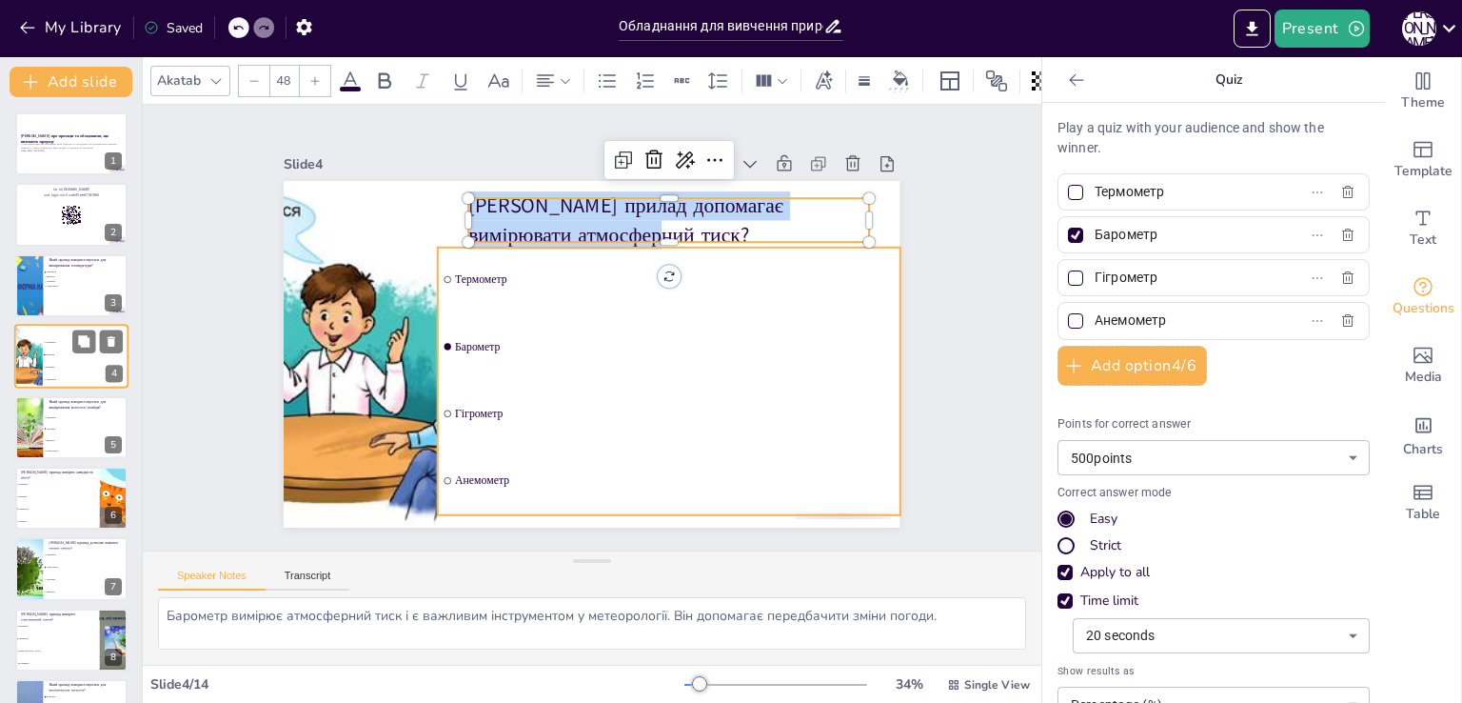
click at [72, 367] on span "Гігрометр" at bounding box center [87, 368] width 82 height 3
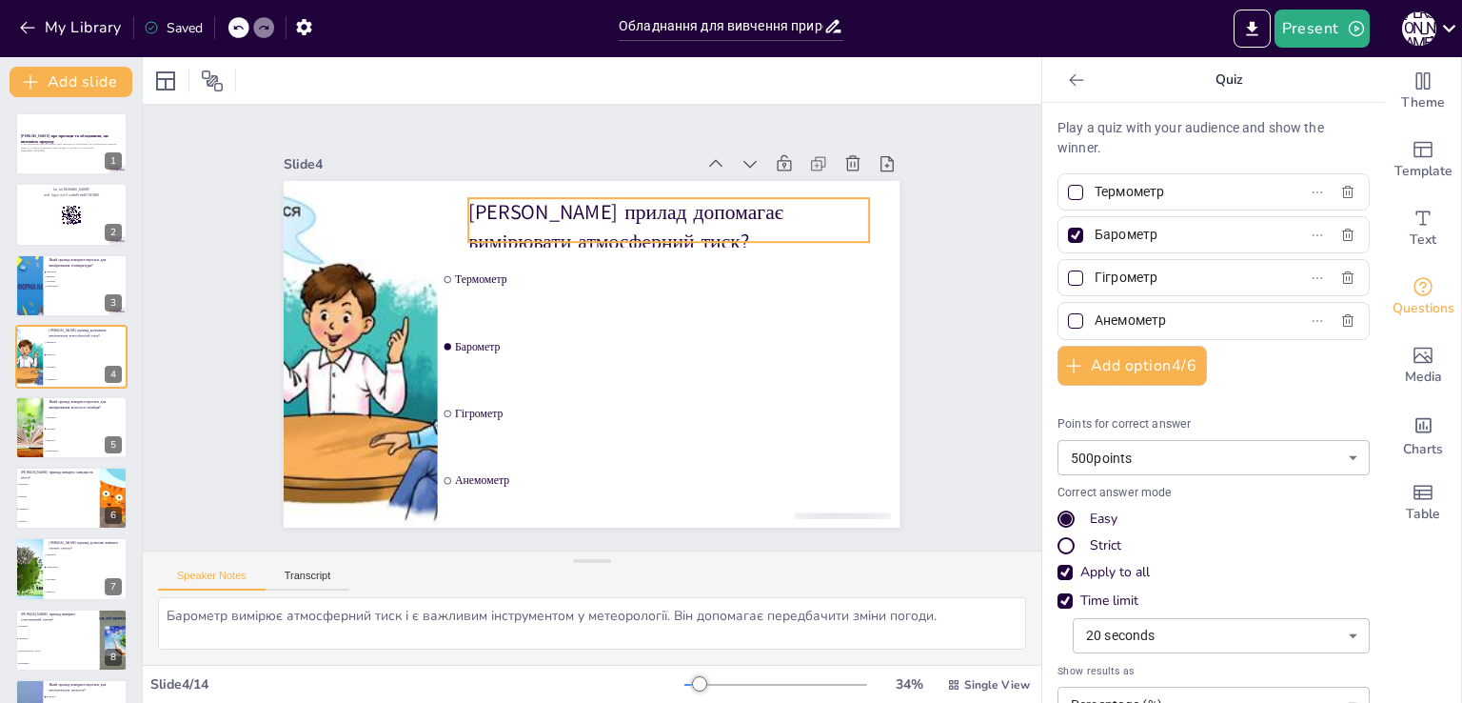
click at [560, 222] on p "[PERSON_NAME] прилад допомагає вимірювати атмосферний тиск?" at bounding box center [669, 226] width 401 height 57
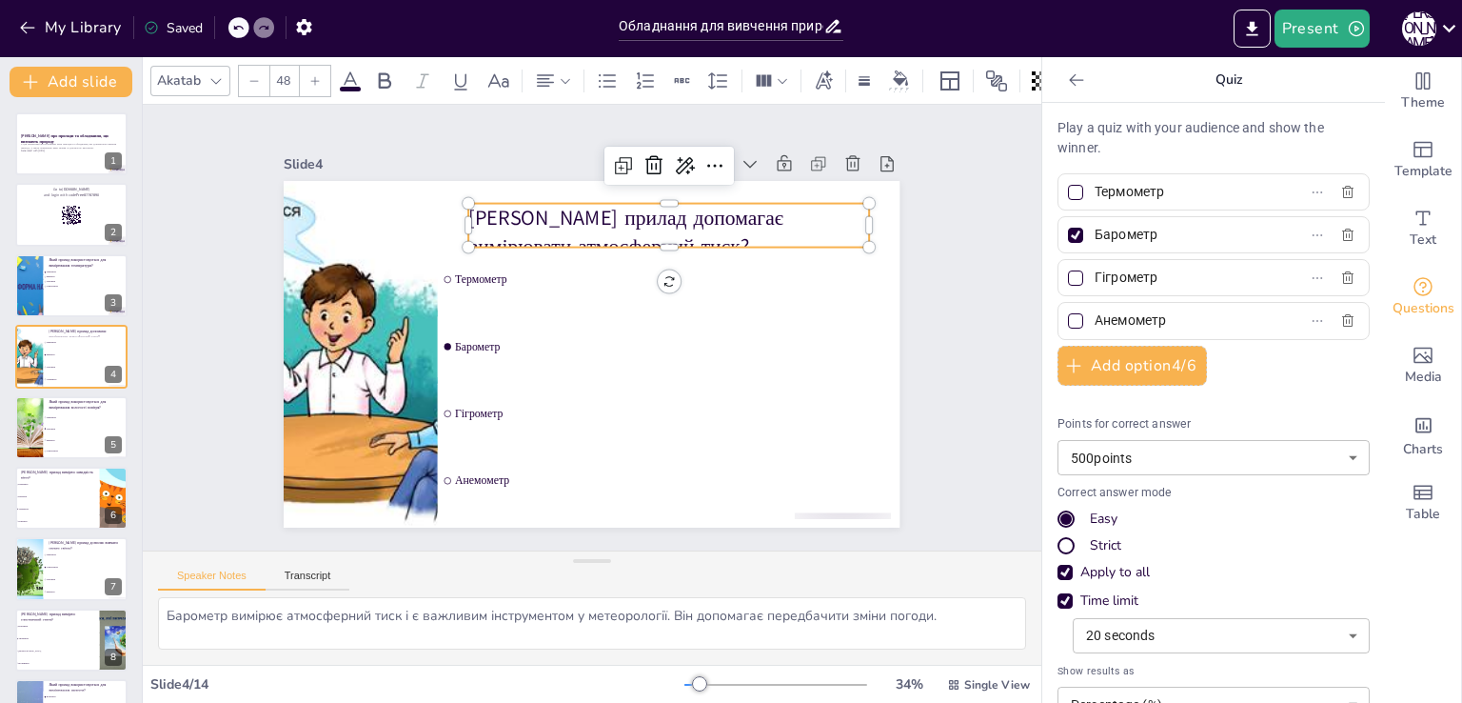
click at [560, 222] on p "[PERSON_NAME] прилад допомагає вимірювати атмосферний тиск?" at bounding box center [669, 232] width 401 height 57
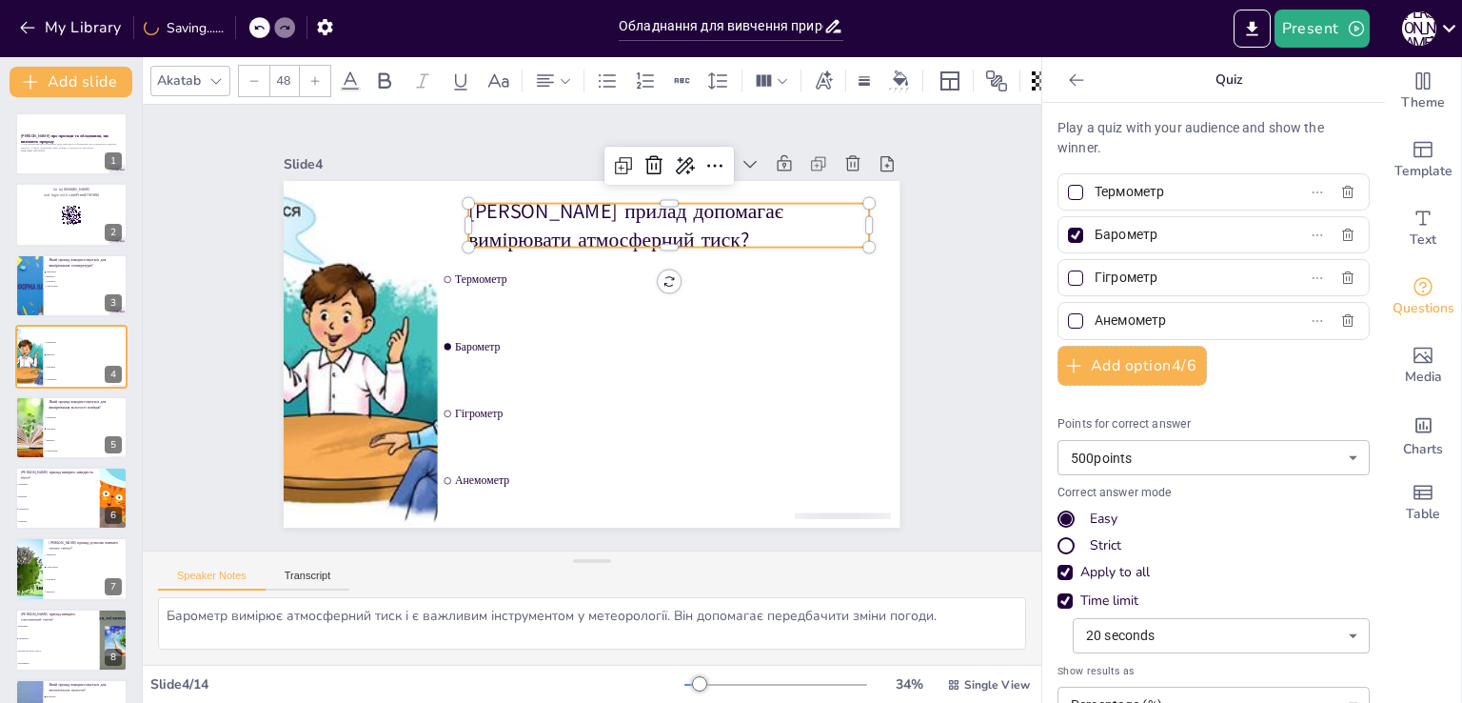
drag, startPoint x: 560, startPoint y: 221, endPoint x: 548, endPoint y: 210, distance: 15.5
click at [548, 210] on p "[PERSON_NAME] прилад допомагає вимірювати атмосферний тиск?" at bounding box center [669, 224] width 401 height 57
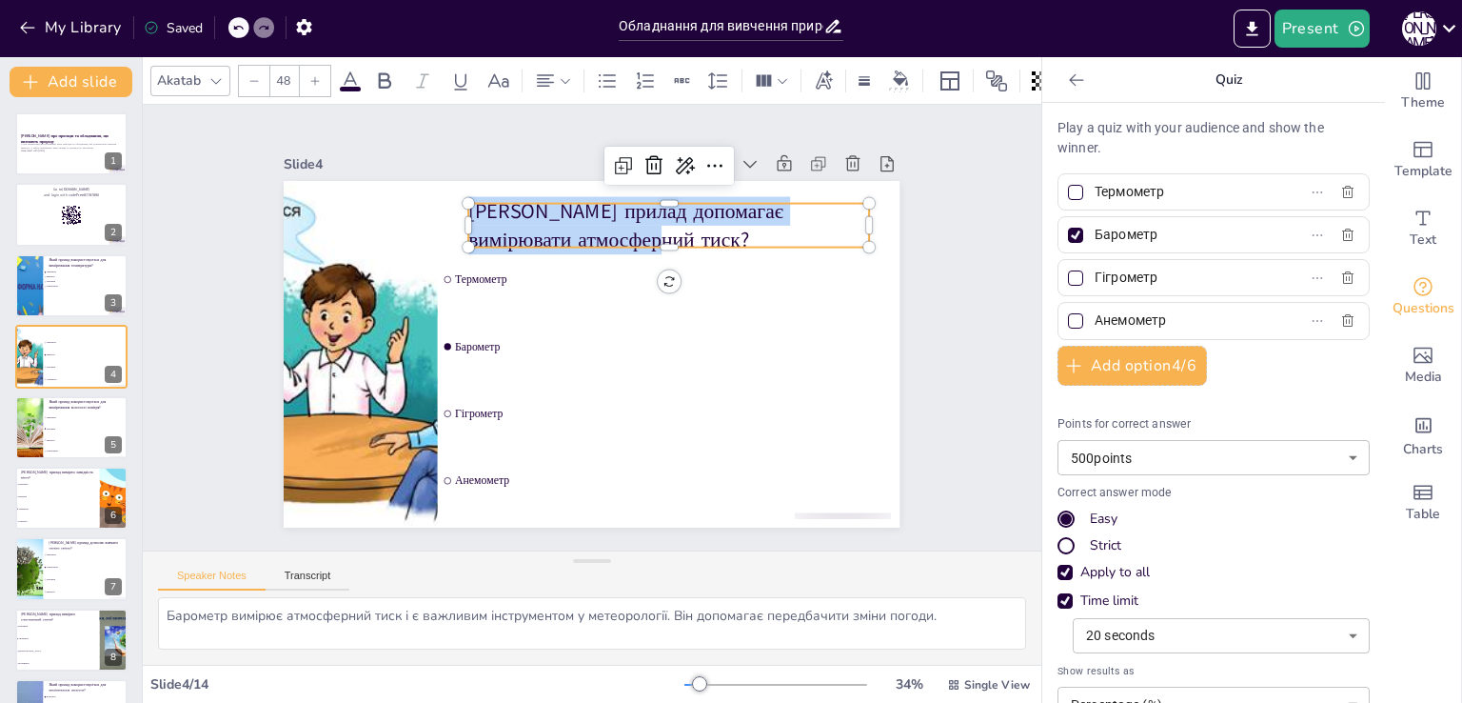
copy p "[PERSON_NAME] прилад допомагає вимірювати атмосферний тиск?"
click at [70, 423] on li "Гігрометр" at bounding box center [86, 428] width 86 height 11
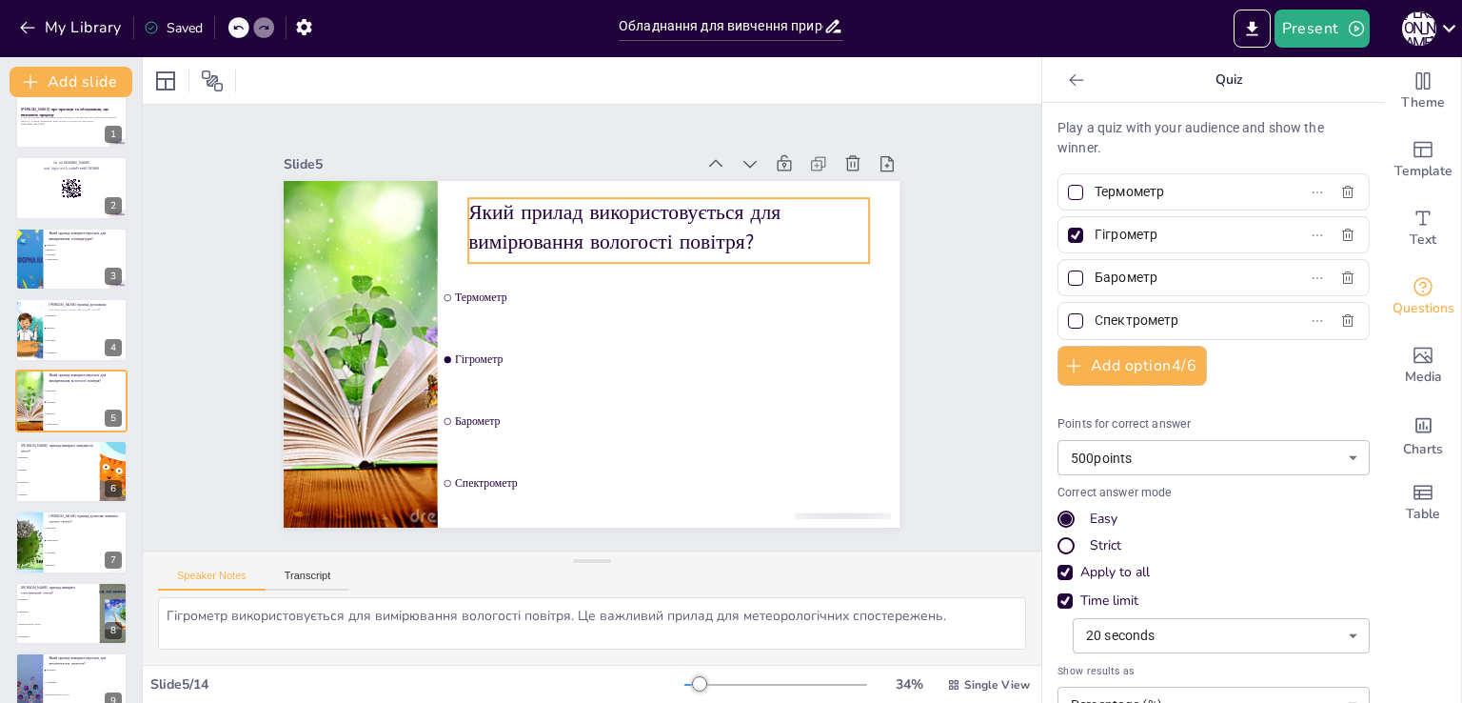
click at [553, 228] on p "Який прилад використовується для вимірювання вологості повітря?" at bounding box center [679, 235] width 405 height 99
click at [553, 228] on p "Який прилад використовується для вимірювання вологості повітря?" at bounding box center [669, 226] width 401 height 57
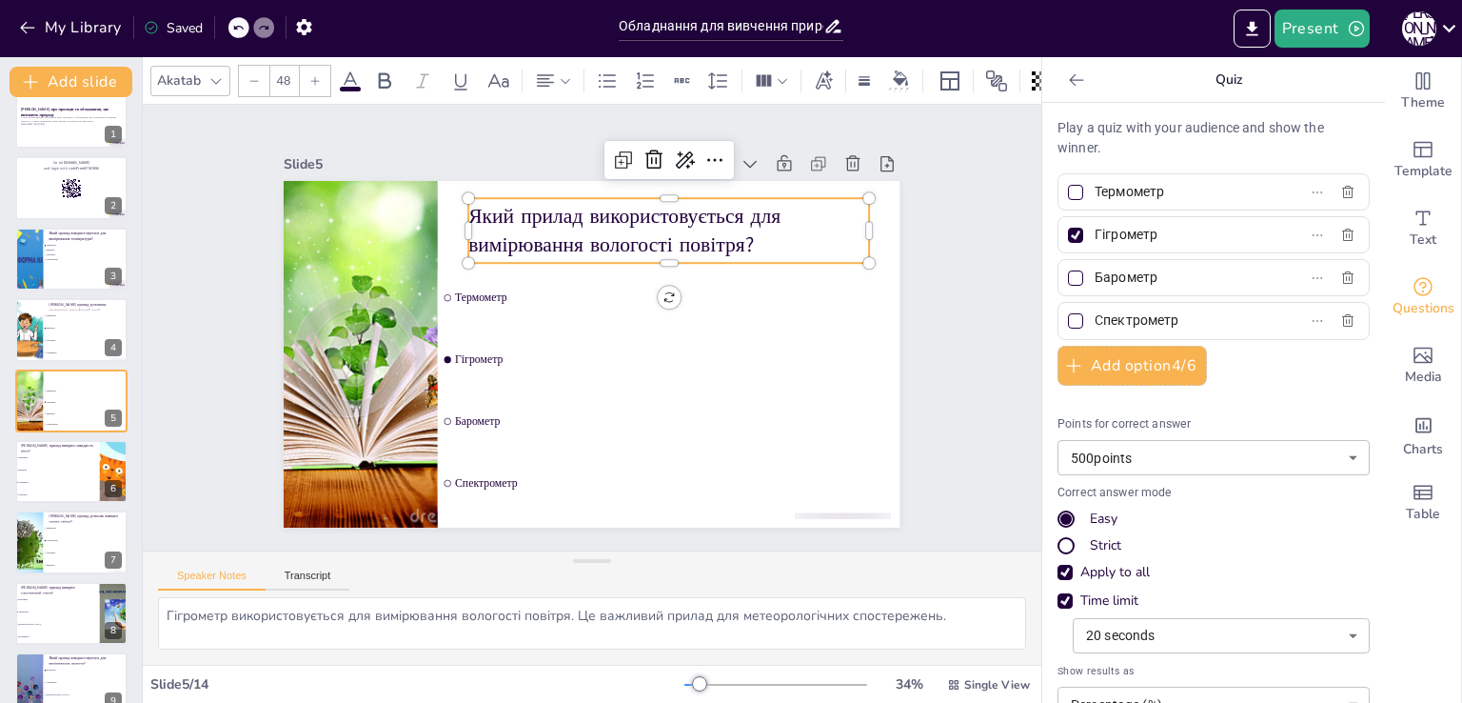
click at [553, 228] on p "Який прилад використовується для вимірювання вологості повітря?" at bounding box center [679, 238] width 405 height 99
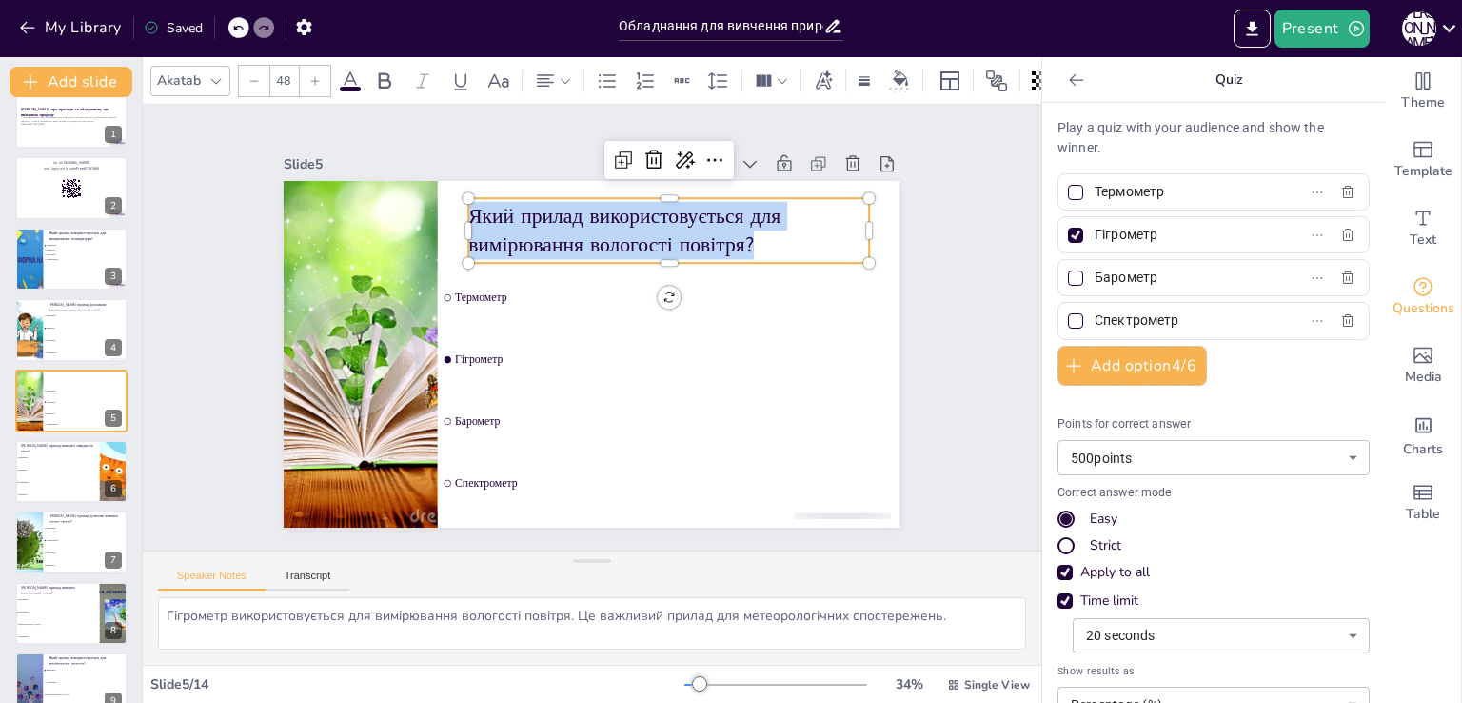
click at [553, 228] on p "Який прилад використовується для вимірювання вологості повітря?" at bounding box center [669, 230] width 401 height 57
copy p "Який прилад використовується для вимірювання вологості повітря?"
click at [63, 471] on li "Барометр" at bounding box center [57, 470] width 86 height 12
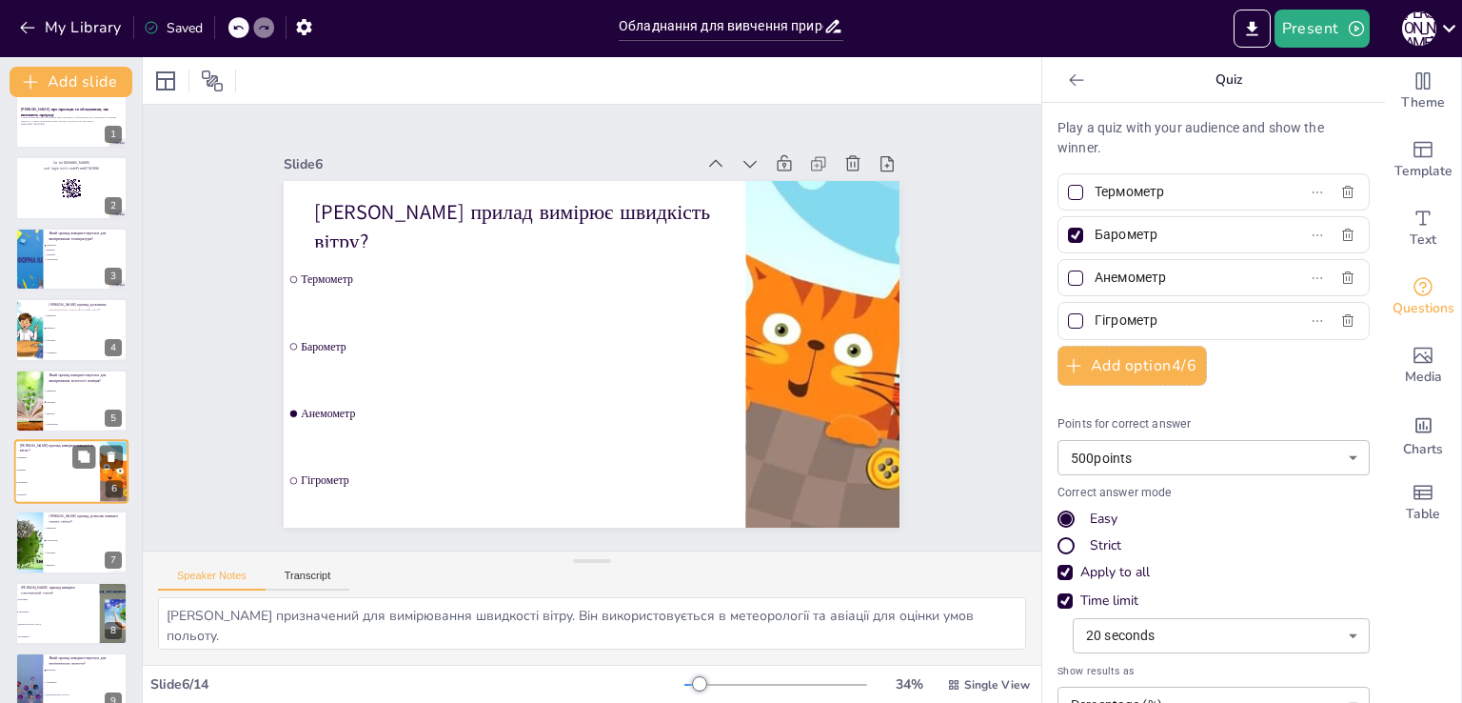
scroll to position [98, 0]
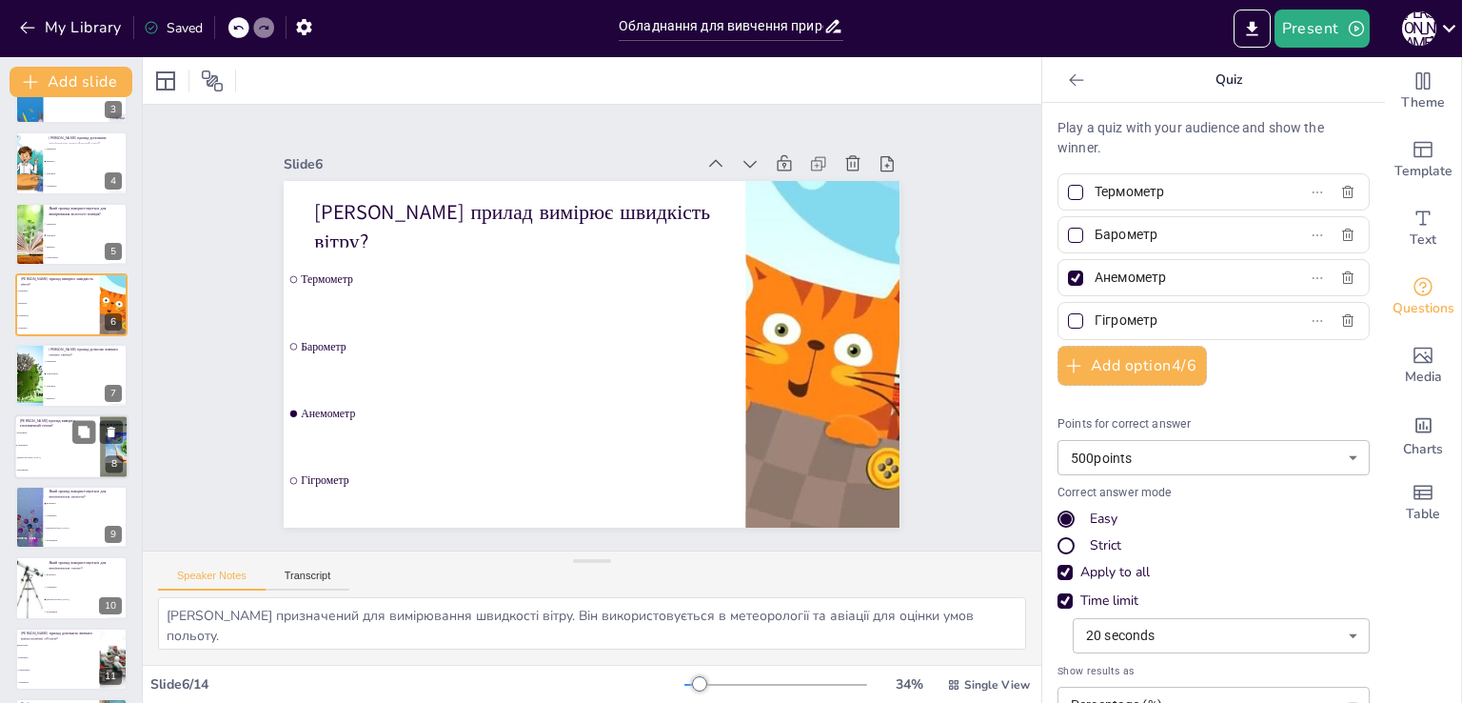
click at [72, 457] on span "[DEMOGRAPHIC_DATA]" at bounding box center [58, 457] width 82 height 3
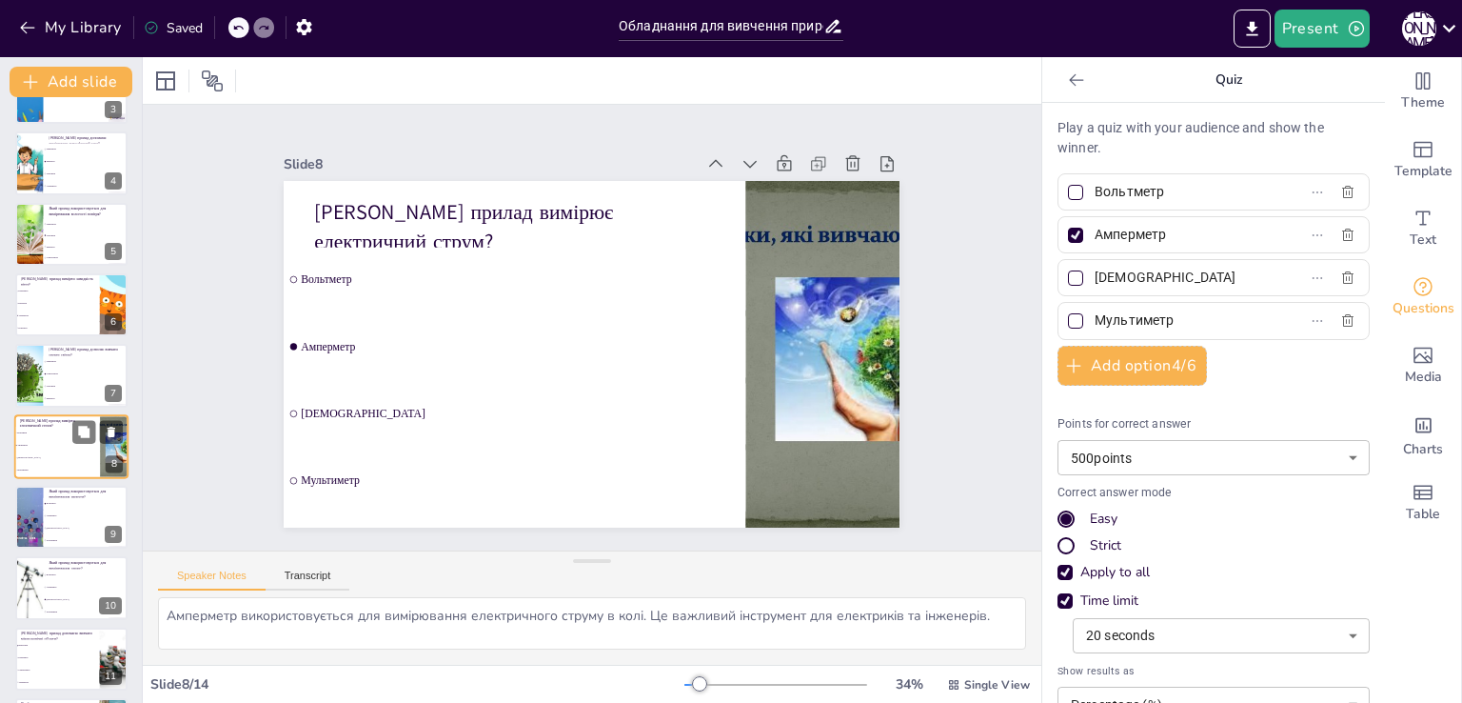
scroll to position [240, 0]
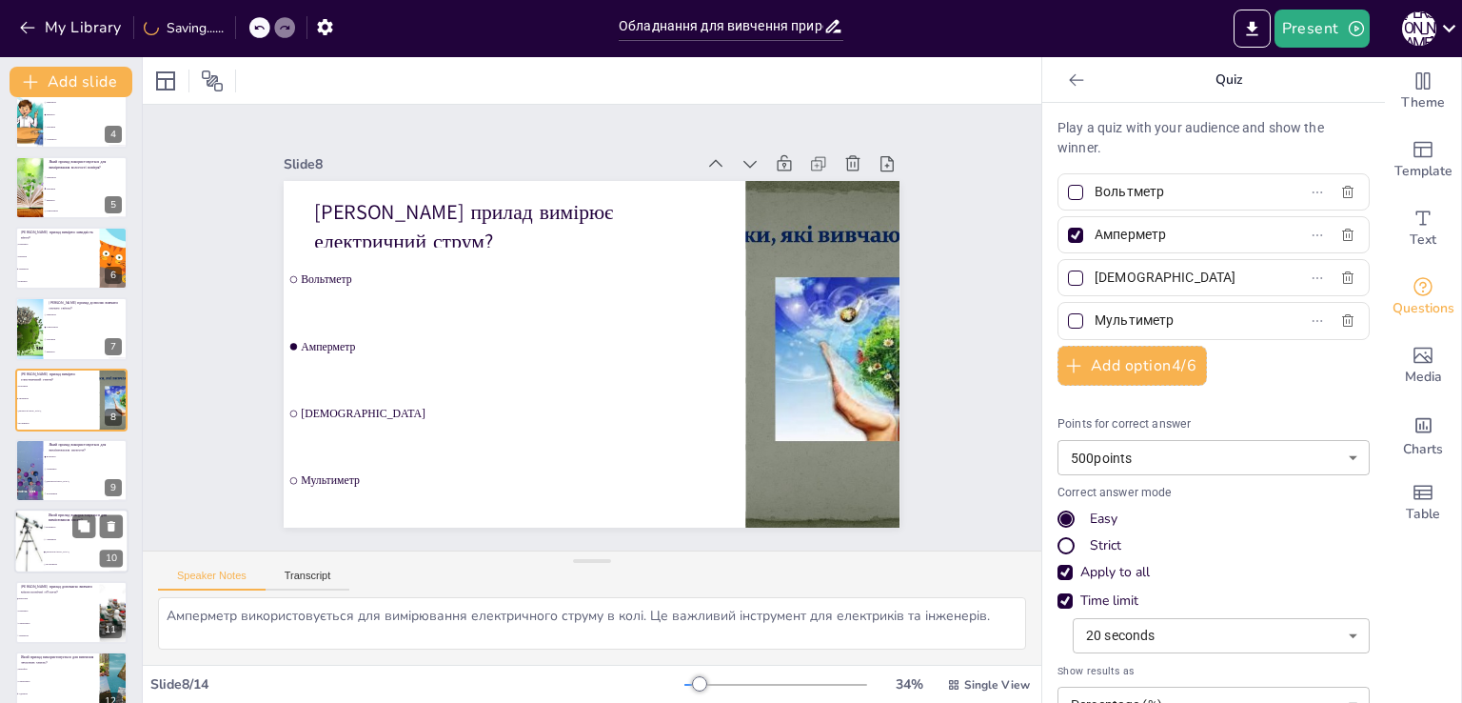
click at [67, 544] on li "Амперметр" at bounding box center [86, 540] width 86 height 12
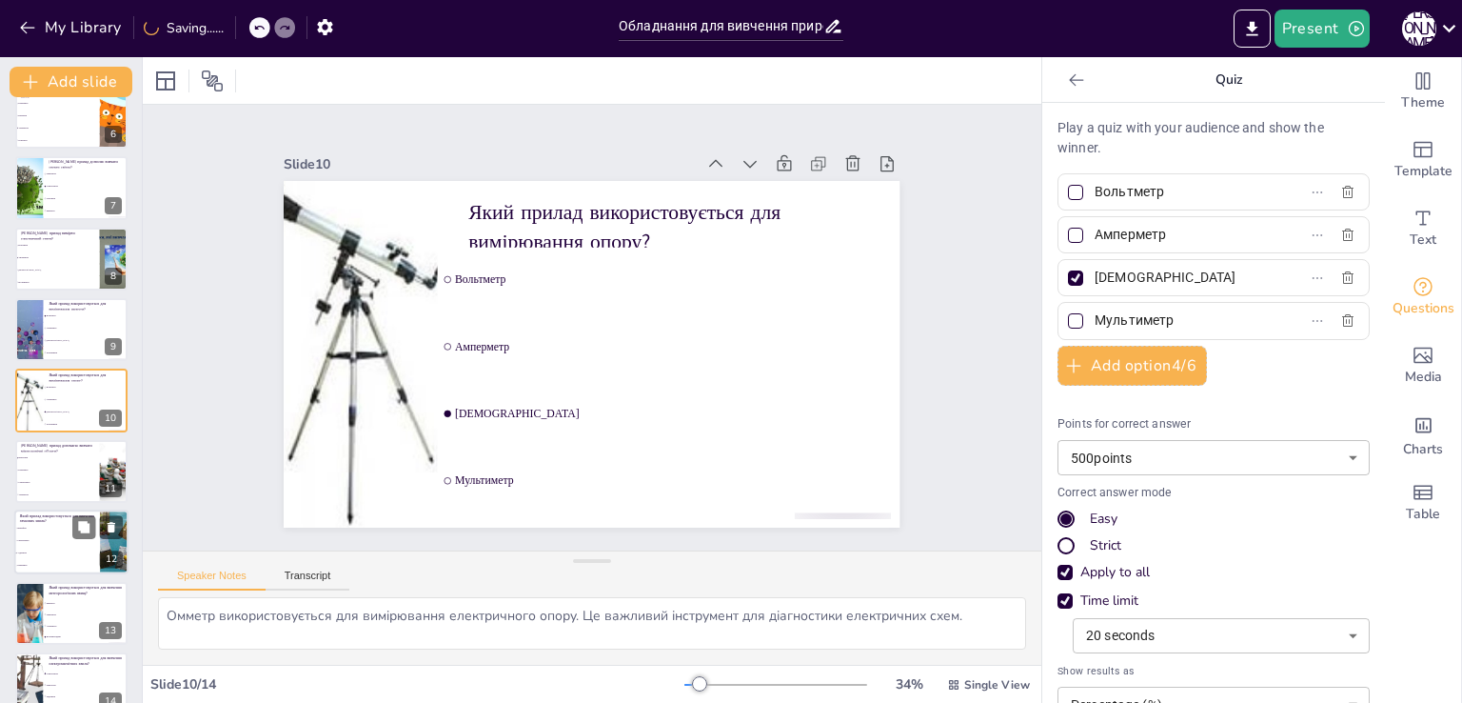
scroll to position [408, 0]
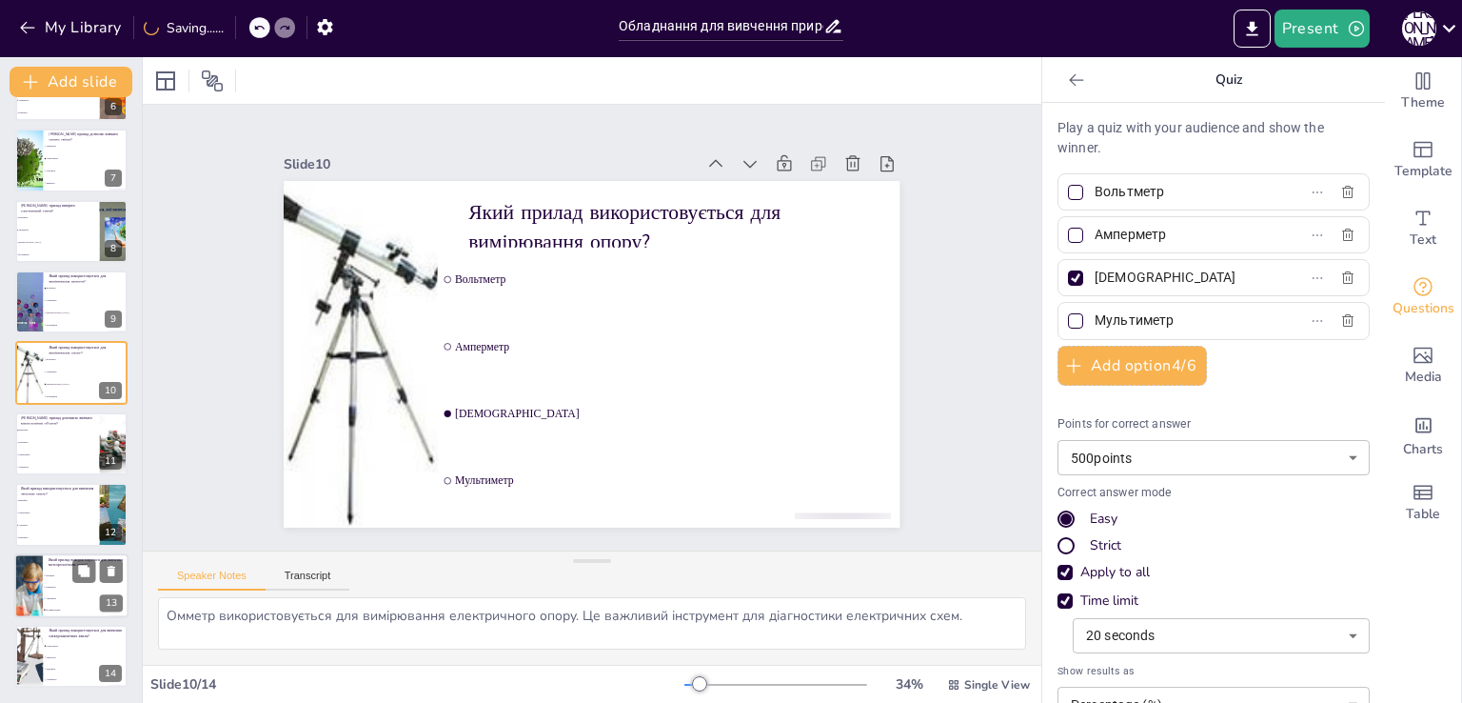
click at [77, 585] on span "Термометр" at bounding box center [87, 586] width 82 height 3
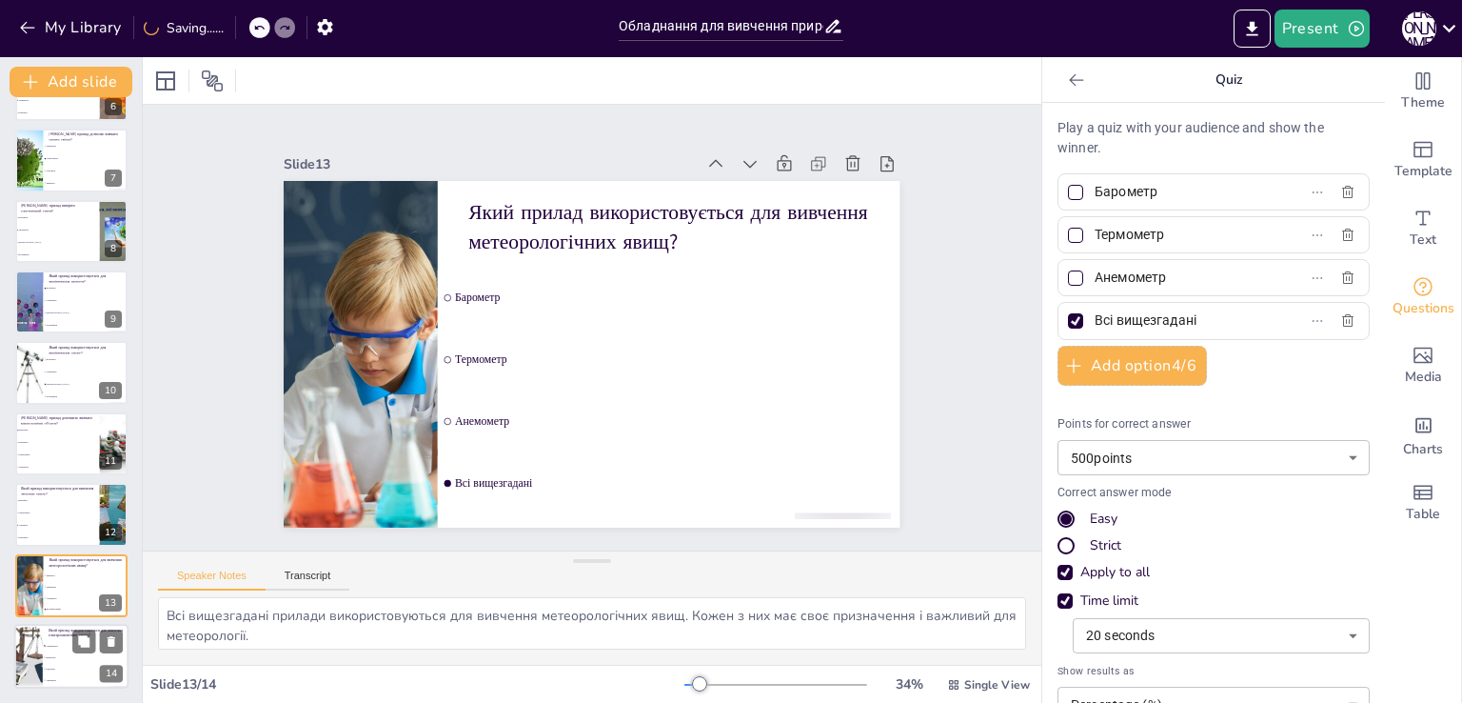
click at [72, 660] on li "Мікроскоп" at bounding box center [86, 656] width 86 height 11
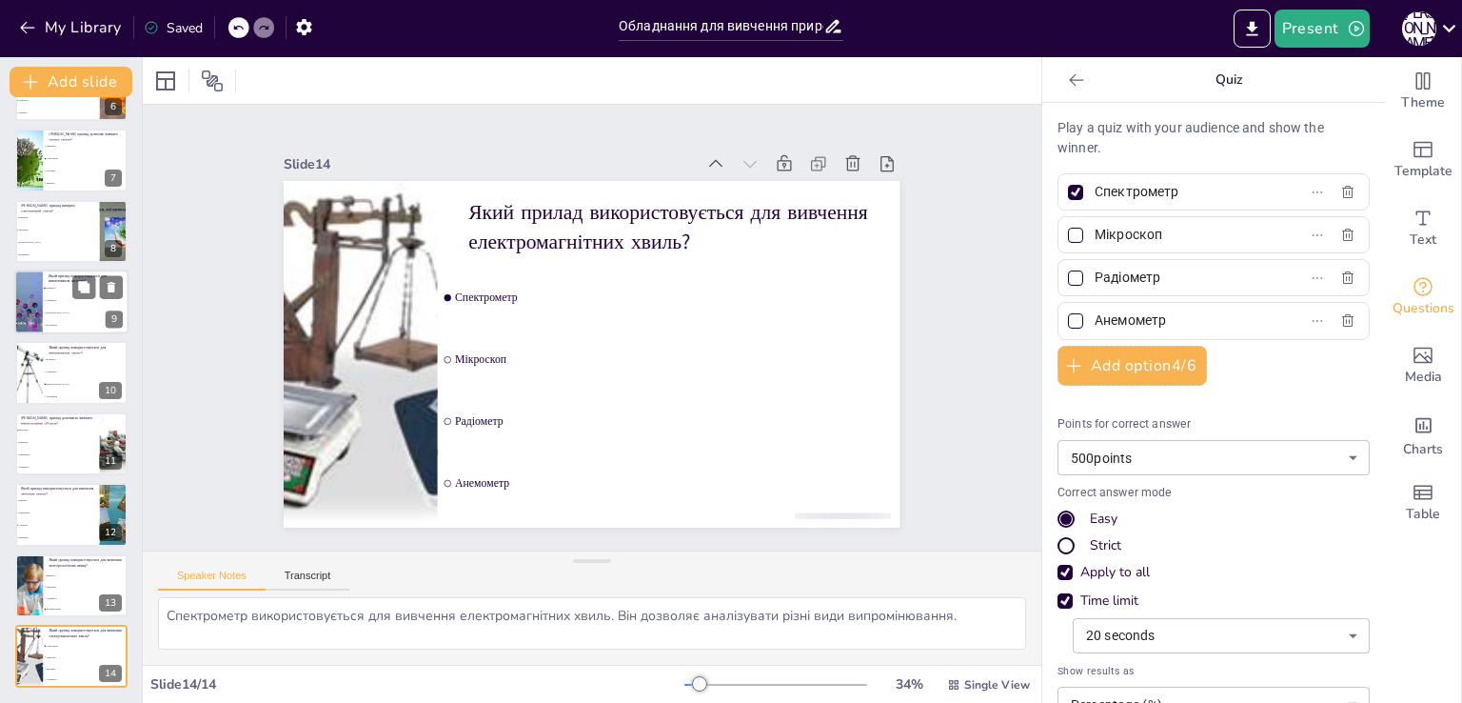
click at [69, 308] on li "[DEMOGRAPHIC_DATA]" at bounding box center [86, 313] width 86 height 12
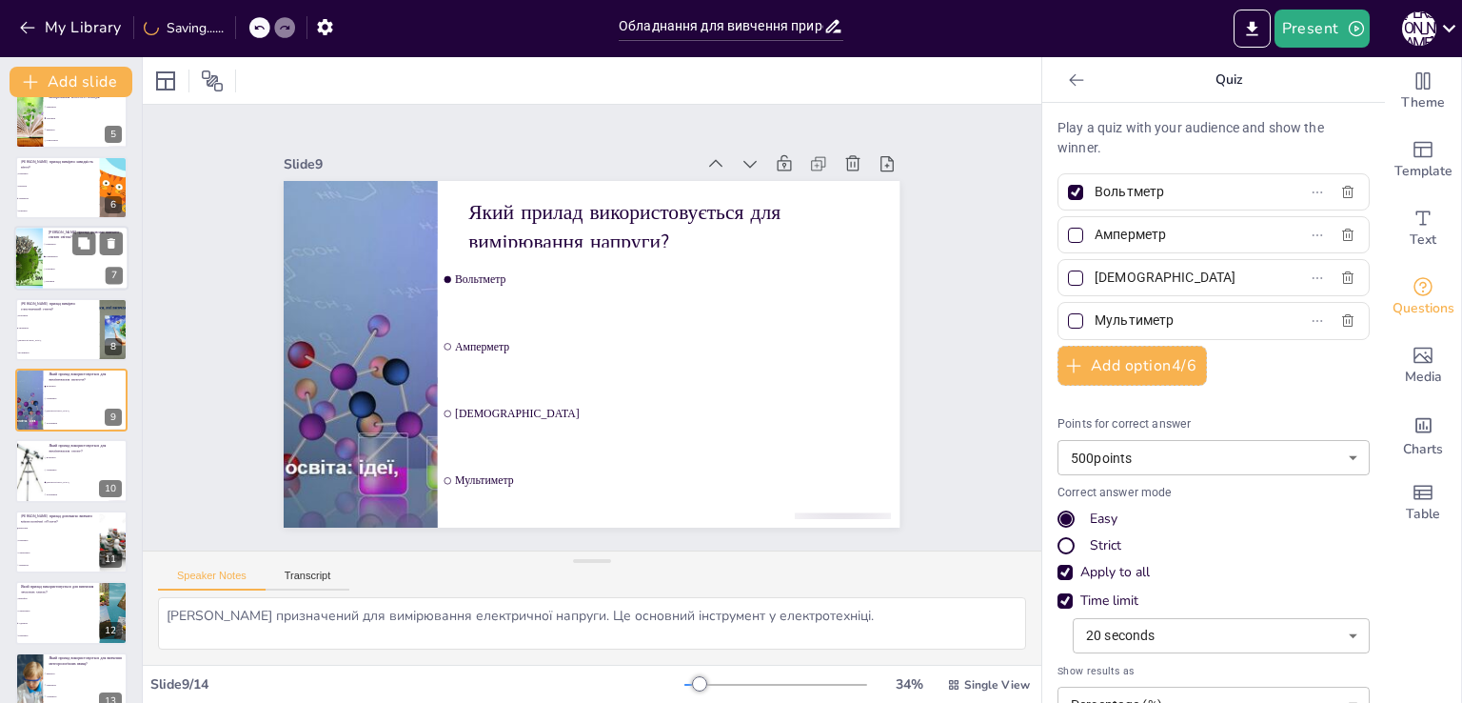
click at [84, 264] on li "Гігрометр" at bounding box center [86, 270] width 86 height 12
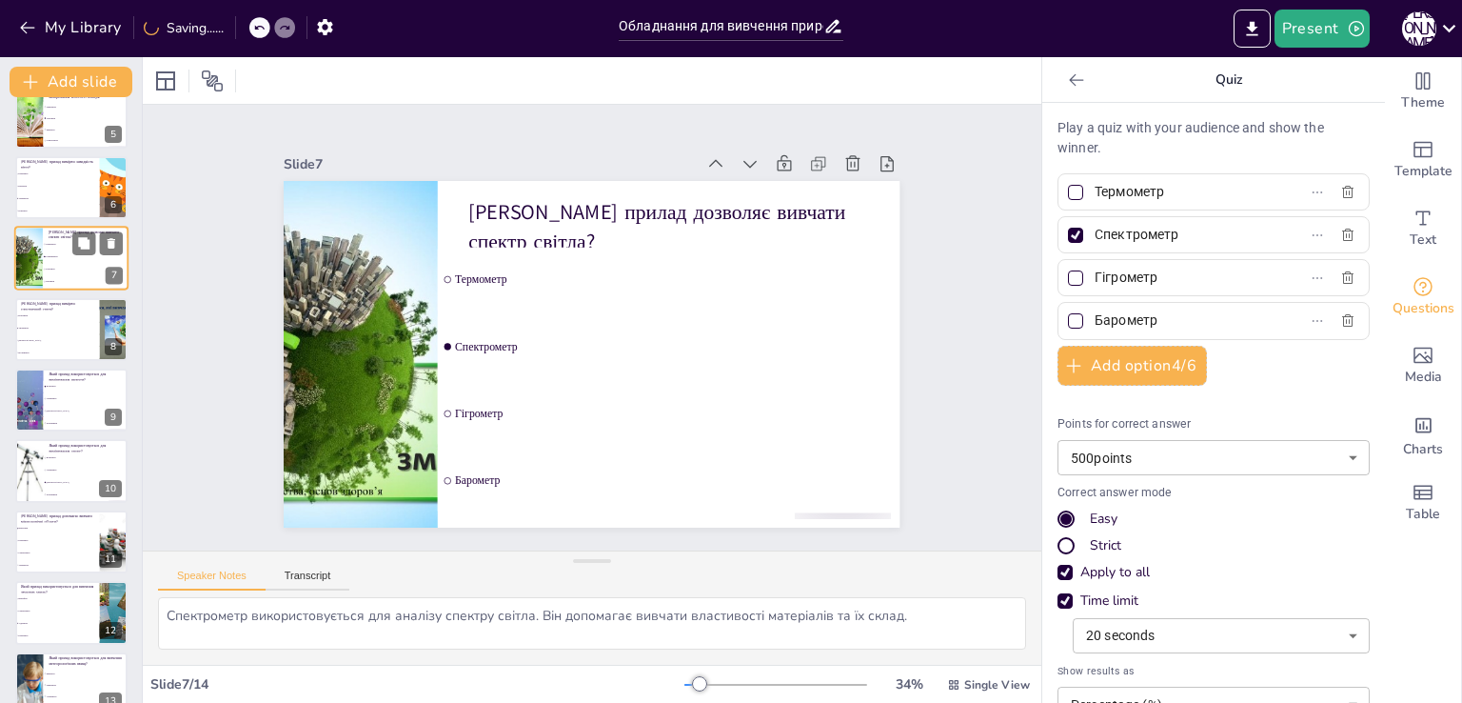
scroll to position [169, 0]
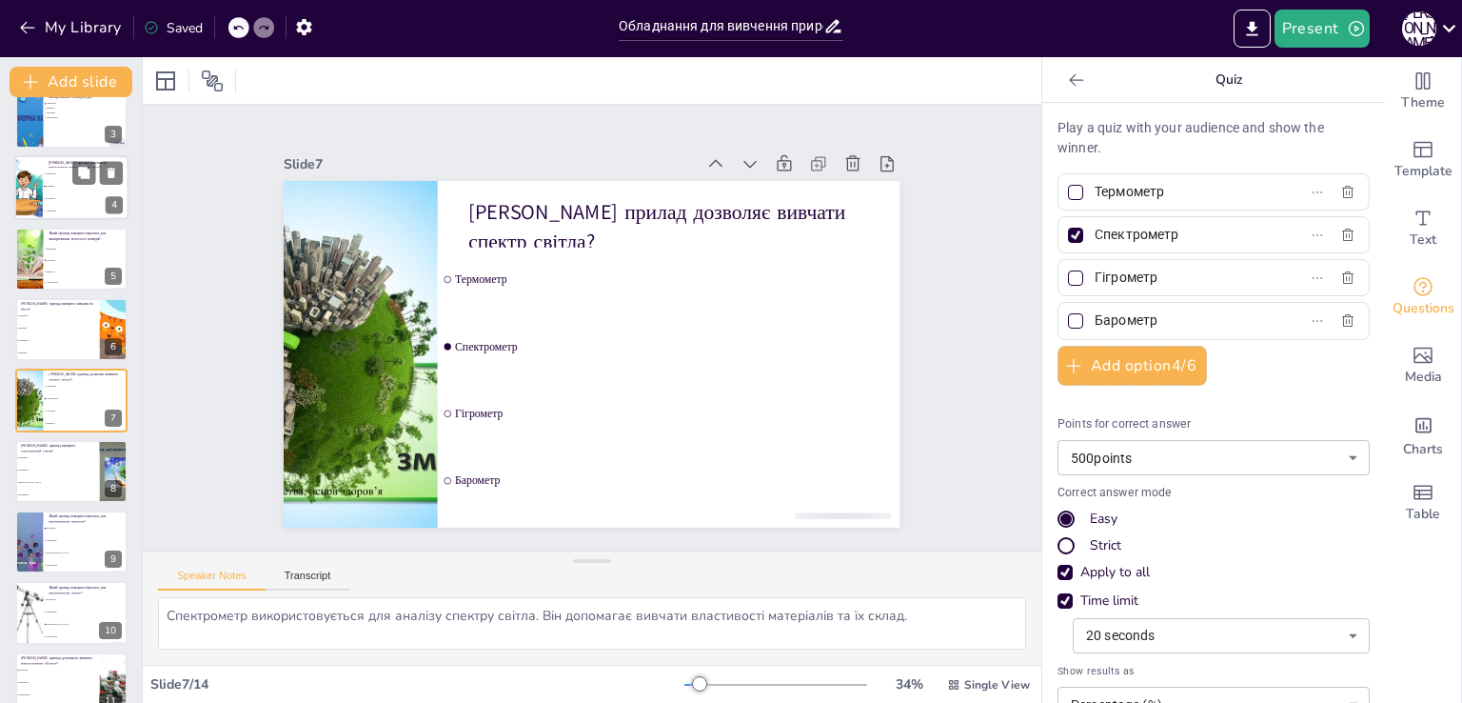
click at [84, 198] on span "Гігрометр" at bounding box center [87, 199] width 82 height 3
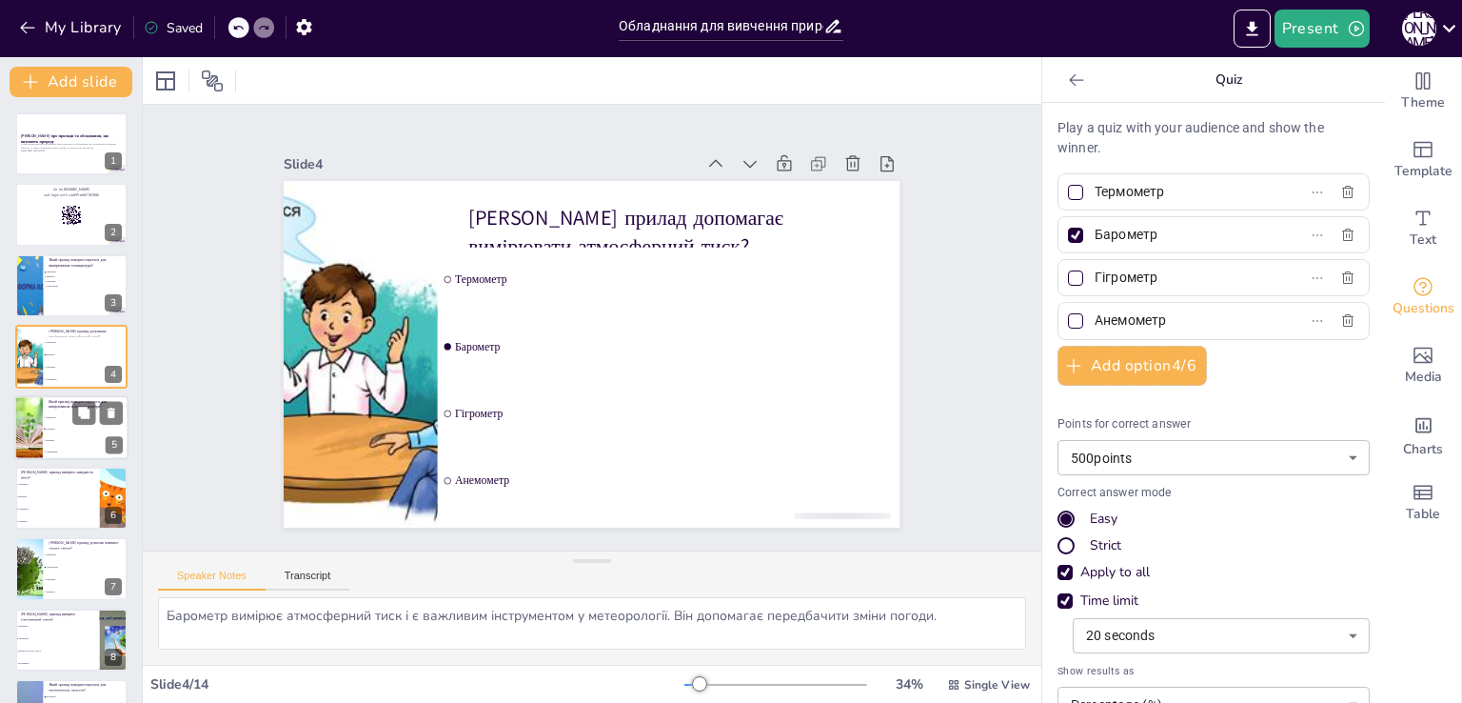
click at [66, 436] on li "Барометр" at bounding box center [86, 439] width 86 height 11
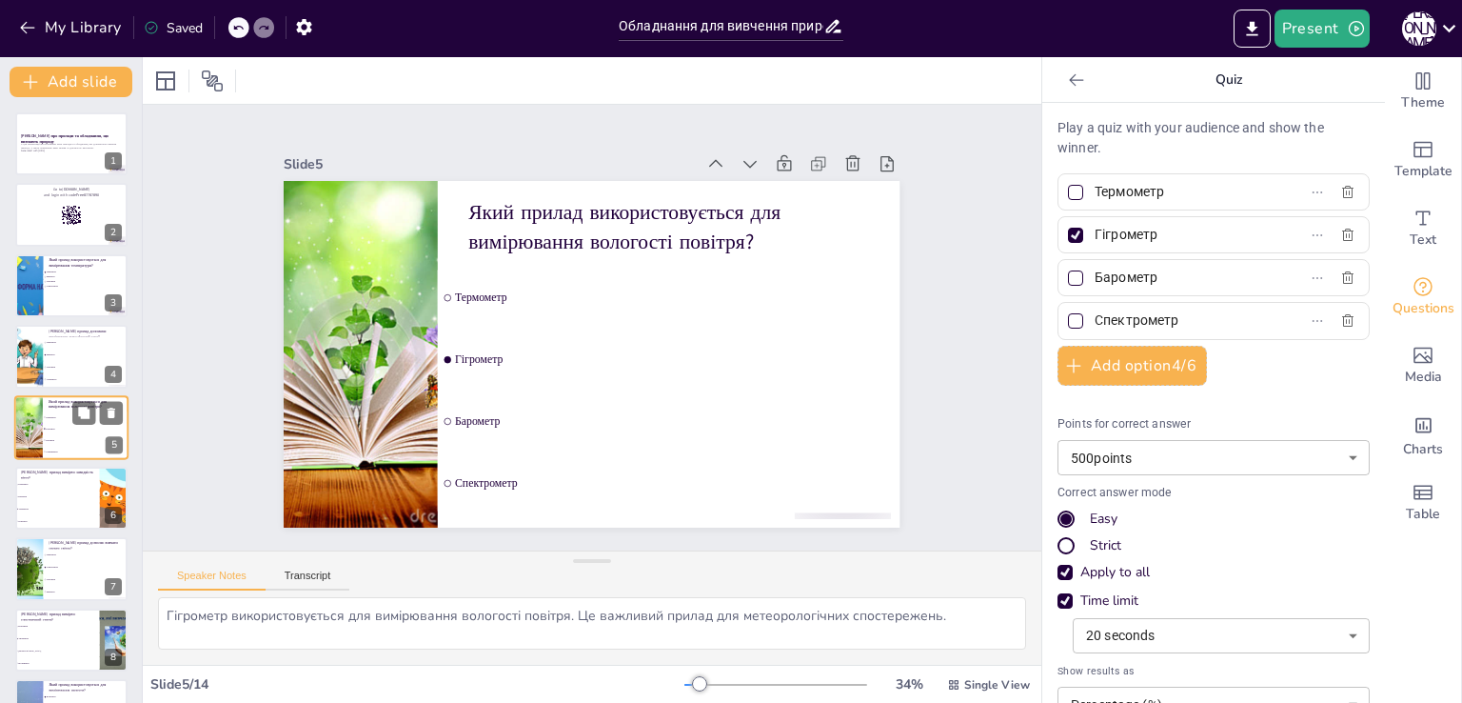
scroll to position [27, 0]
